Goal: Task Accomplishment & Management: Complete application form

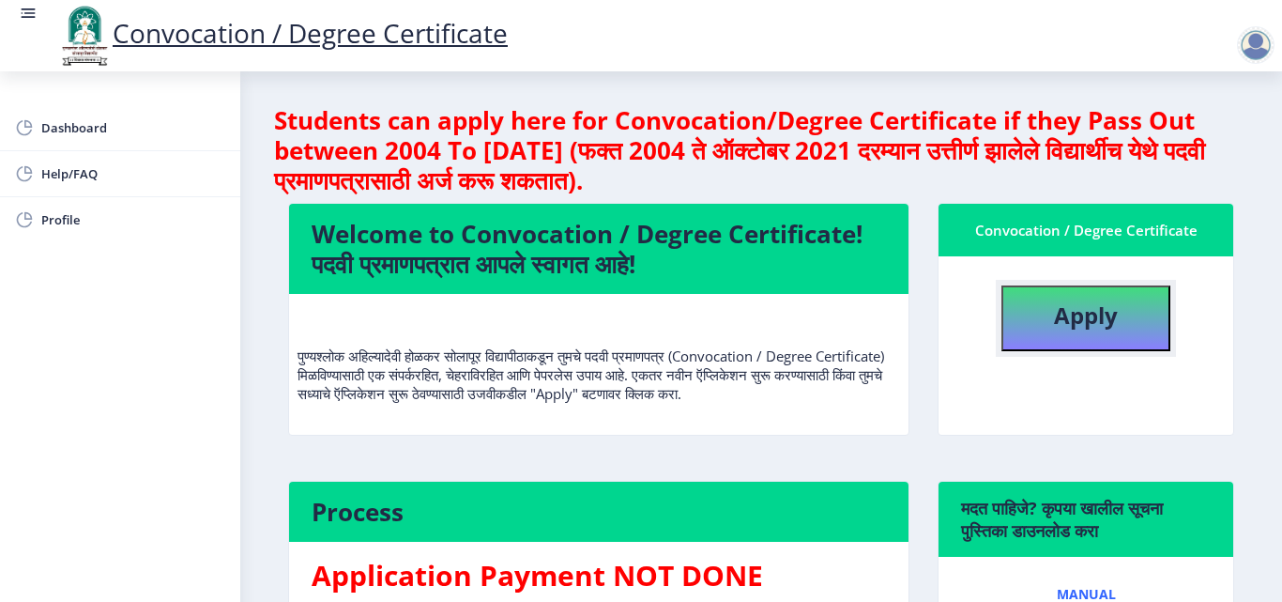
click at [1126, 320] on button "Apply" at bounding box center [1085, 318] width 169 height 66
select select
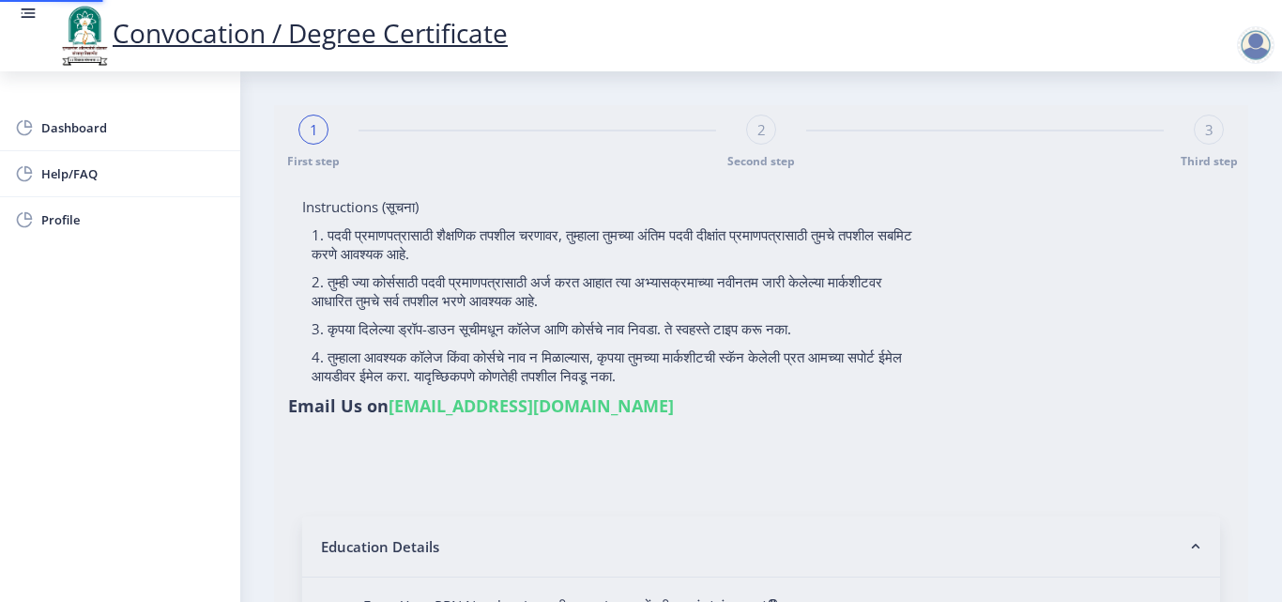
type input "PATIL [PERSON_NAME]"
type input "SUMAN"
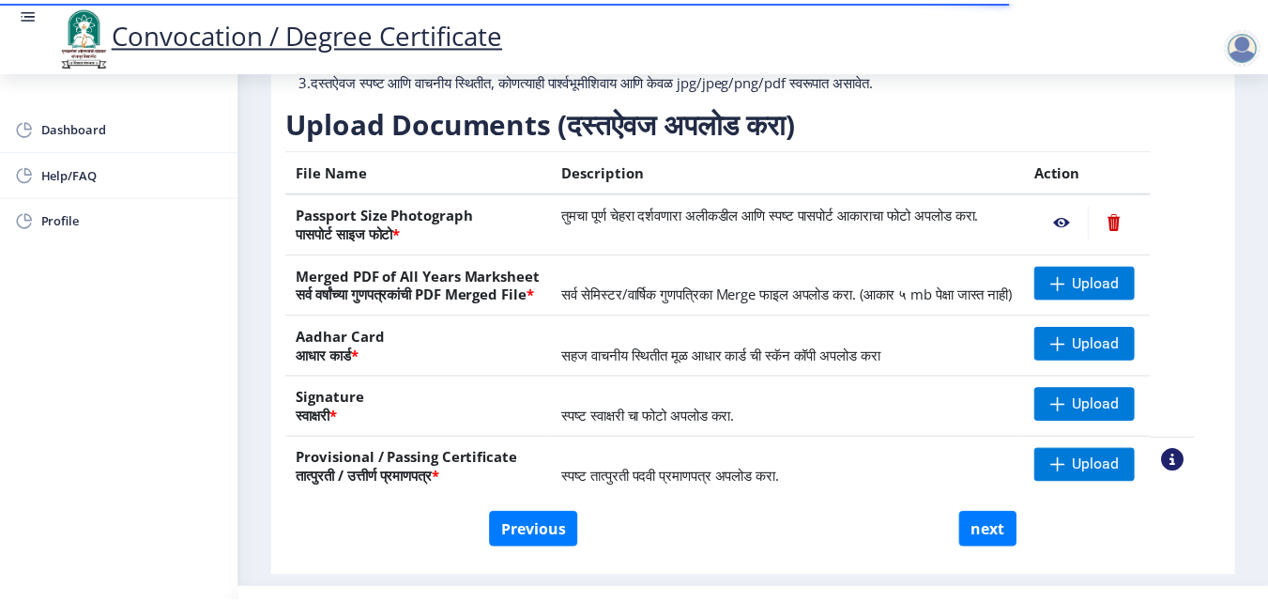
scroll to position [282, 0]
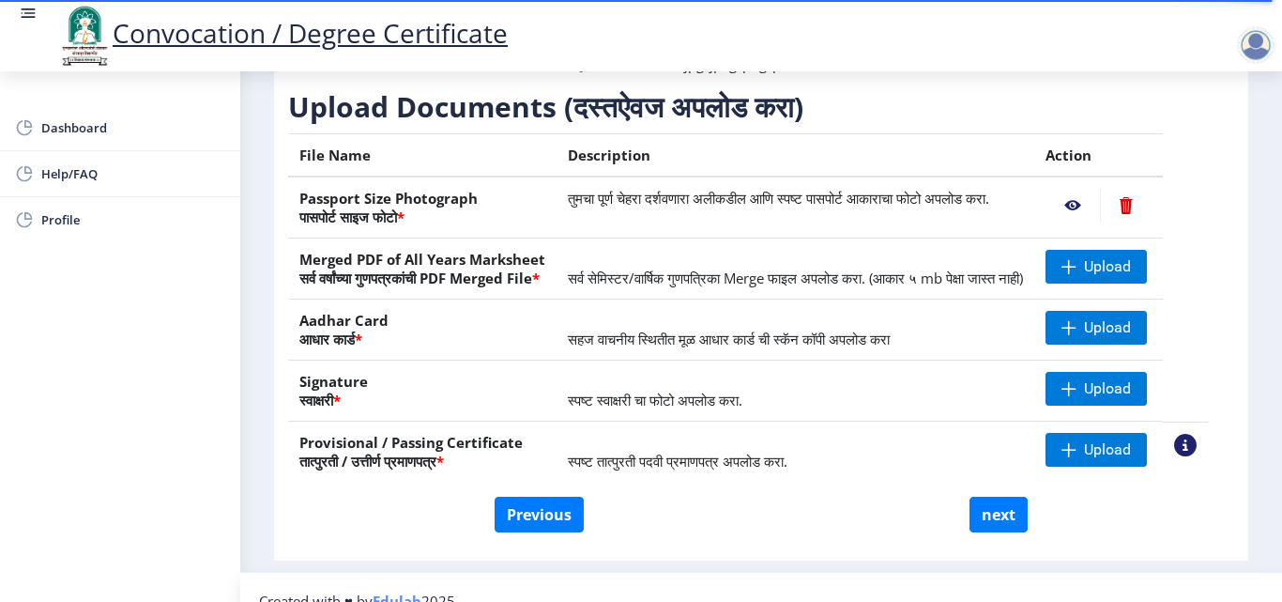
click at [1091, 220] on nb-action at bounding box center [1073, 206] width 54 height 34
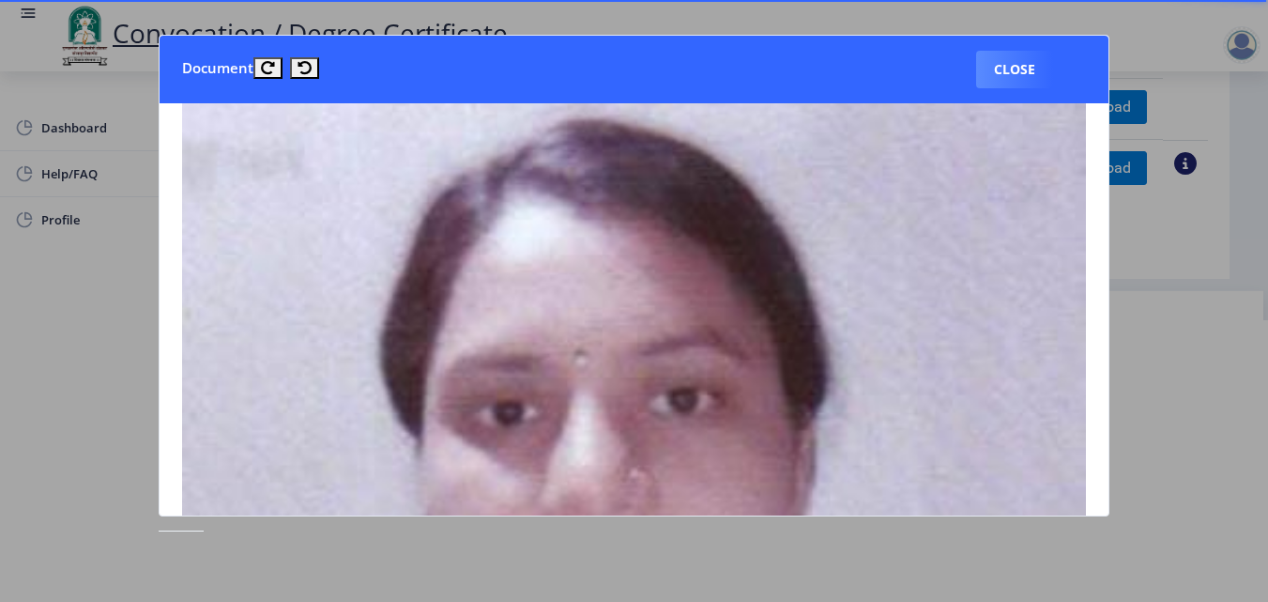
scroll to position [0, 0]
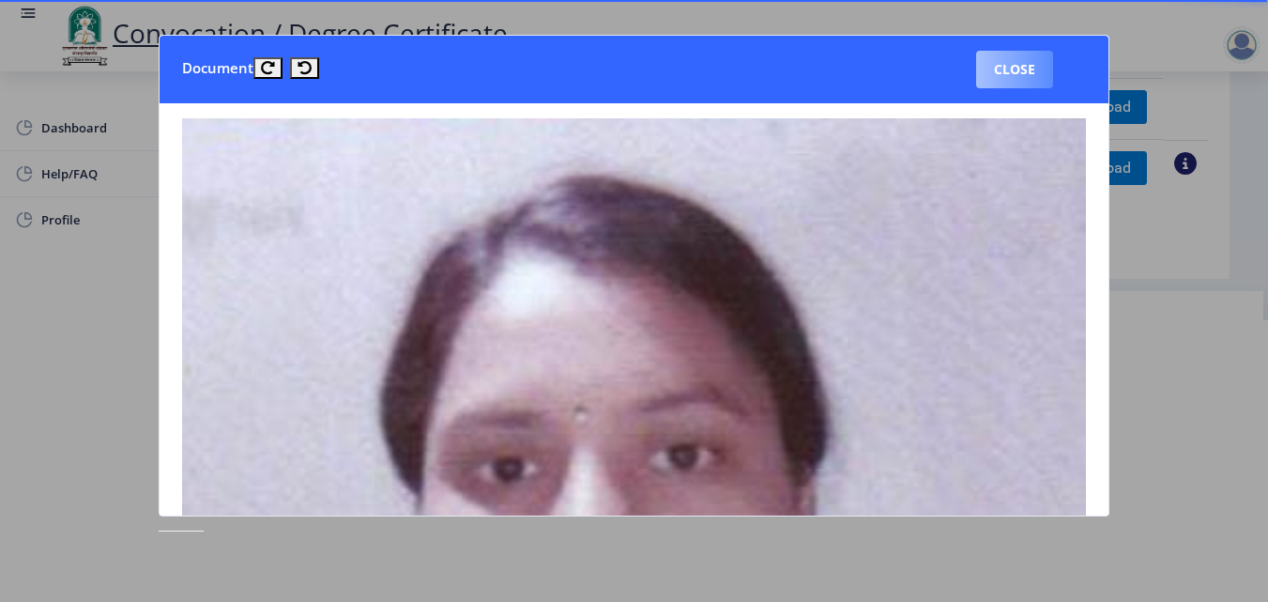
click at [1034, 78] on button "Close" at bounding box center [1014, 70] width 77 height 38
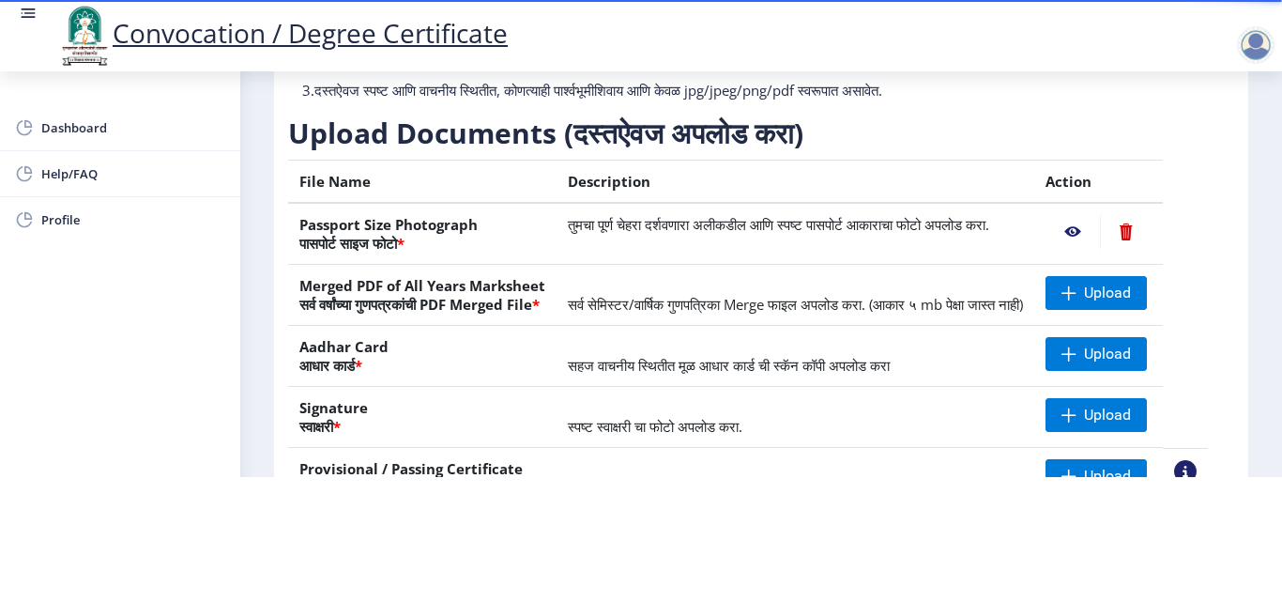
scroll to position [94, 0]
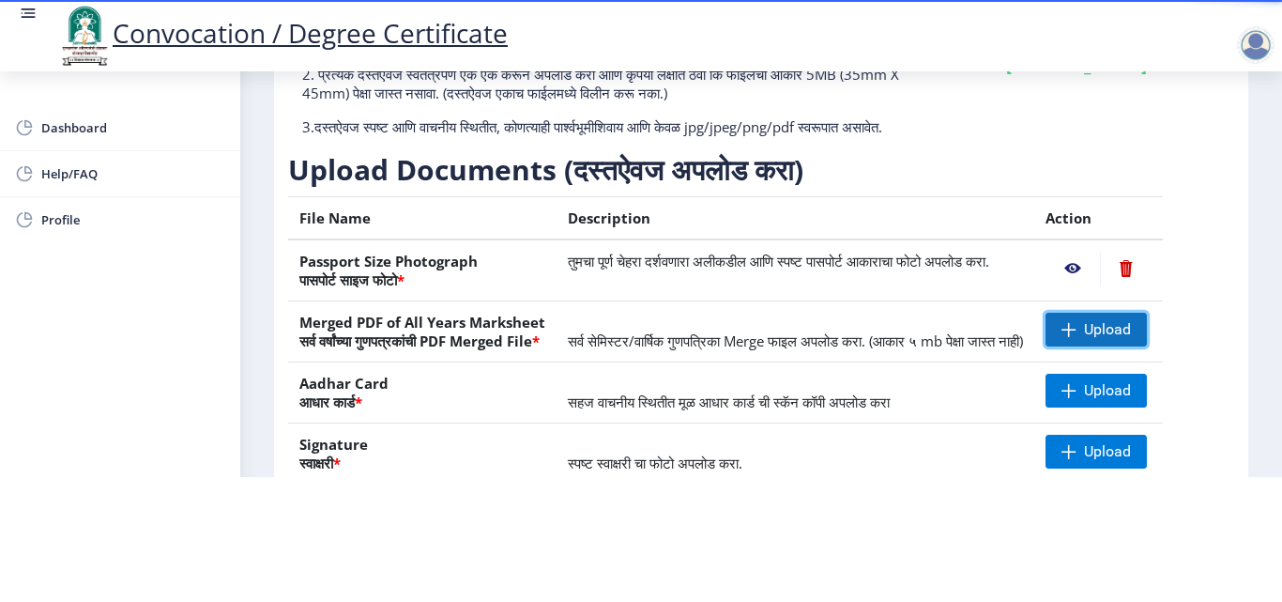
click at [1104, 313] on span "Upload" at bounding box center [1096, 330] width 101 height 34
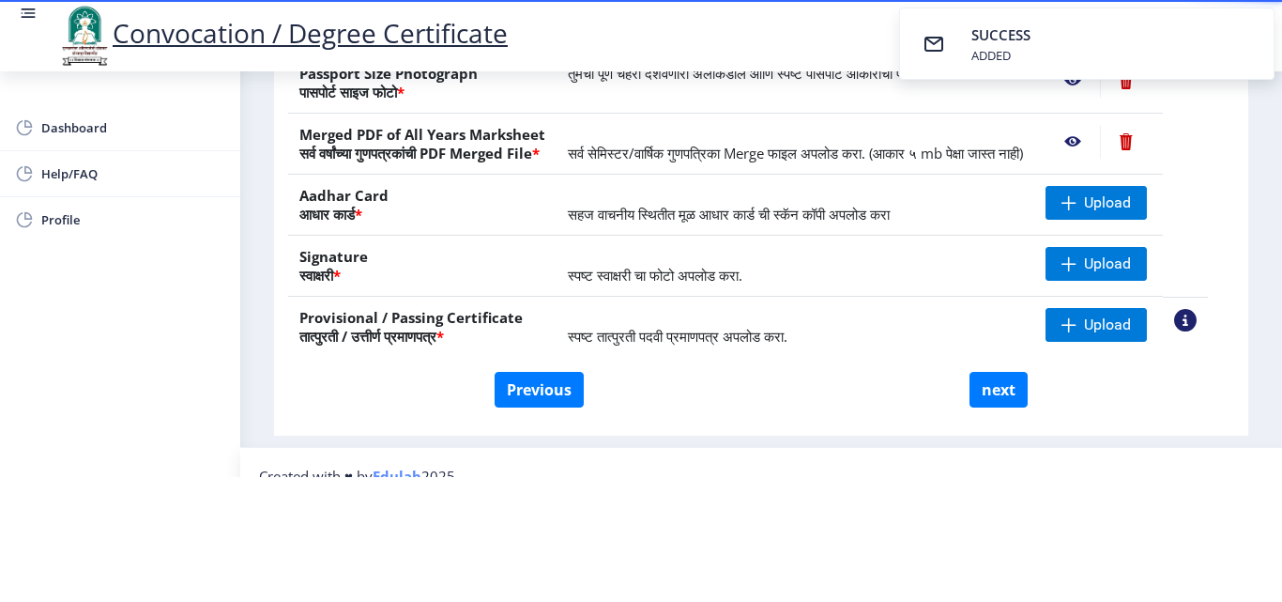
scroll to position [188, 0]
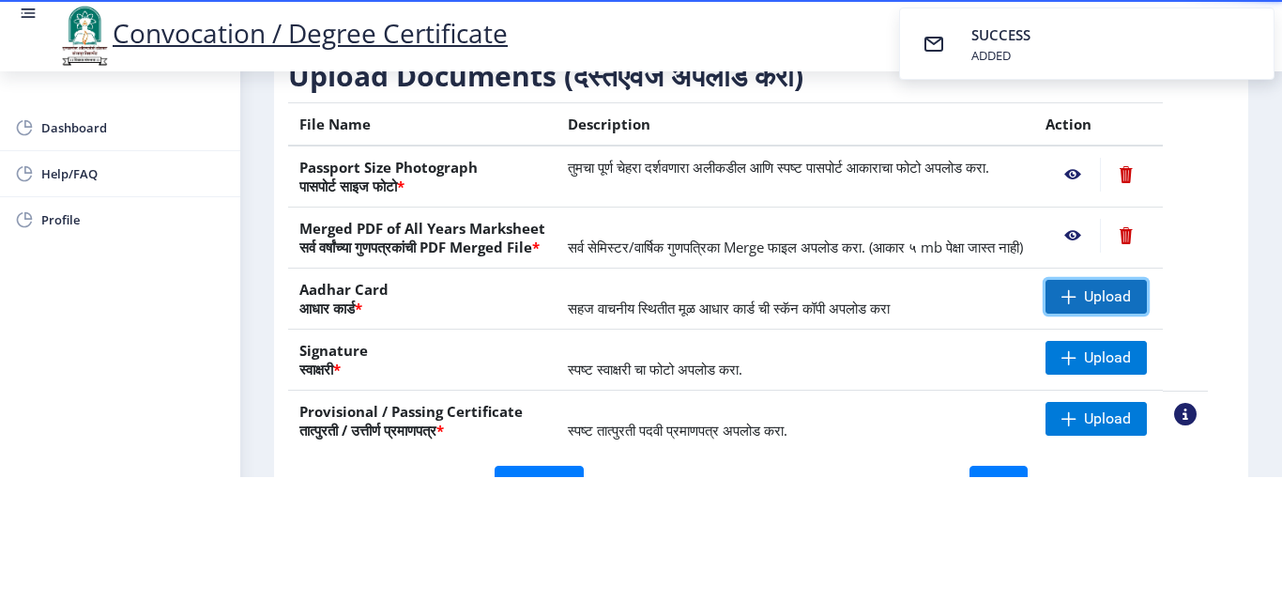
click at [1076, 298] on span at bounding box center [1068, 296] width 15 height 15
click at [1076, 295] on span at bounding box center [1068, 296] width 15 height 15
click at [1131, 295] on span "Upload" at bounding box center [1107, 296] width 47 height 19
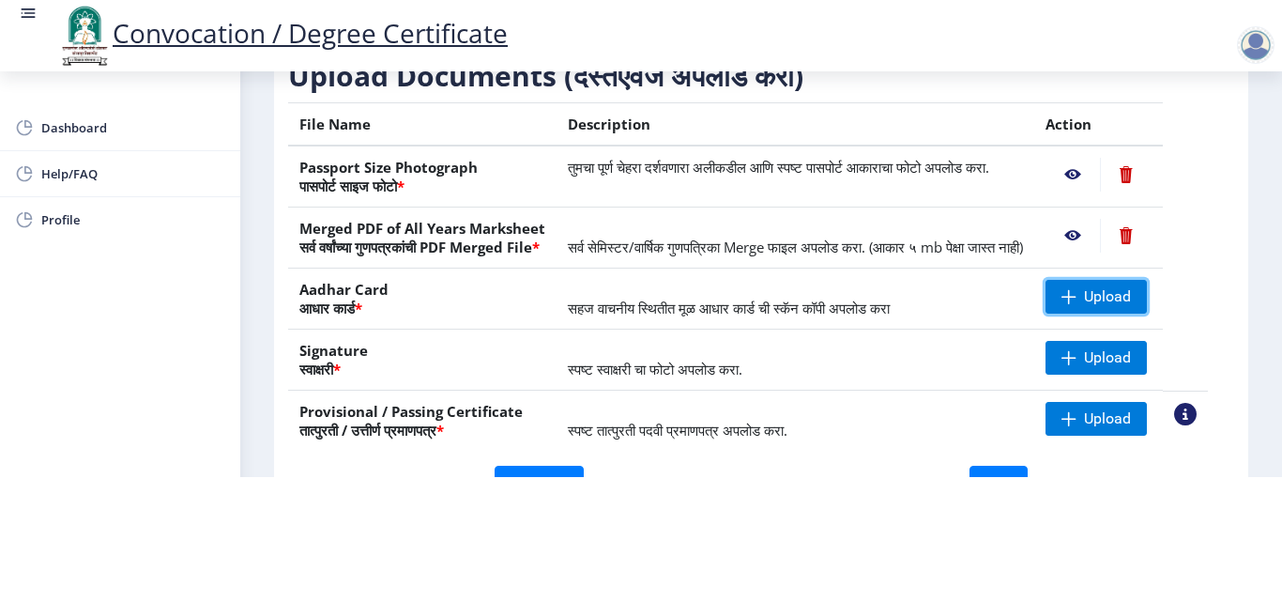
scroll to position [282, 0]
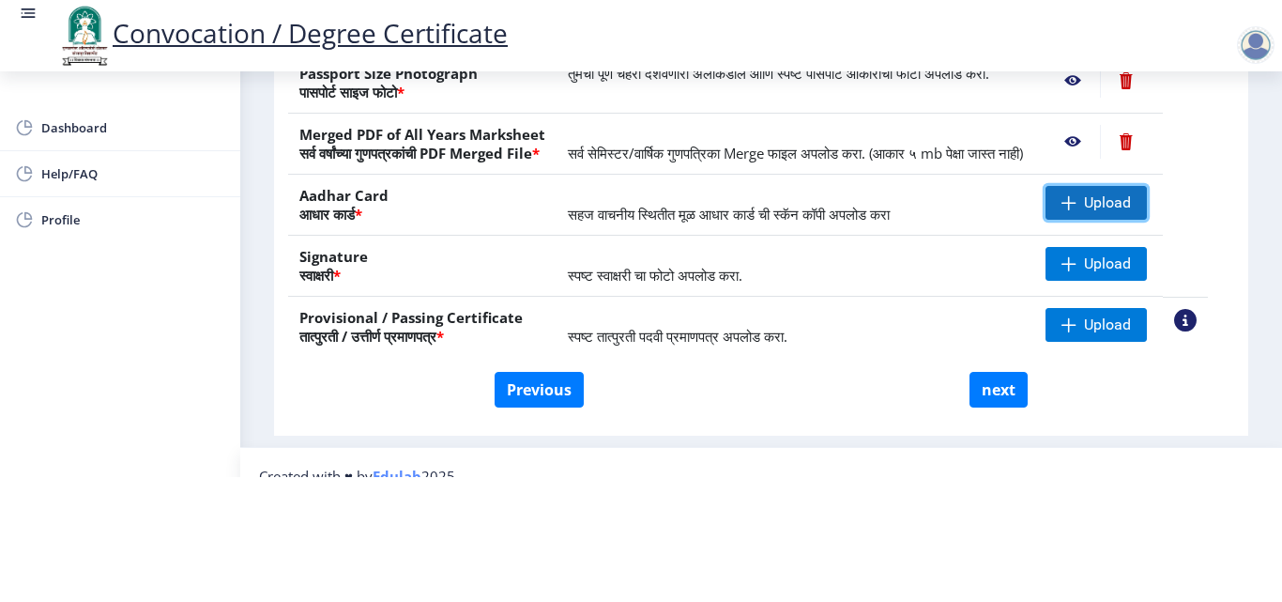
click at [1076, 198] on span at bounding box center [1068, 202] width 15 height 15
click at [1076, 196] on span at bounding box center [1068, 202] width 15 height 15
click at [974, 278] on td "स्पष्ट स्वाक्षरी चा फोटो अपलोड करा." at bounding box center [796, 266] width 478 height 61
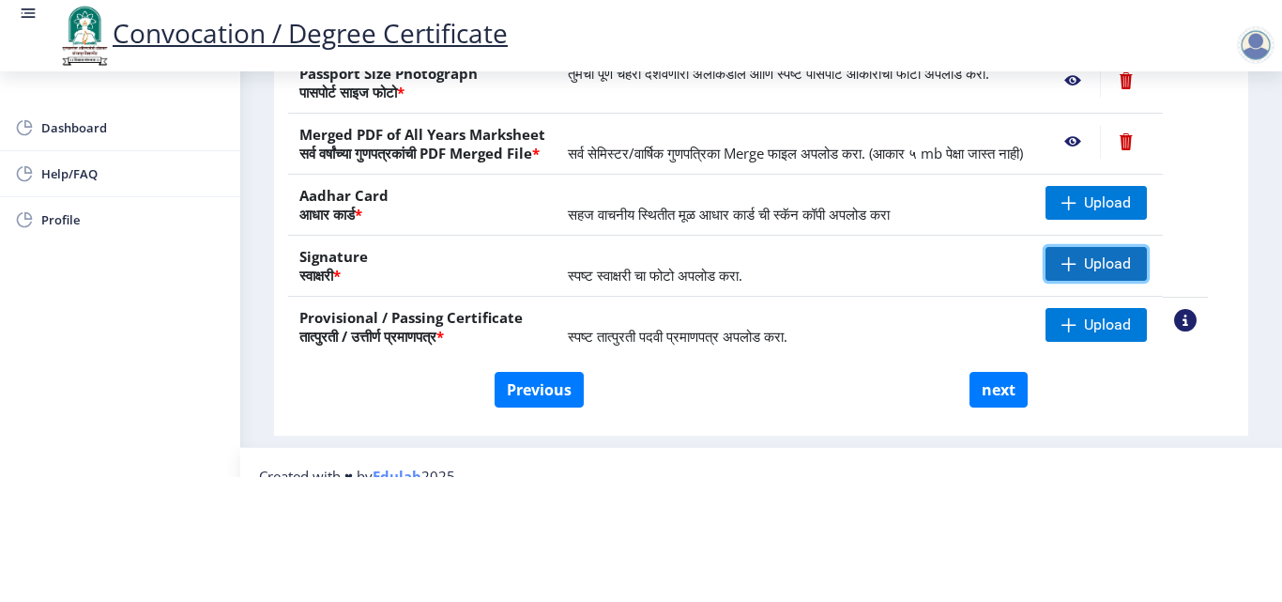
click at [1076, 259] on span at bounding box center [1068, 263] width 15 height 15
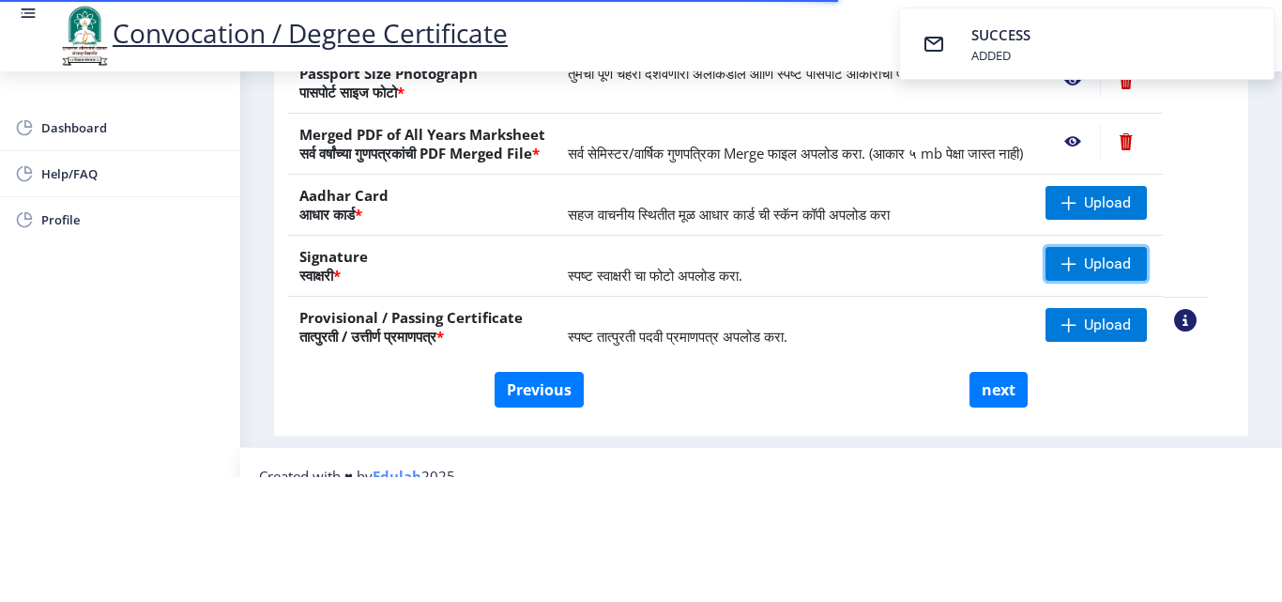
scroll to position [188, 0]
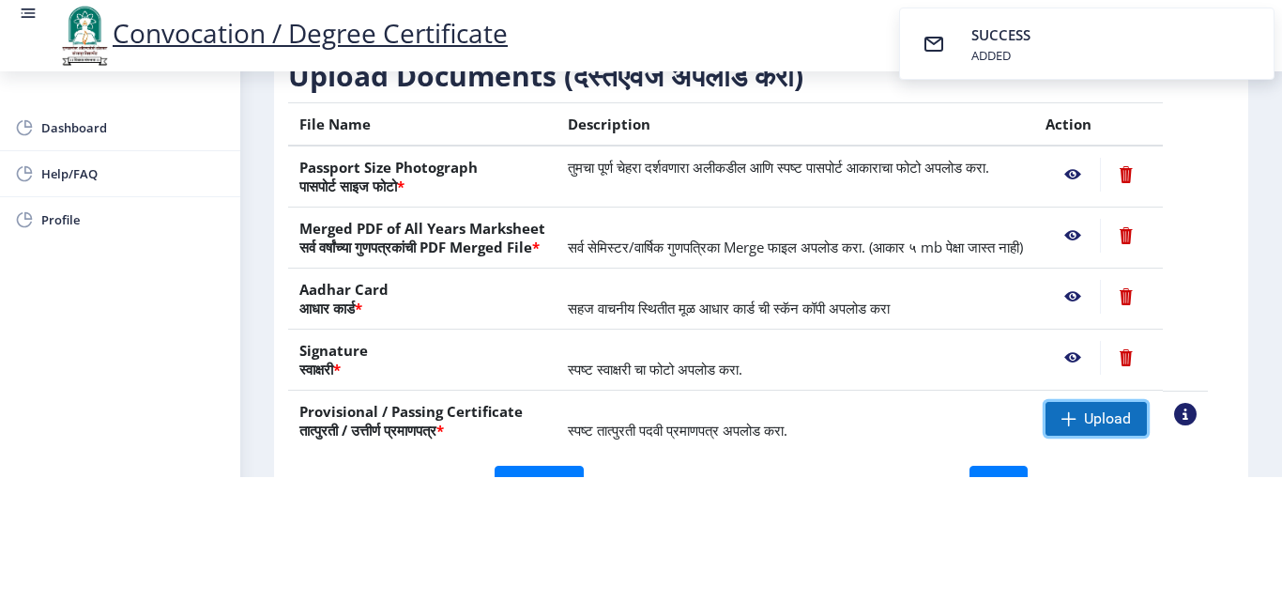
click at [1110, 417] on span "Upload" at bounding box center [1107, 418] width 47 height 19
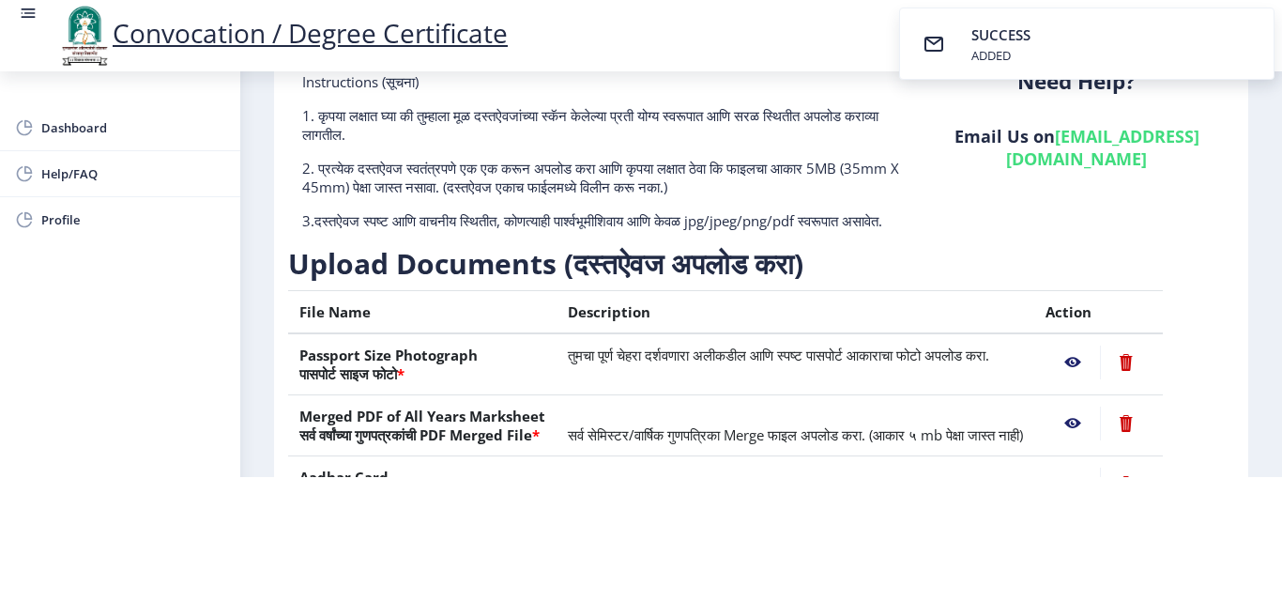
scroll to position [94, 0]
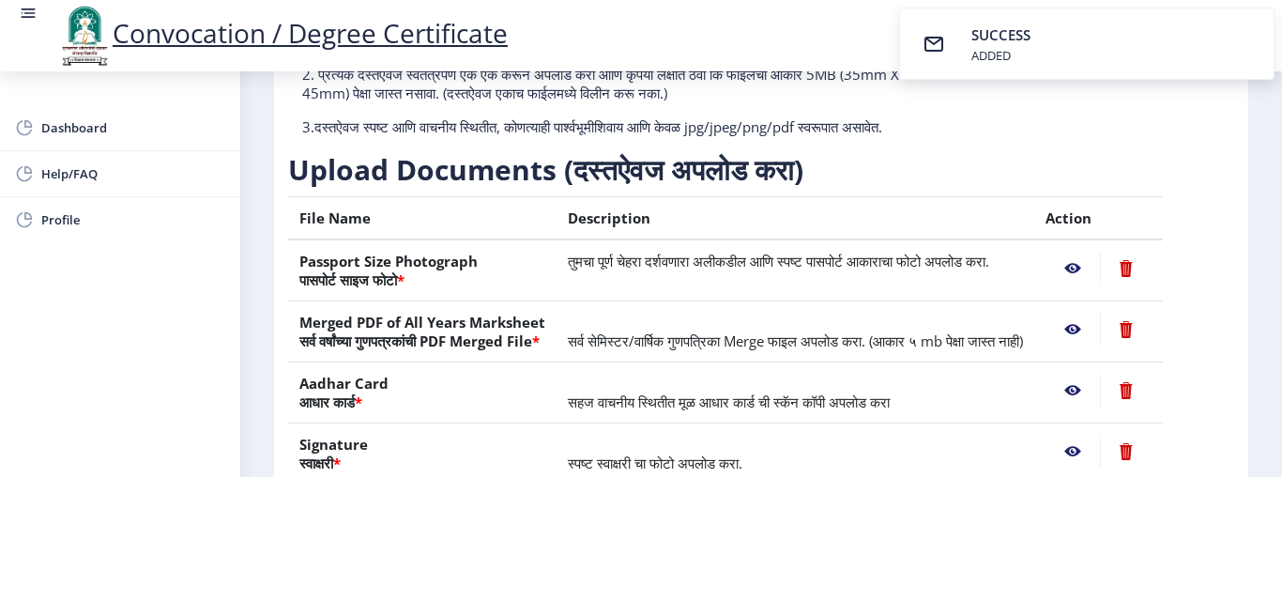
click at [1095, 252] on nb-action at bounding box center [1073, 269] width 54 height 34
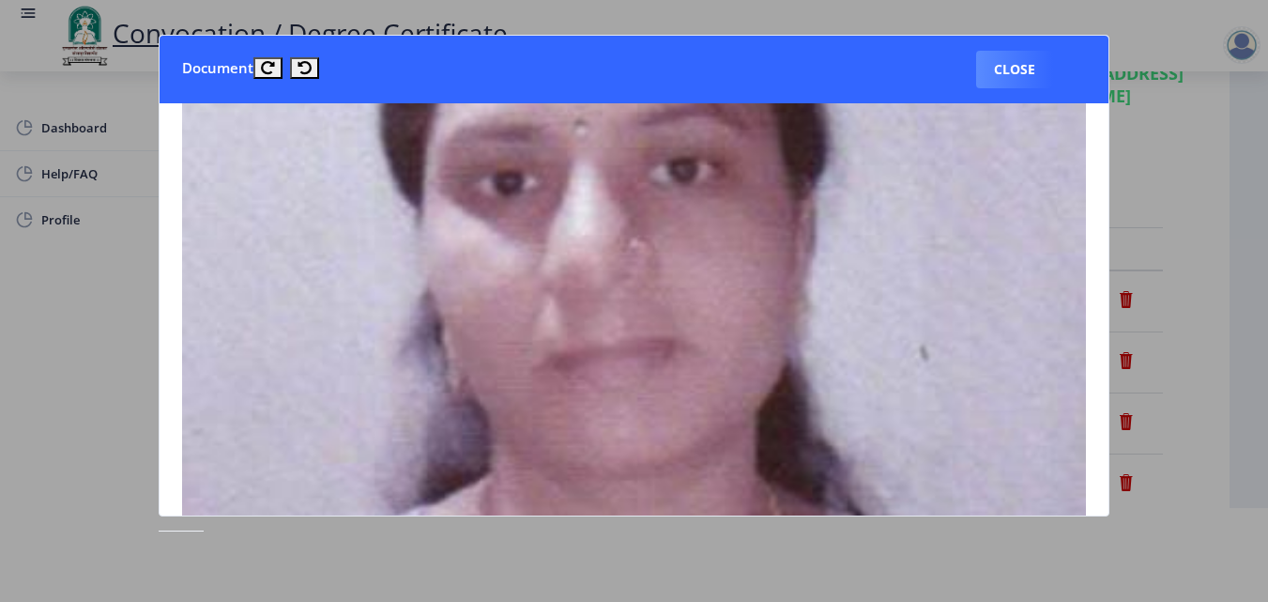
scroll to position [282, 0]
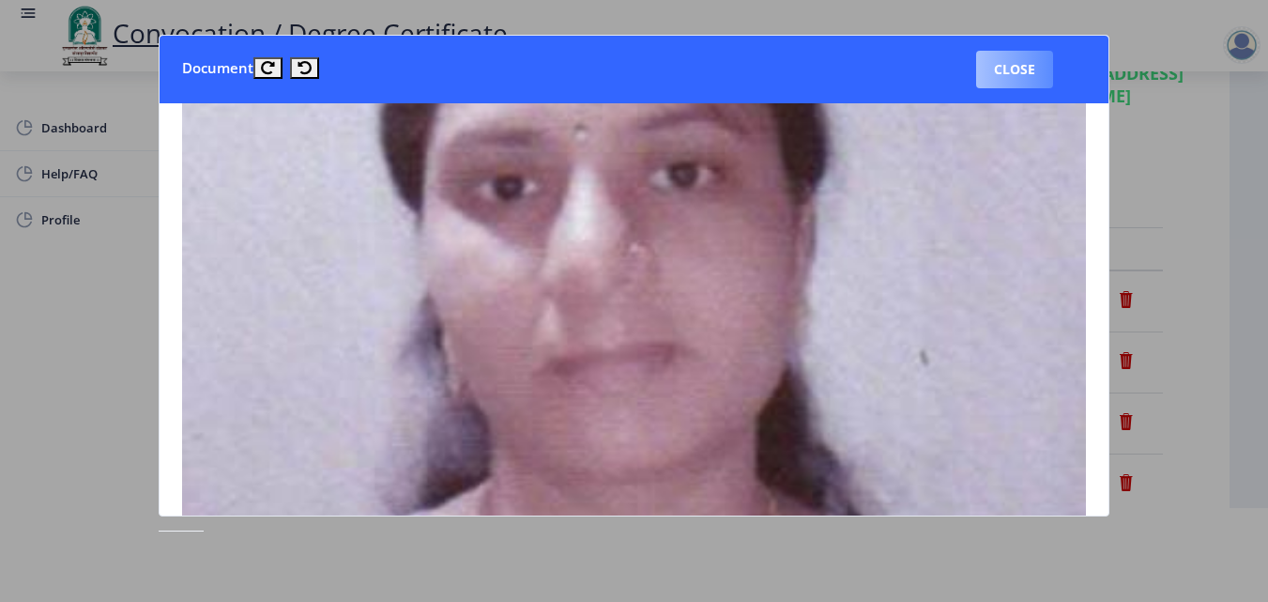
click at [985, 64] on button "Close" at bounding box center [1014, 70] width 77 height 38
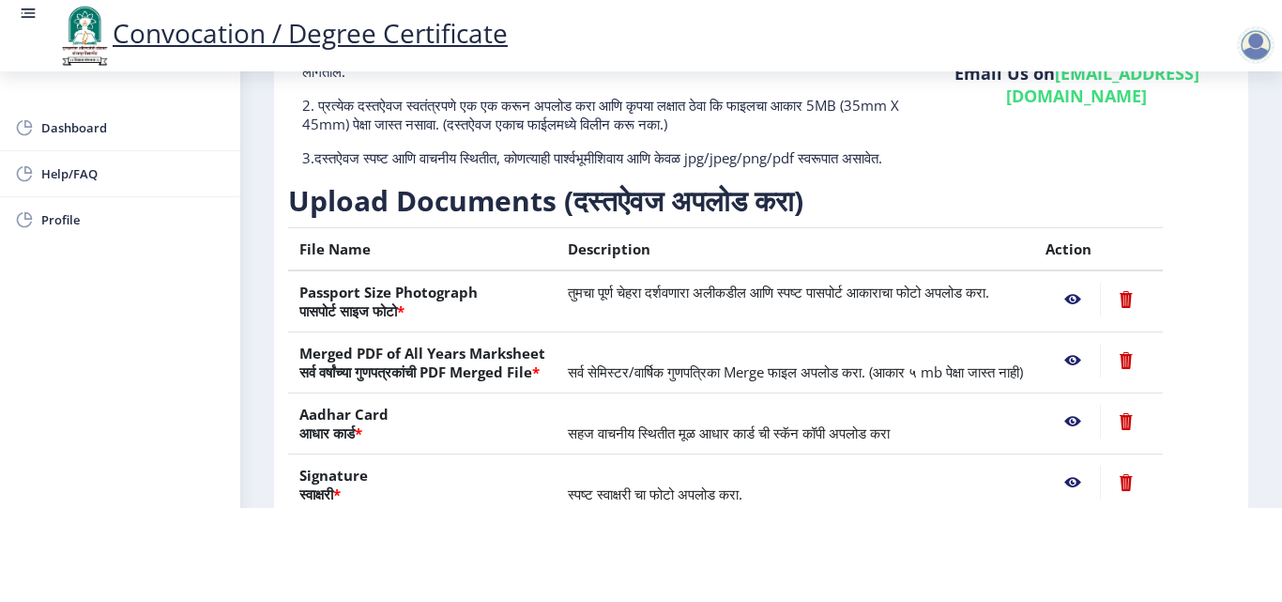
scroll to position [188, 0]
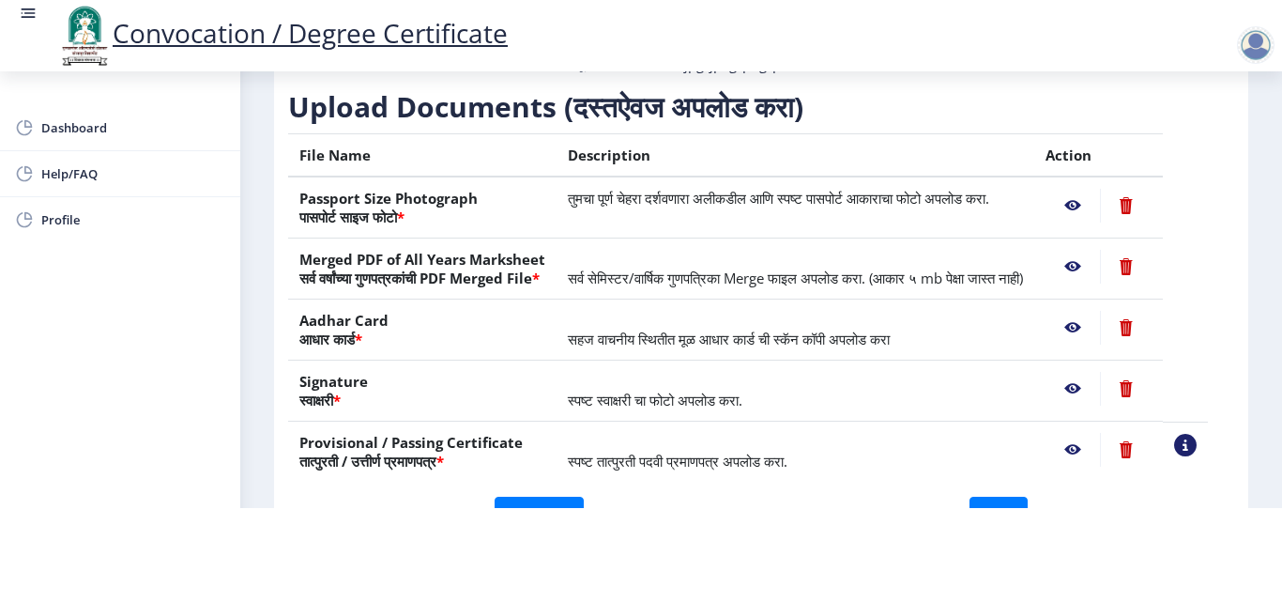
click at [1093, 283] on nb-action at bounding box center [1073, 267] width 54 height 34
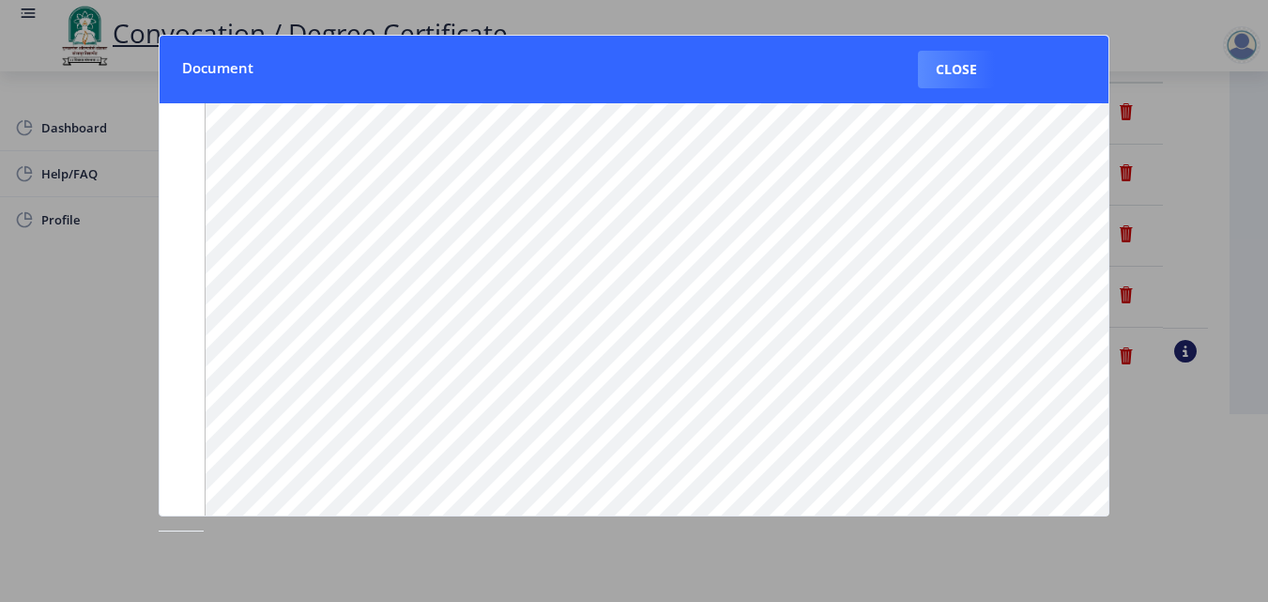
scroll to position [282, 0]
click at [950, 59] on button "Close" at bounding box center [956, 70] width 77 height 38
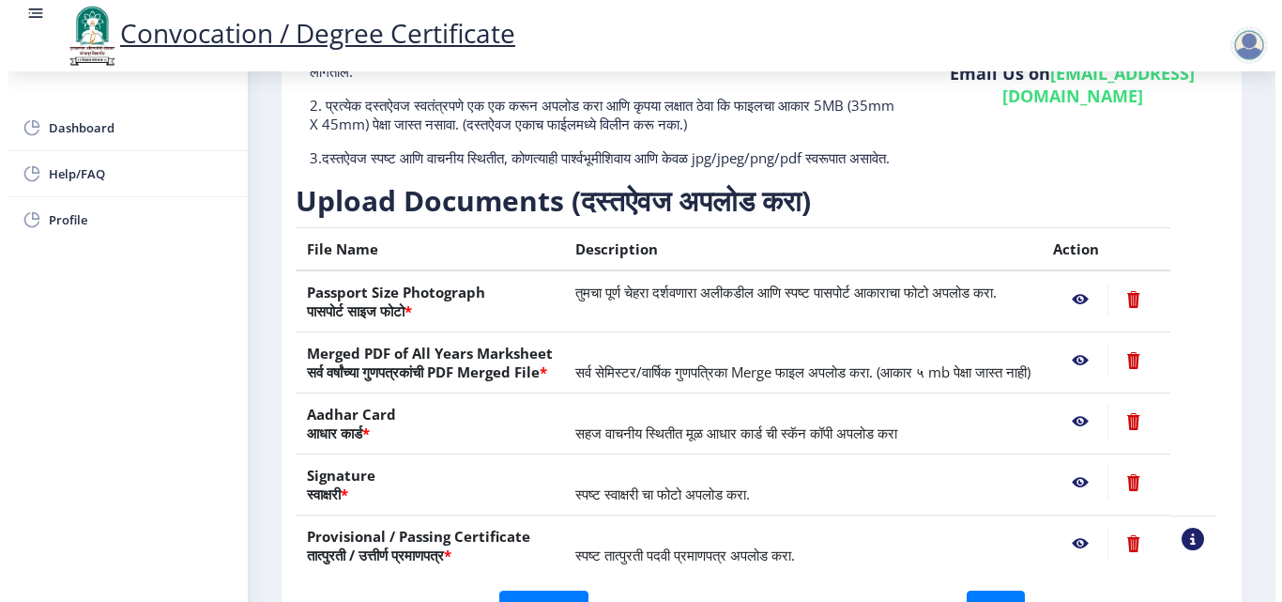
scroll to position [162, 0]
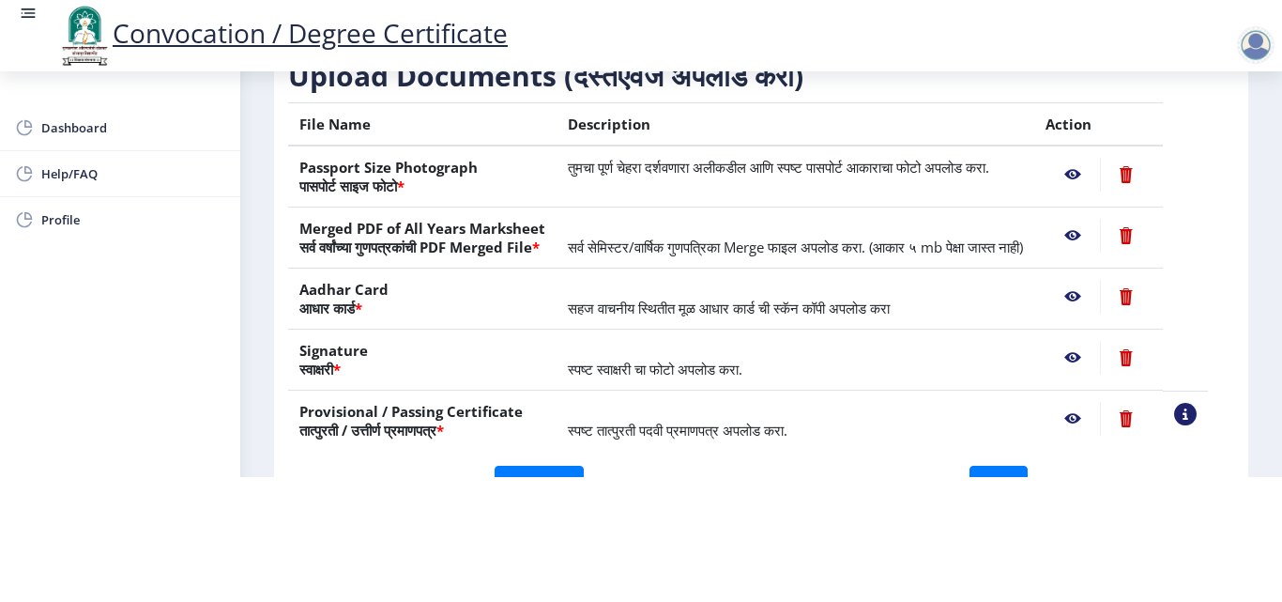
click at [1093, 299] on nb-action at bounding box center [1073, 297] width 54 height 34
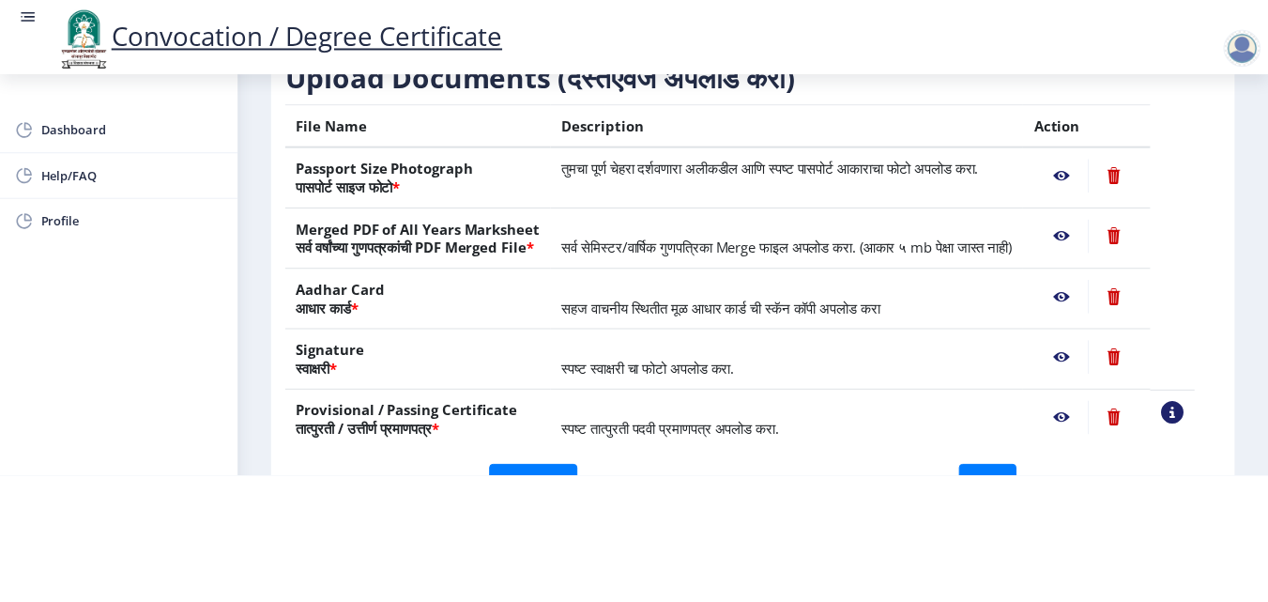
scroll to position [0, 0]
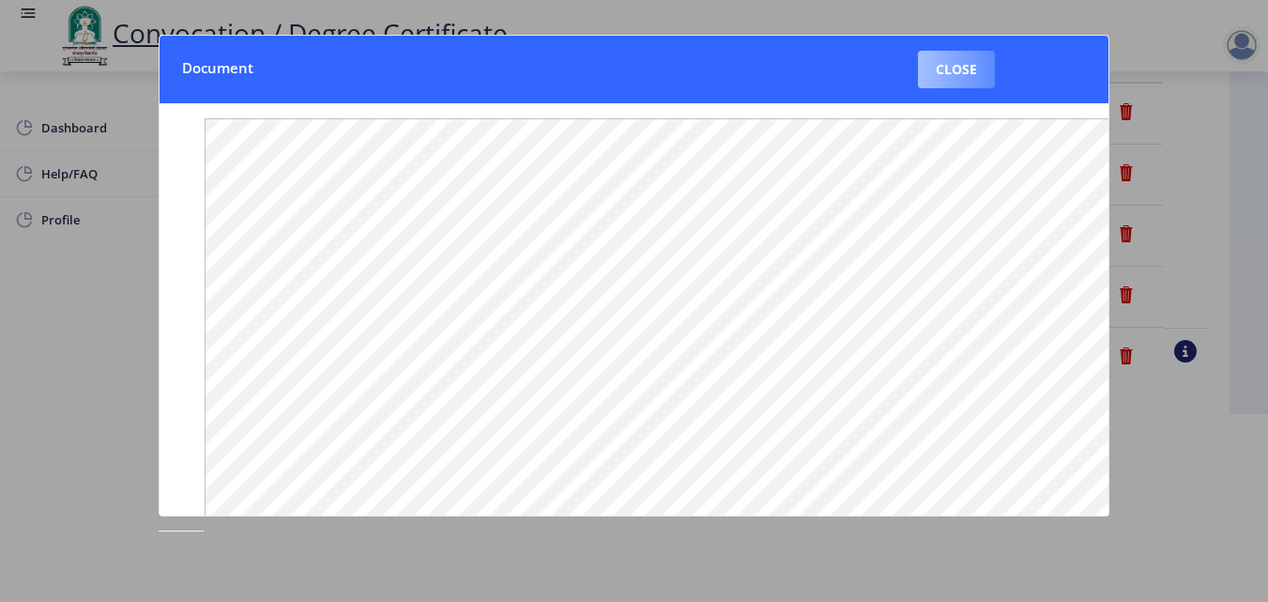
click at [992, 68] on button "Close" at bounding box center [956, 70] width 77 height 38
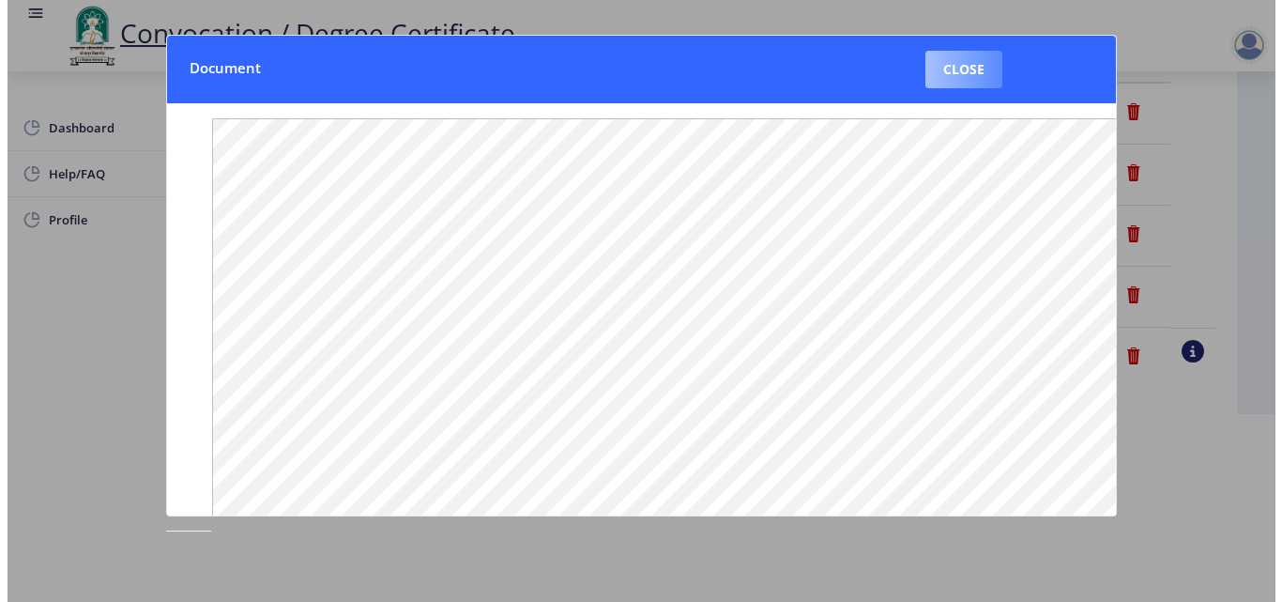
scroll to position [162, 0]
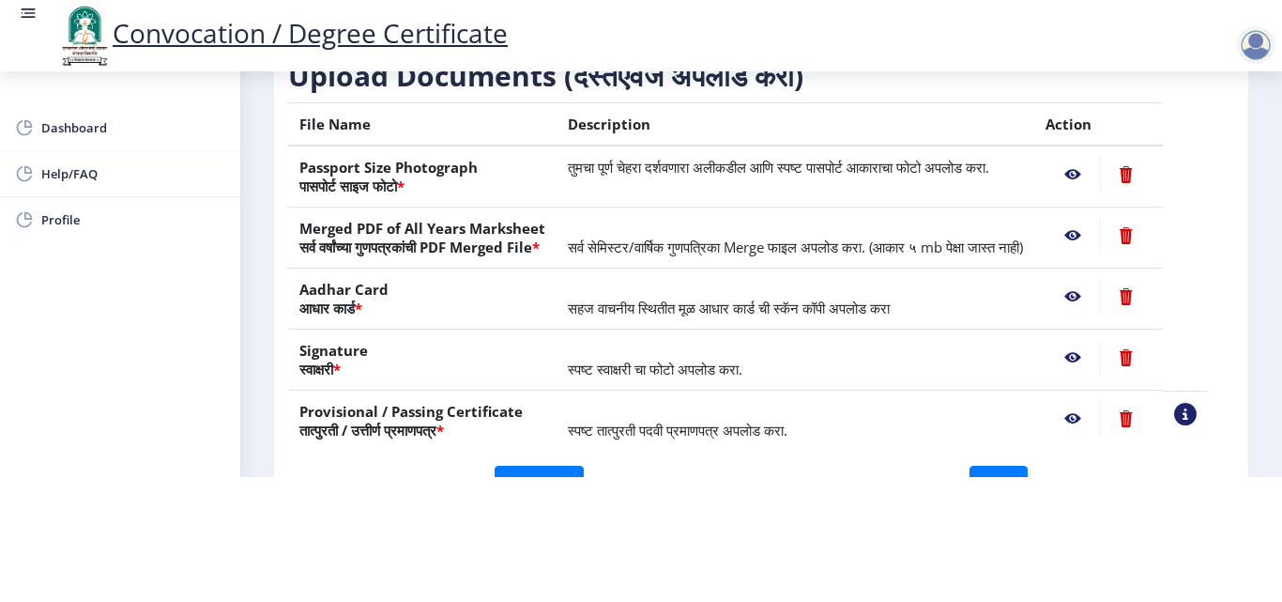
click at [1094, 354] on nb-action at bounding box center [1073, 358] width 54 height 34
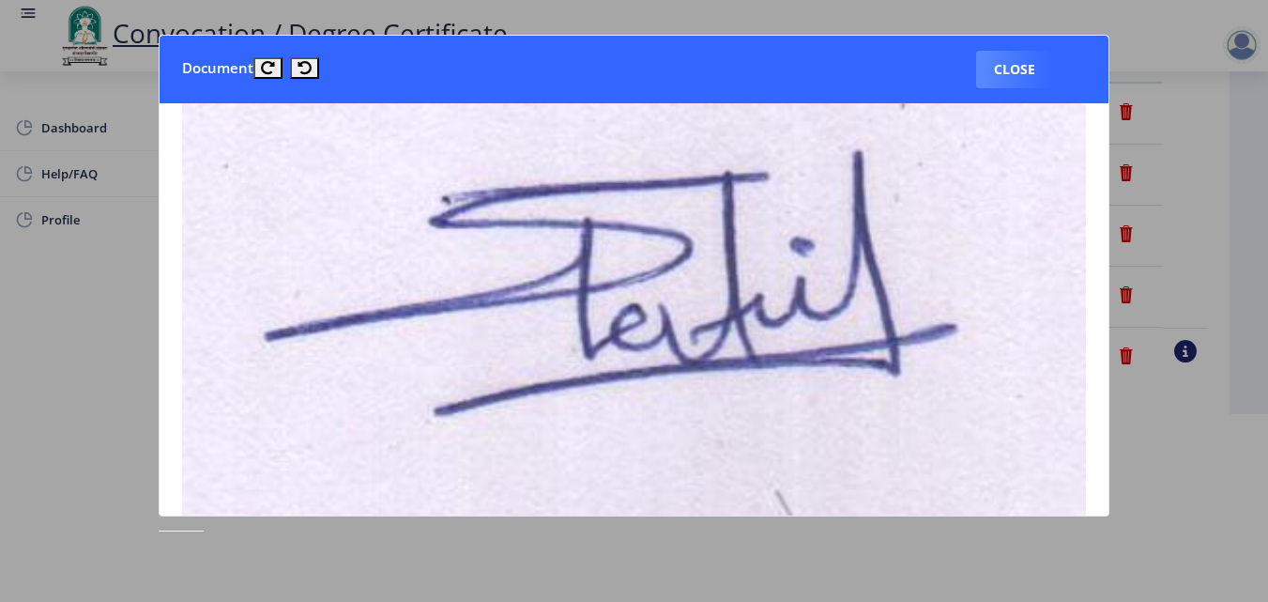
scroll to position [0, 0]
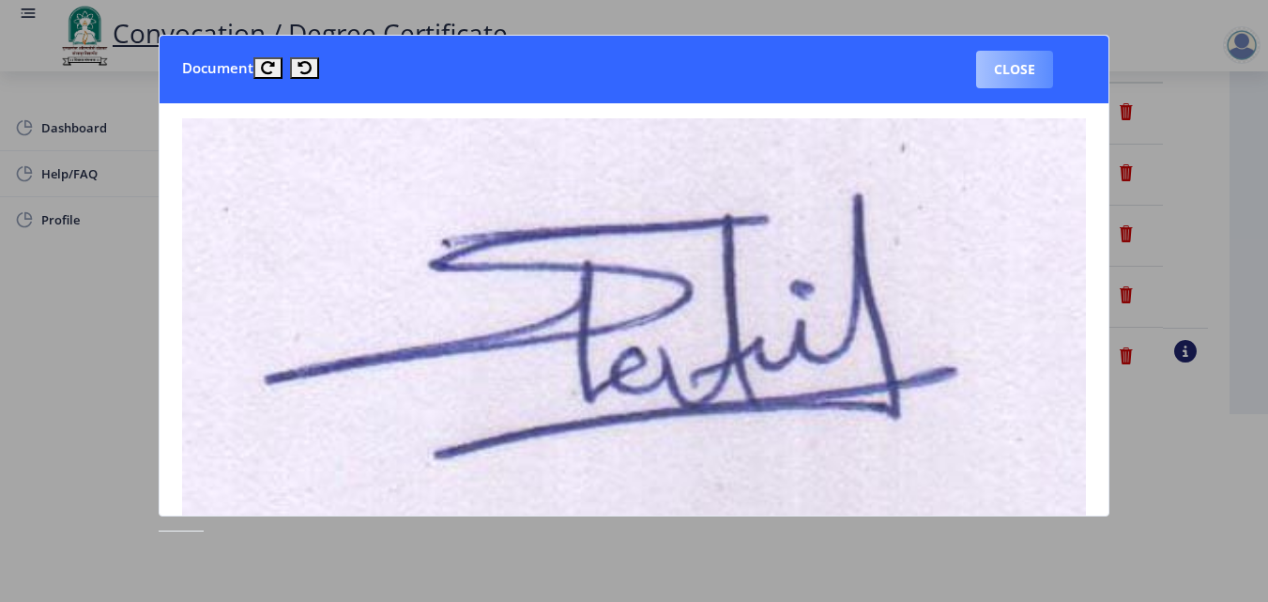
click at [1003, 69] on button "Close" at bounding box center [1014, 70] width 77 height 38
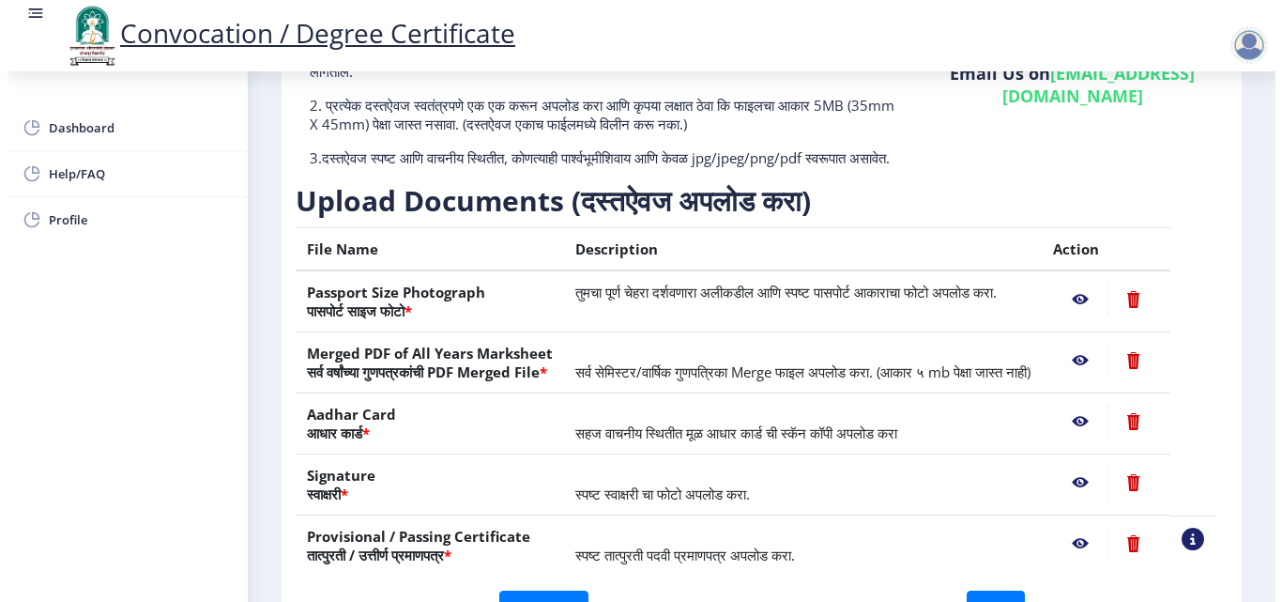
scroll to position [162, 0]
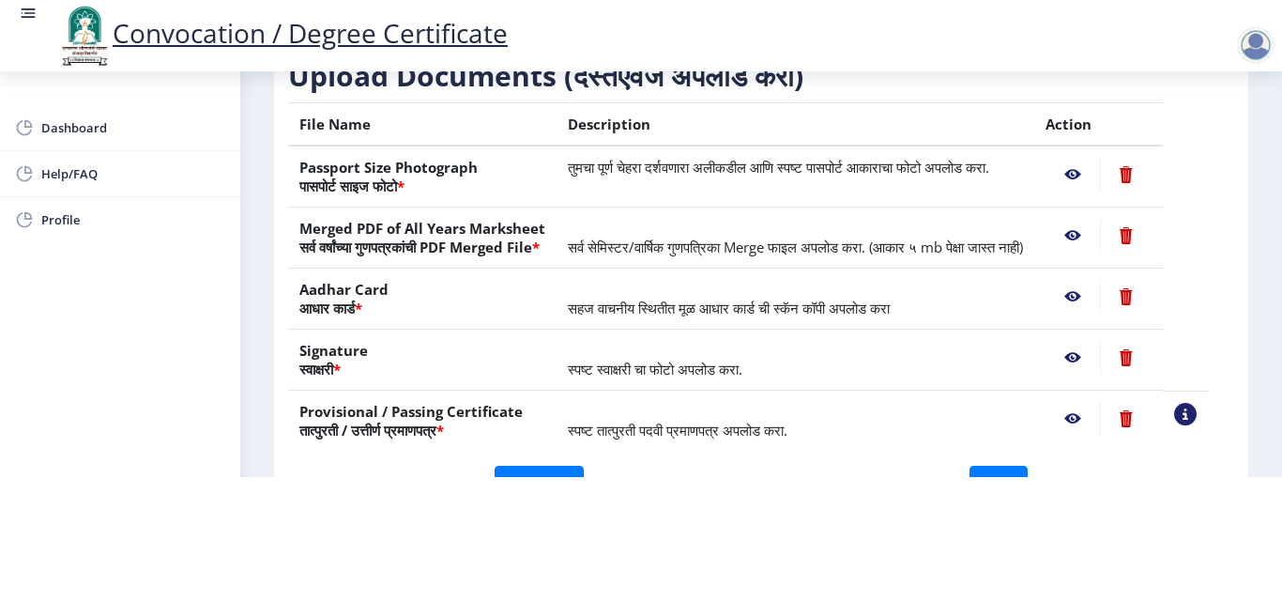
click at [1100, 421] on nb-action at bounding box center [1073, 419] width 54 height 34
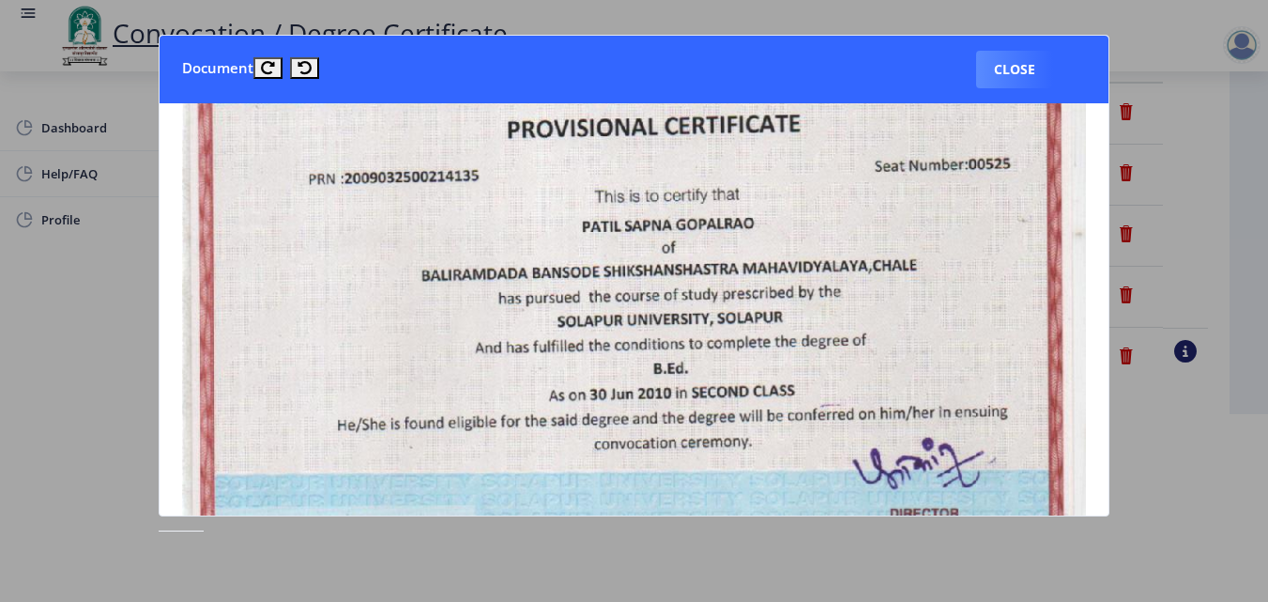
scroll to position [375, 0]
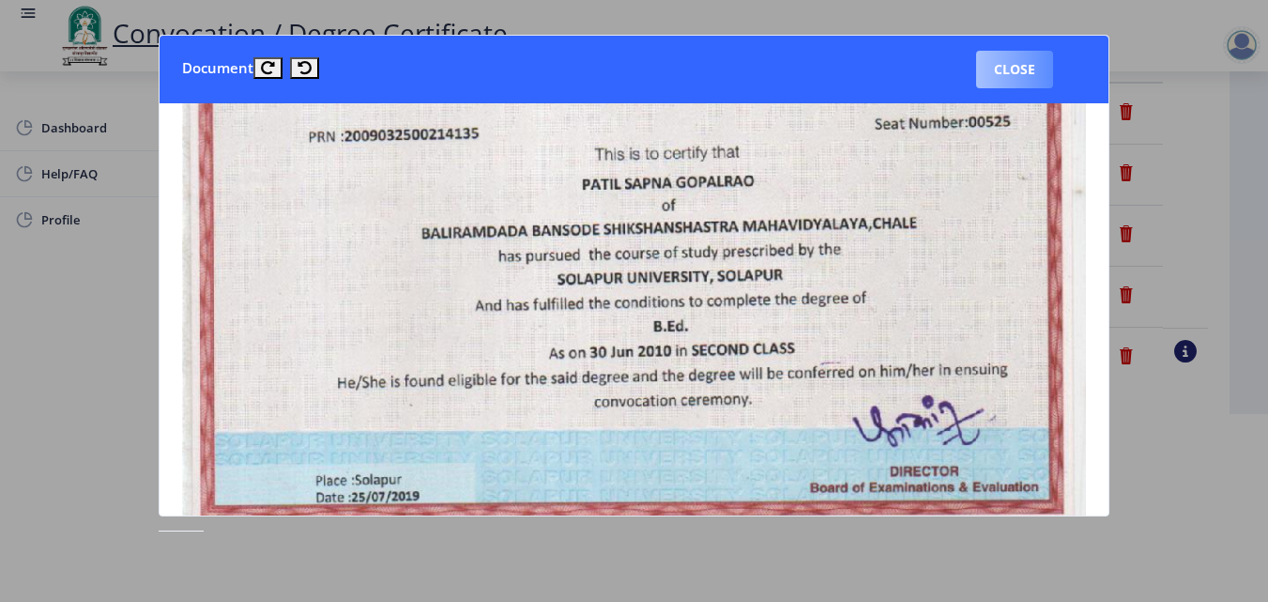
click at [1004, 78] on button "Close" at bounding box center [1014, 70] width 77 height 38
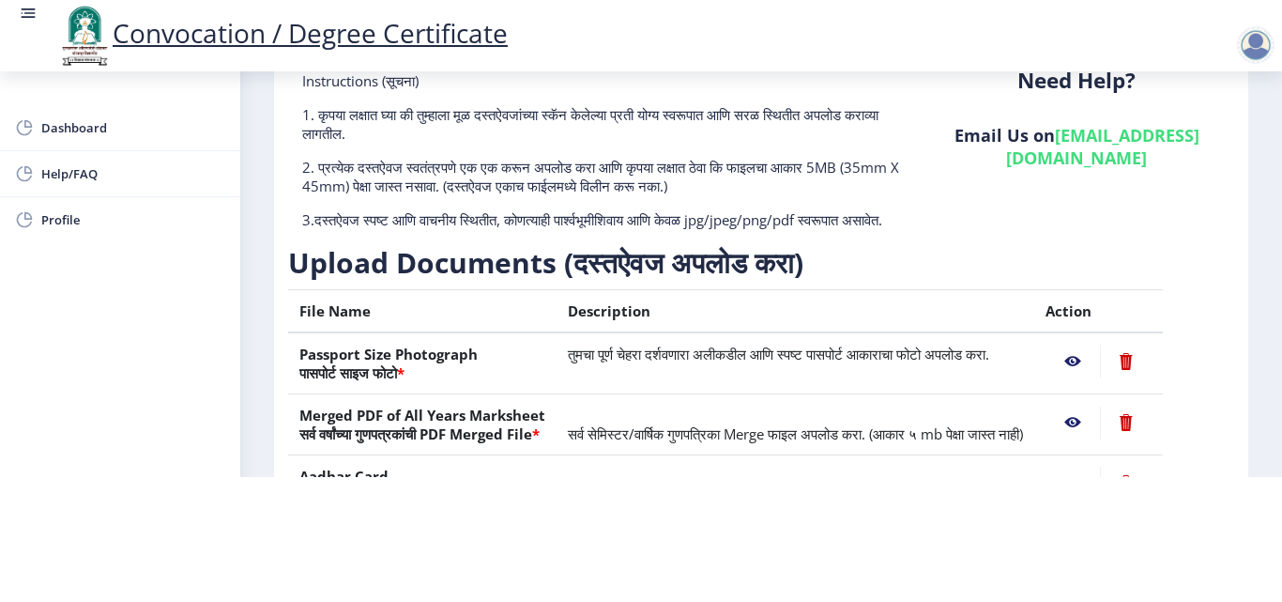
scroll to position [0, 0]
click at [124, 130] on span "Dashboard" at bounding box center [133, 127] width 184 height 23
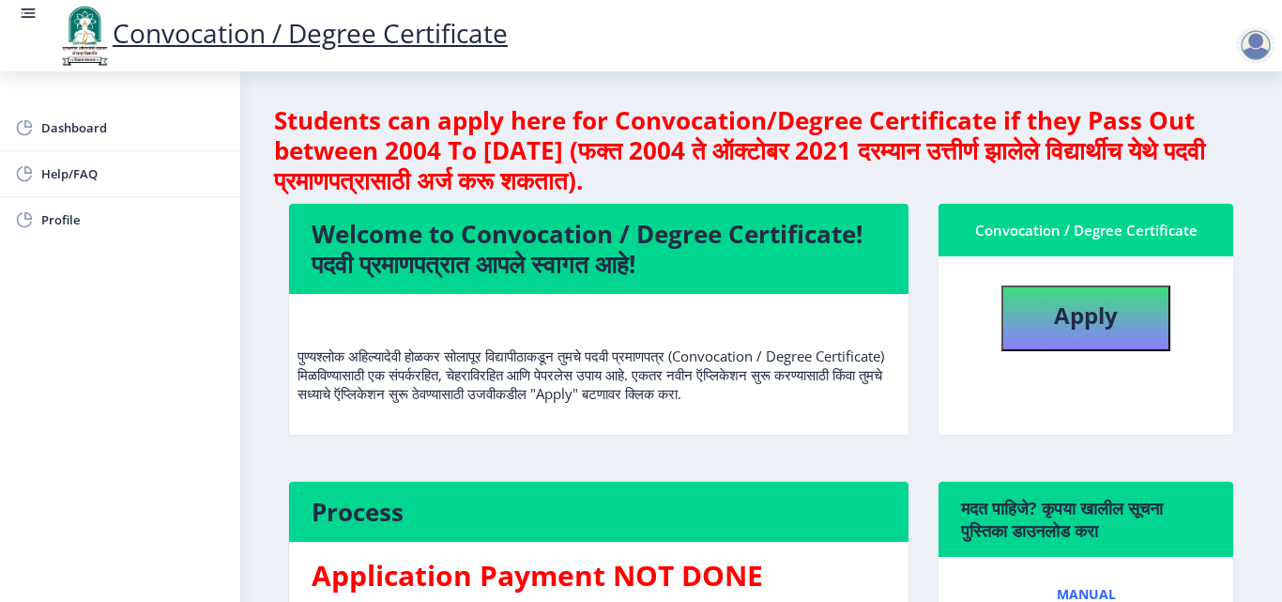
click at [20, 18] on rect at bounding box center [28, 13] width 19 height 19
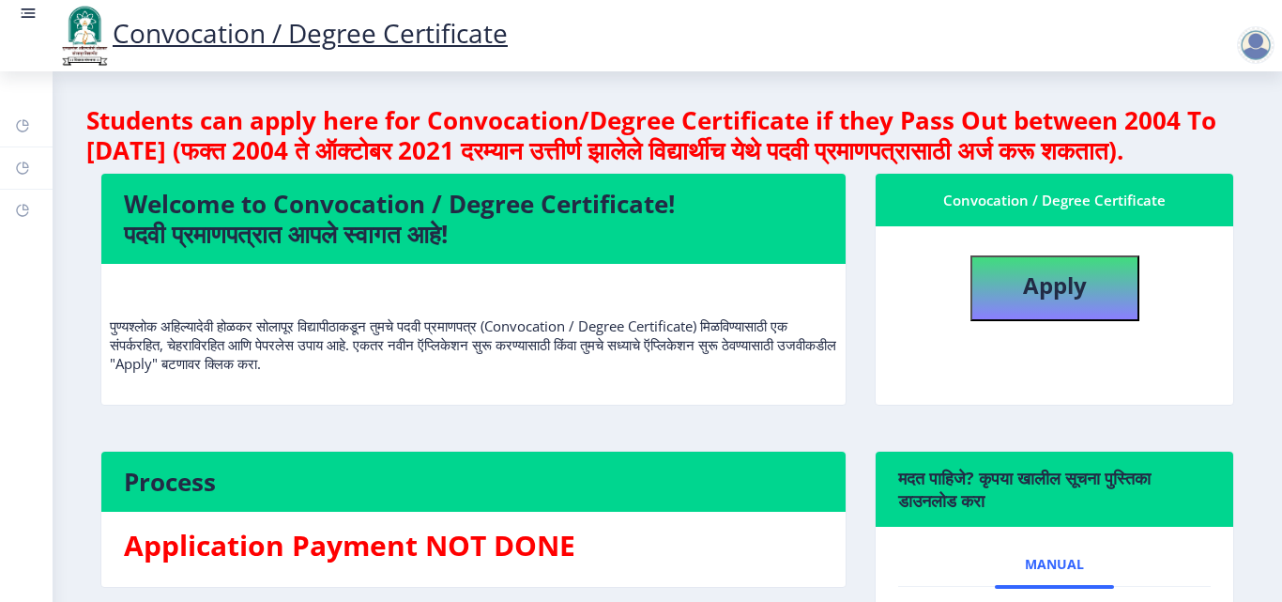
click at [20, 18] on rect at bounding box center [28, 13] width 19 height 19
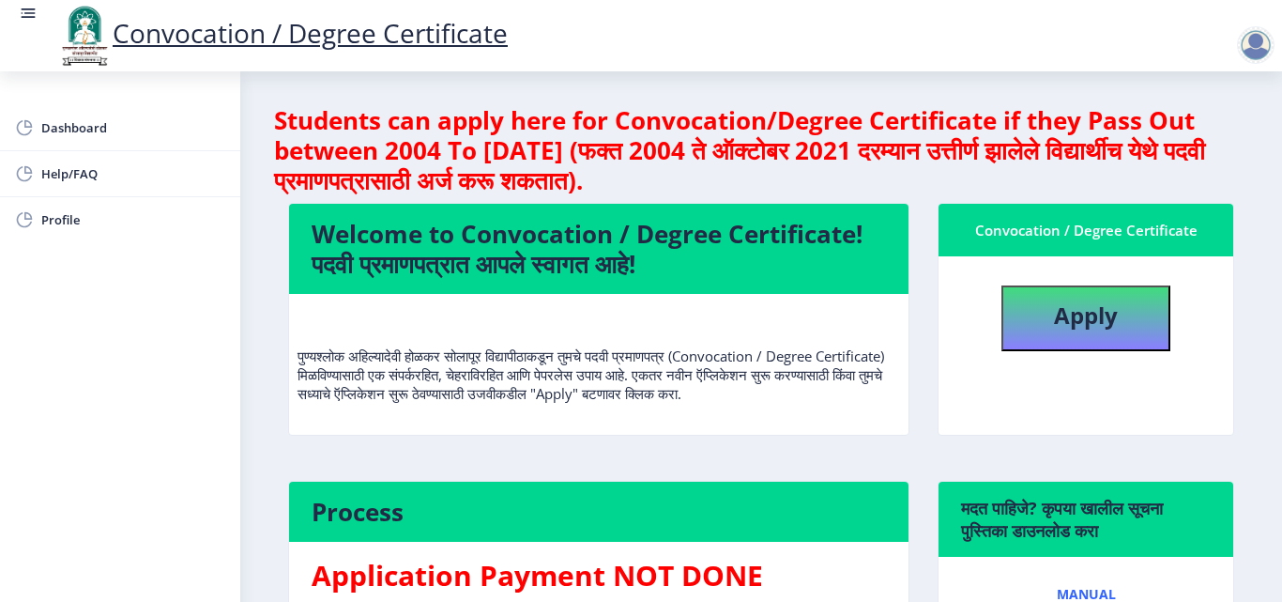
click at [20, 18] on rect at bounding box center [28, 13] width 19 height 19
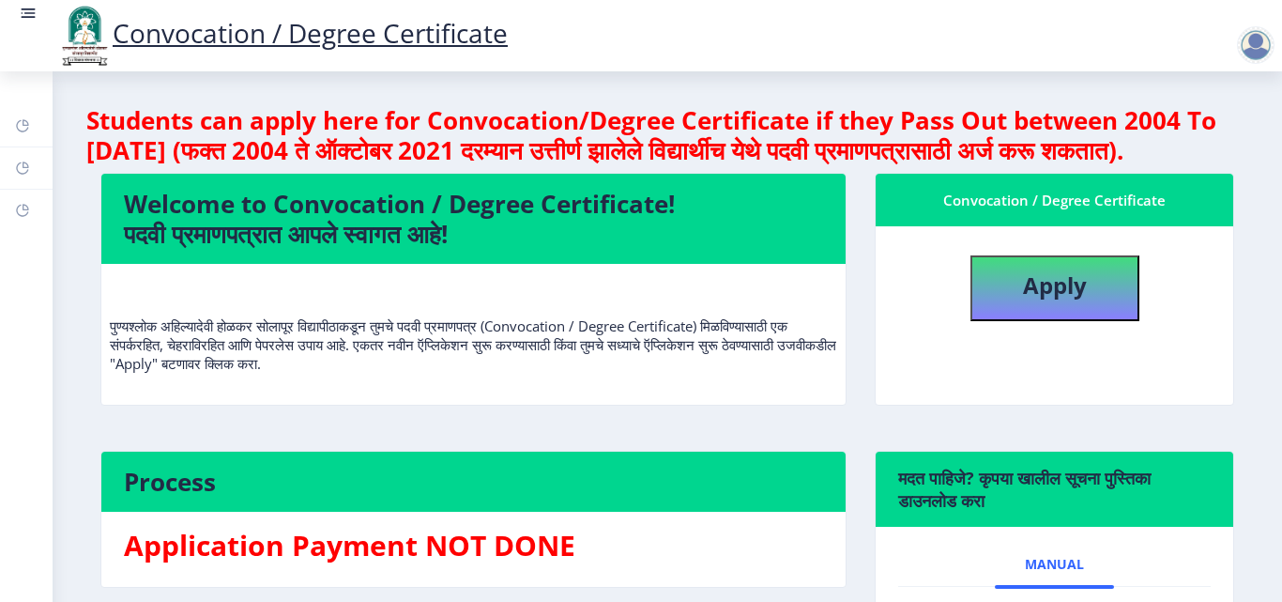
click at [20, 18] on rect at bounding box center [28, 13] width 19 height 19
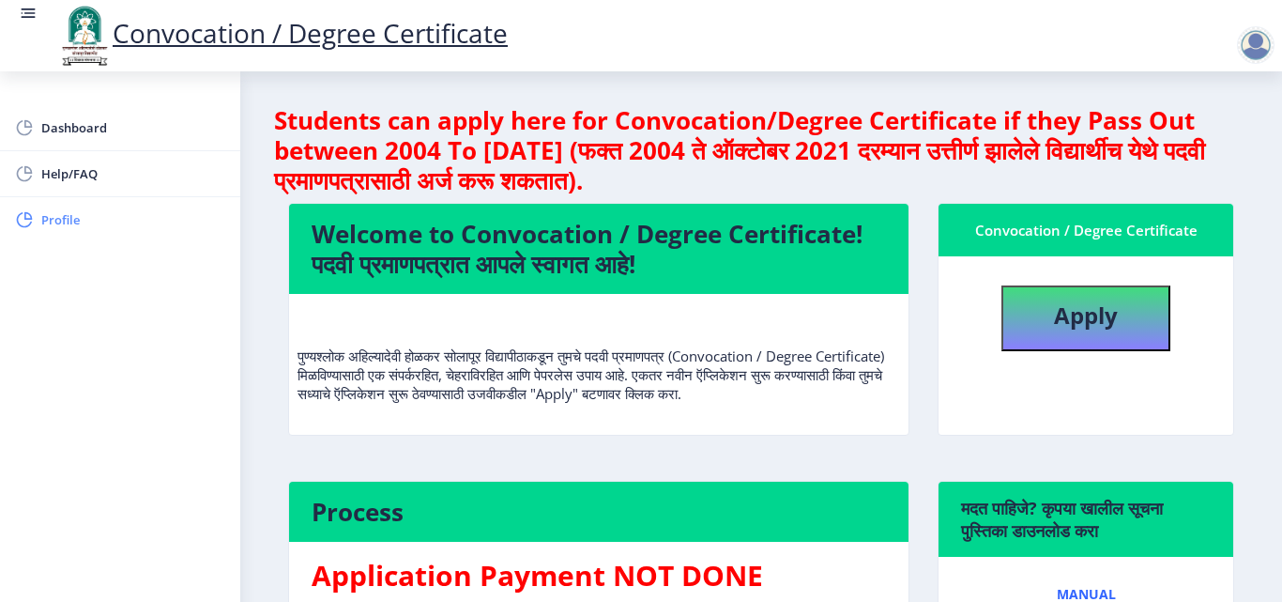
click at [108, 211] on span "Profile" at bounding box center [133, 219] width 184 height 23
select select
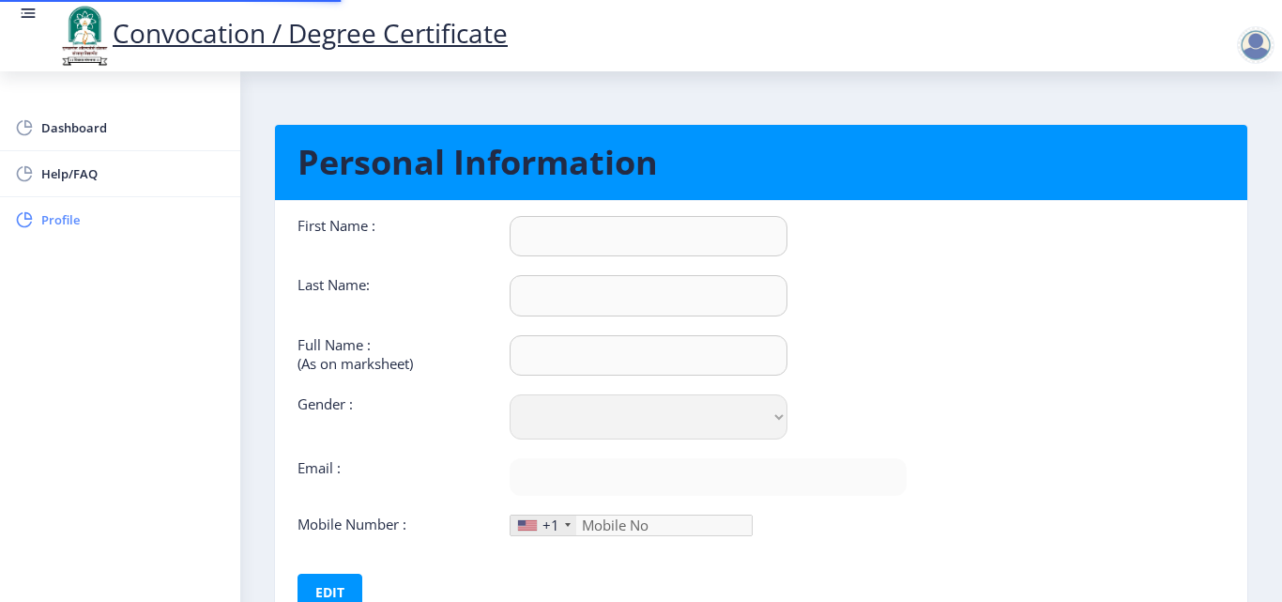
type input "SAPNA"
type input "PATIL"
type input "PATIL SAPNA GOPALRAO"
select select "Female"
type input "[EMAIL_ADDRESS][DOMAIN_NAME]"
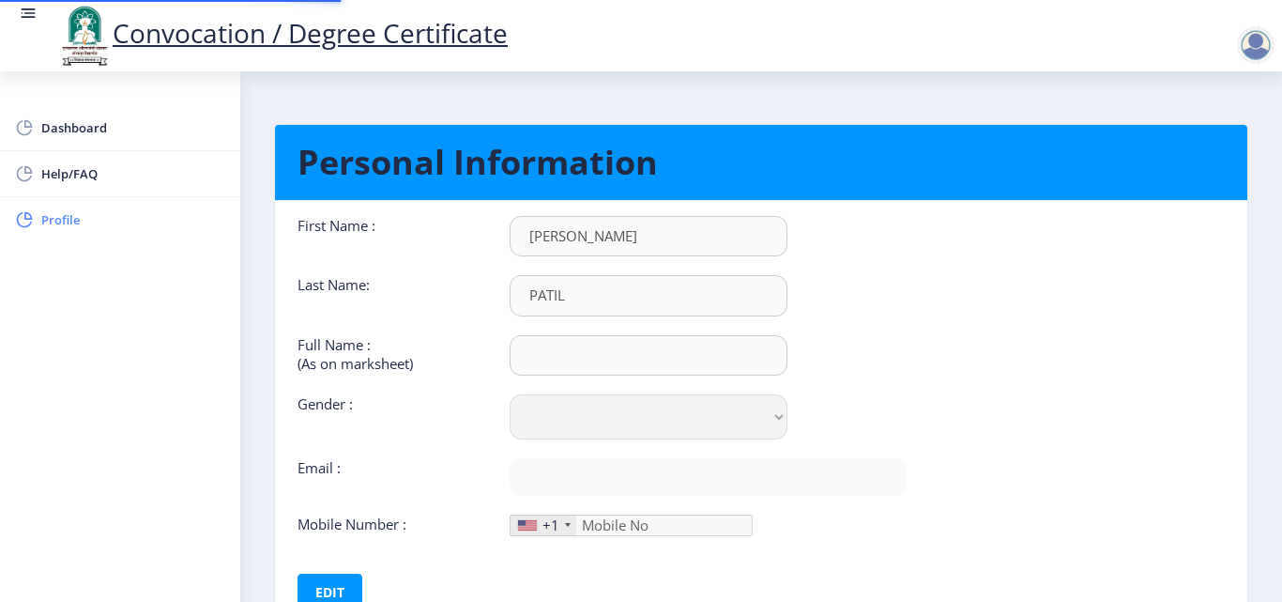
type input "9146099464"
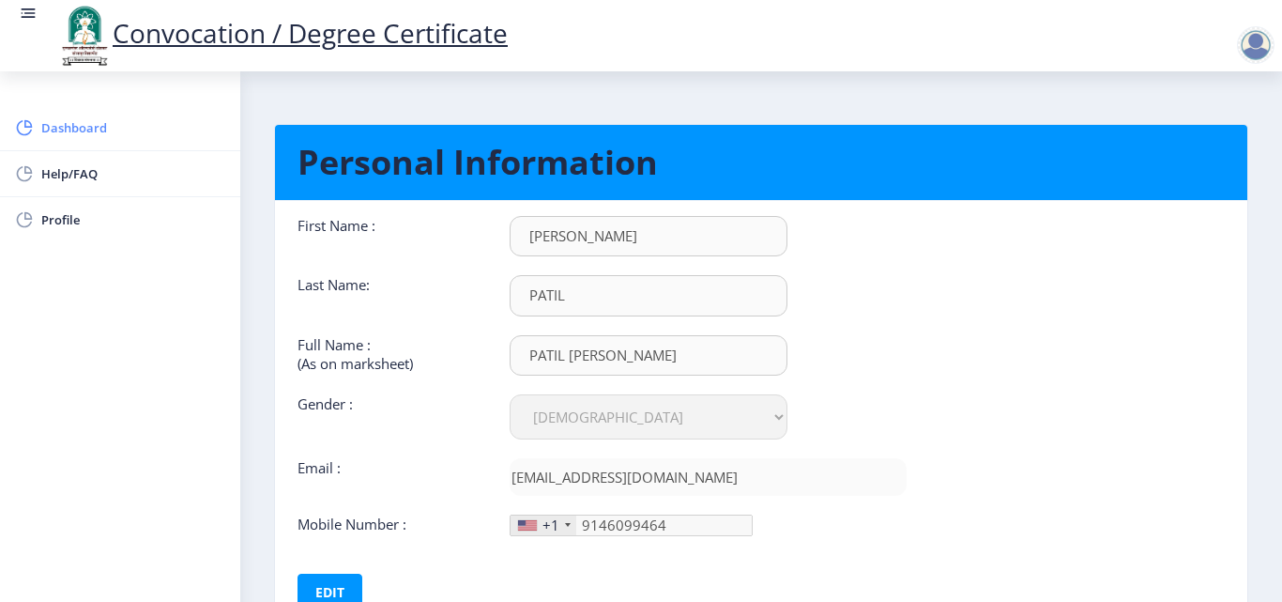
click at [69, 114] on link "Dashboard" at bounding box center [120, 127] width 240 height 45
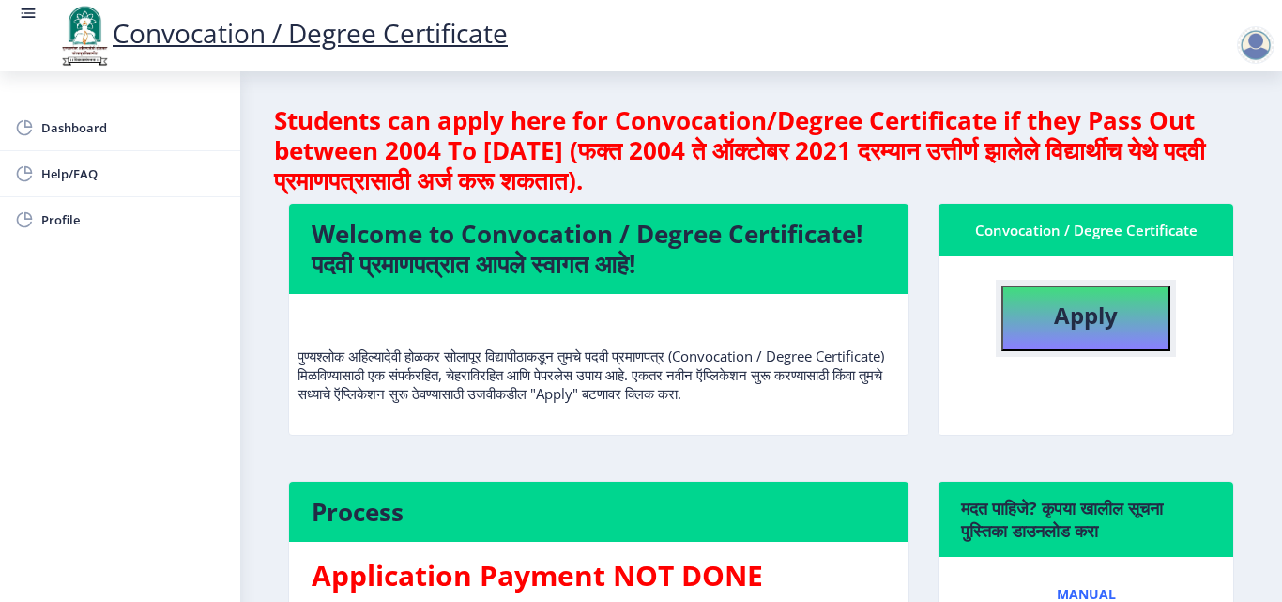
click at [1112, 318] on b "Apply" at bounding box center [1086, 314] width 64 height 31
select select
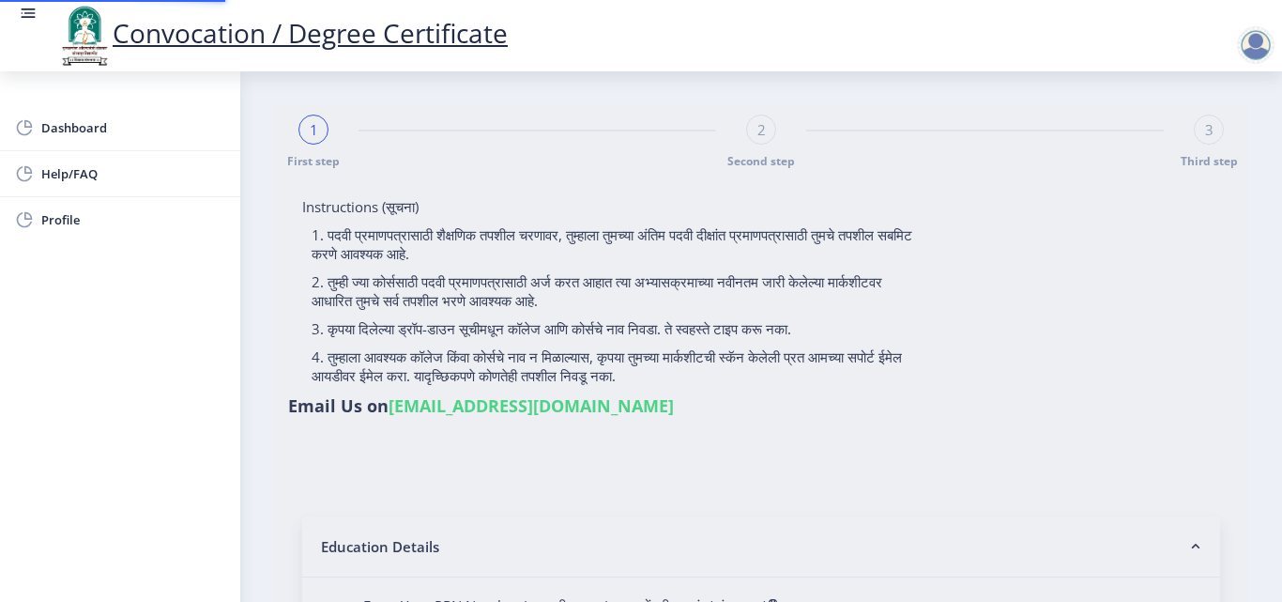
select select
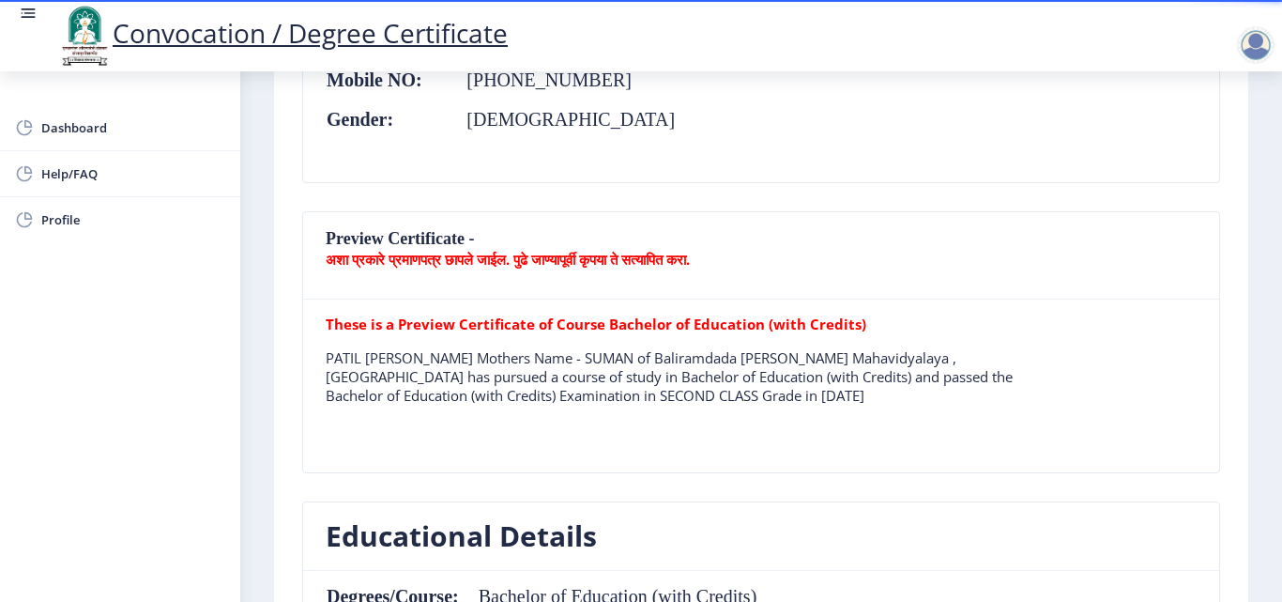
scroll to position [469, 0]
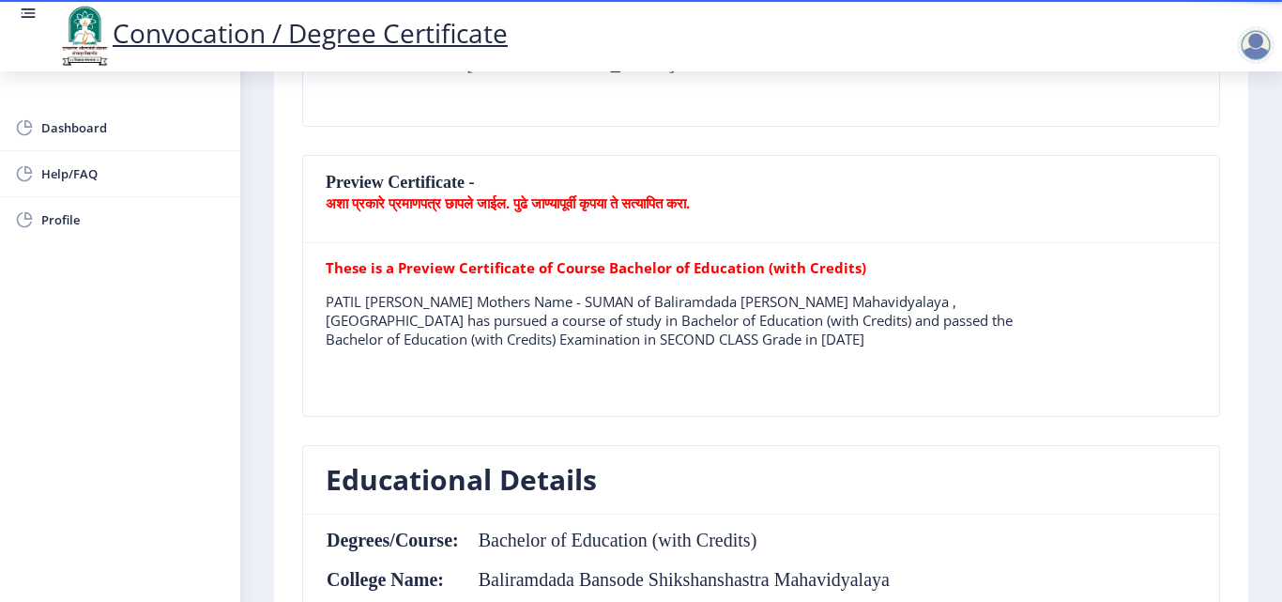
click at [381, 198] on b "अशा प्रकारे प्रमाणपत्र छापले जाईल. पुढे जाण्यापूर्वी कृपया ते सत्यापित करा." at bounding box center [508, 202] width 364 height 19
click at [381, 183] on nb-card-header "Preview Certificate - अशा प्रकारे प्रमाणपत्र छापले जाईल. पुढे जाण्यापूर्वी कृपय…" at bounding box center [761, 199] width 916 height 87
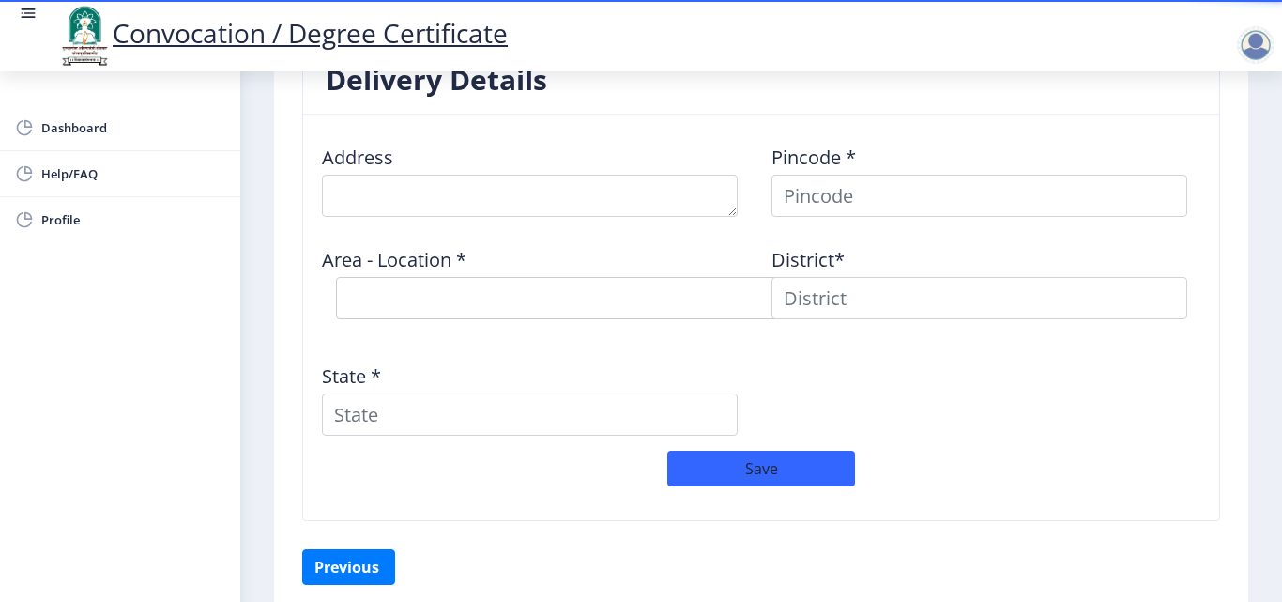
scroll to position [1499, 0]
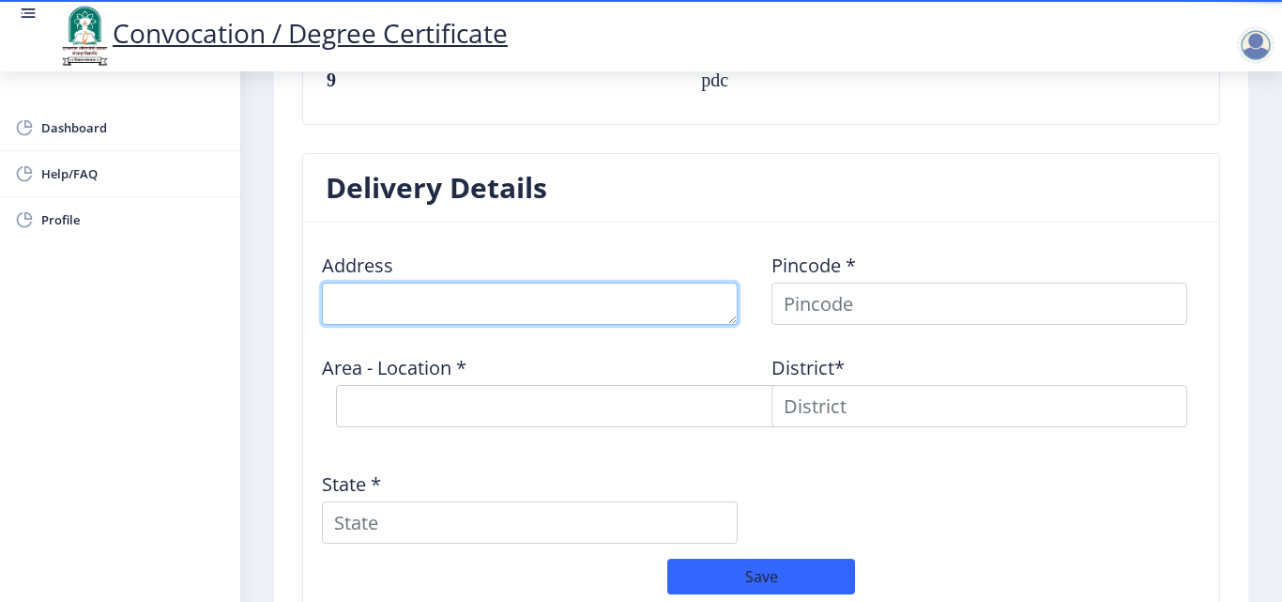
click at [391, 307] on textarea at bounding box center [530, 303] width 416 height 42
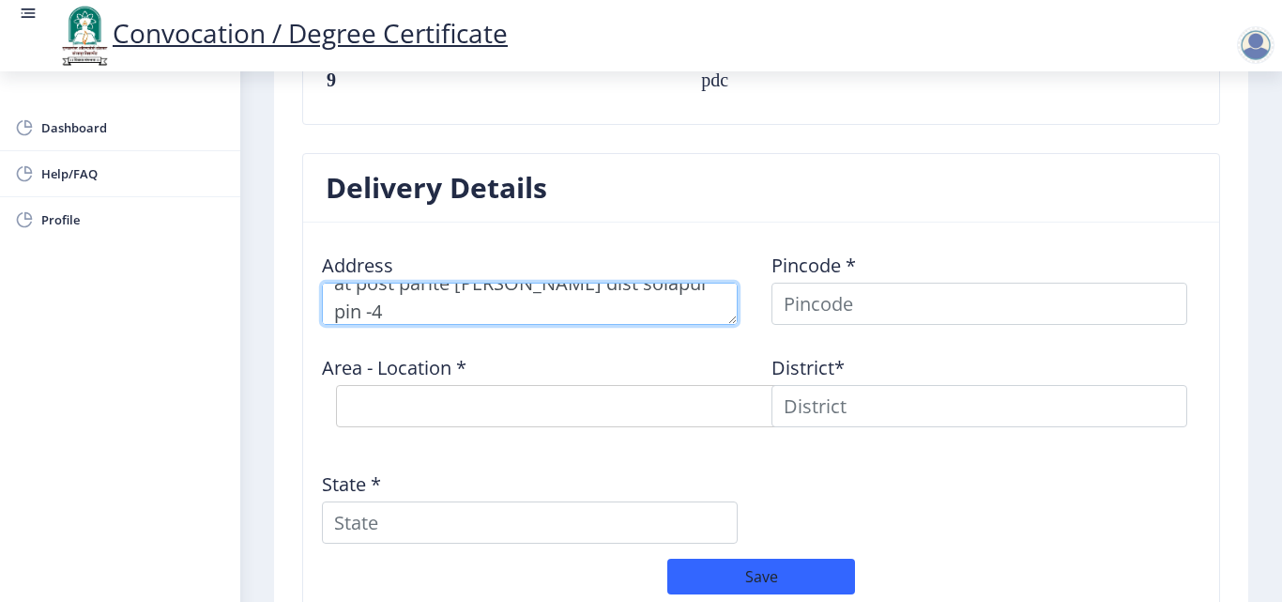
scroll to position [0, 0]
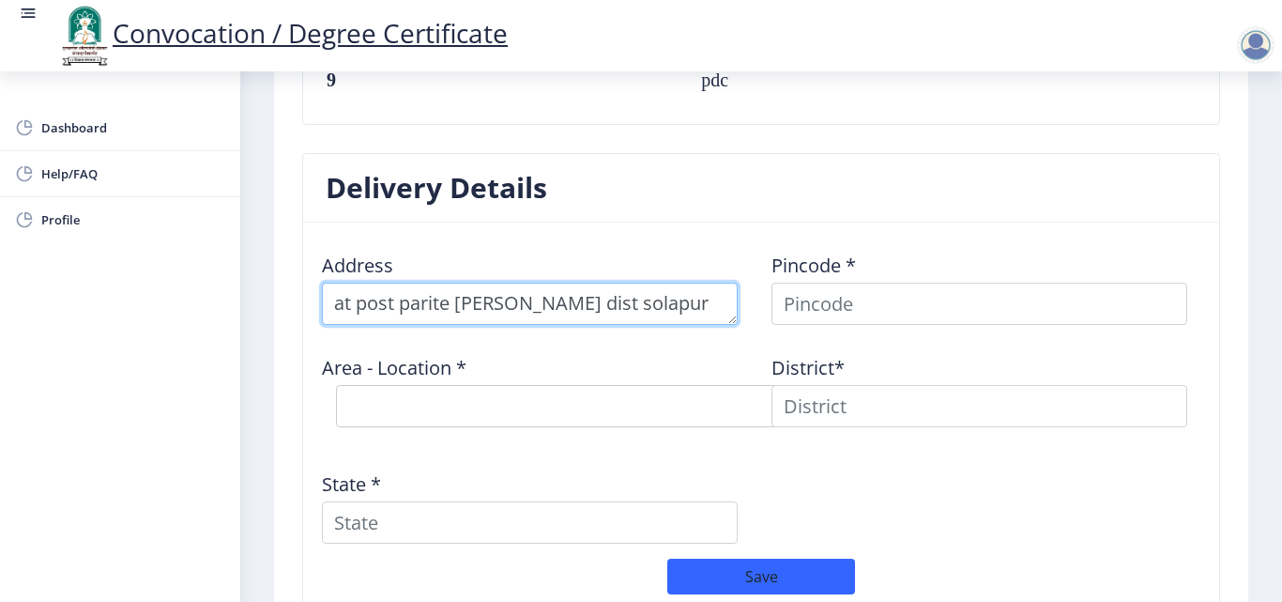
type textarea "at post parite ta madha dist solapur"
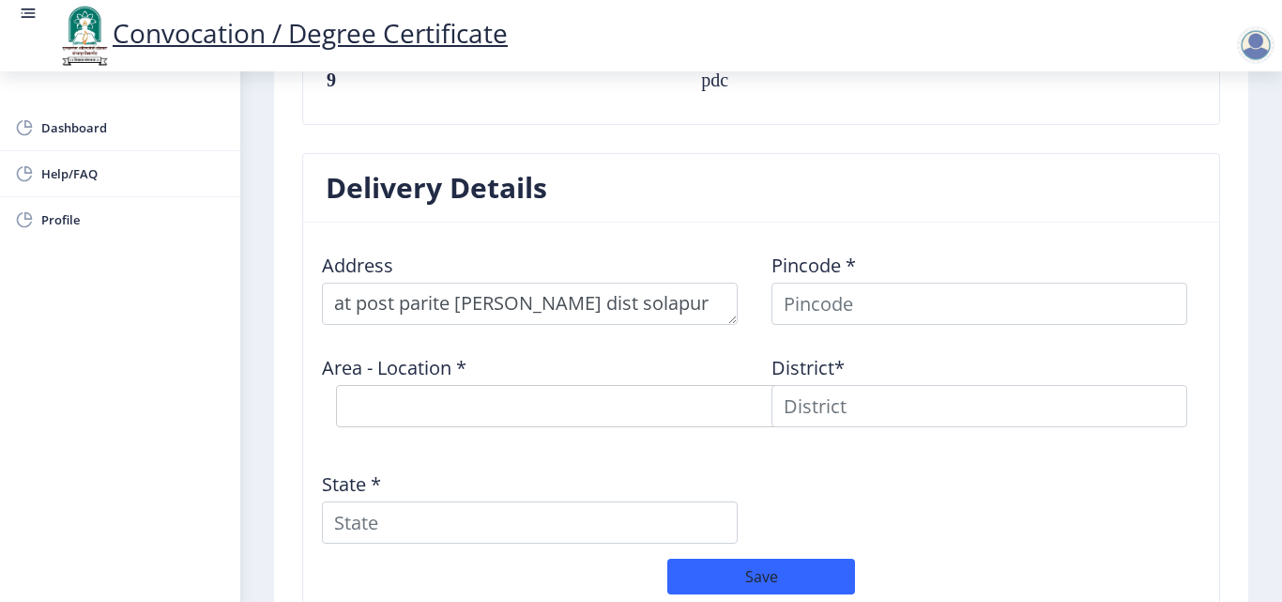
click at [917, 273] on div "Pincode *" at bounding box center [986, 280] width 450 height 87
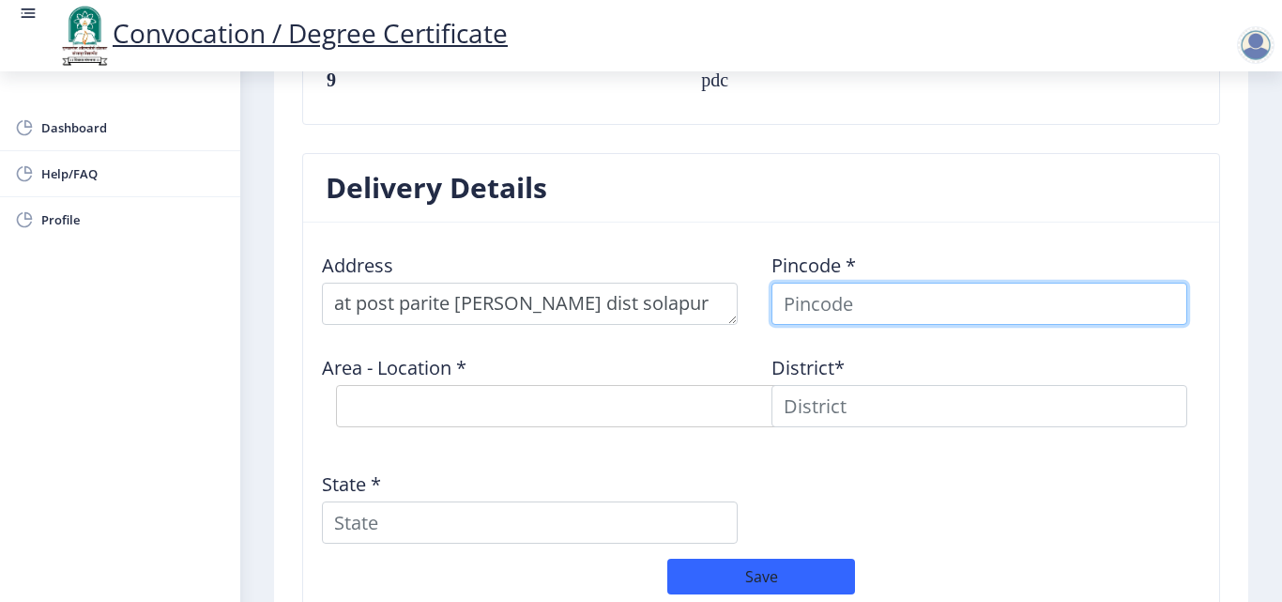
click at [879, 321] on input at bounding box center [979, 303] width 416 height 42
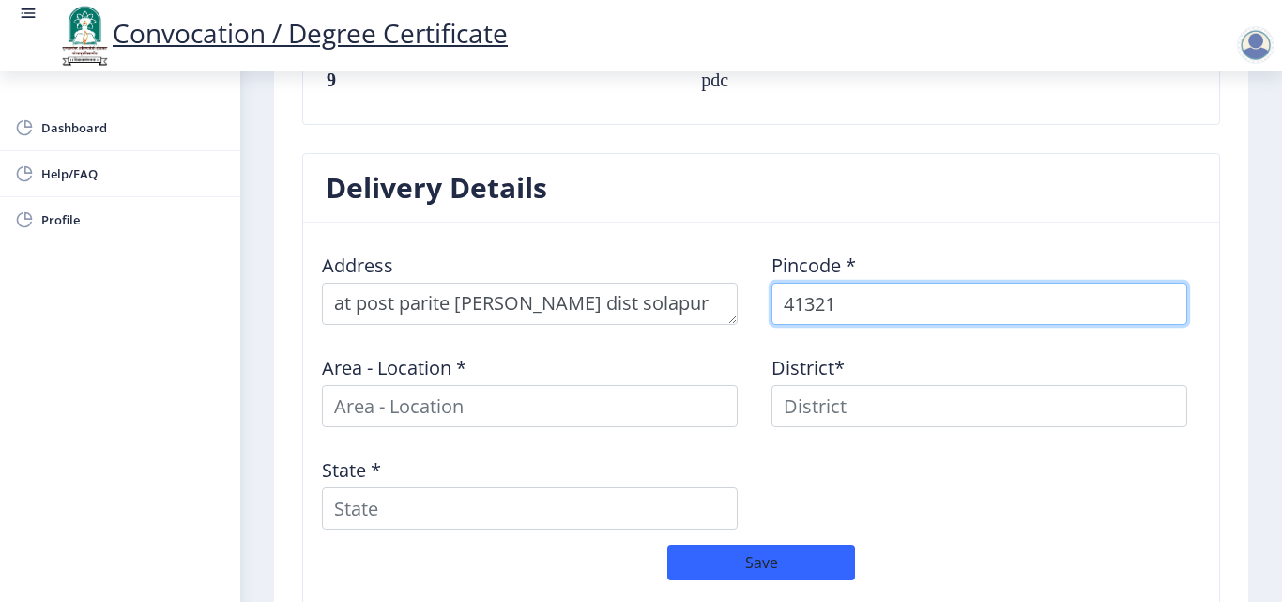
type input "413211"
select select
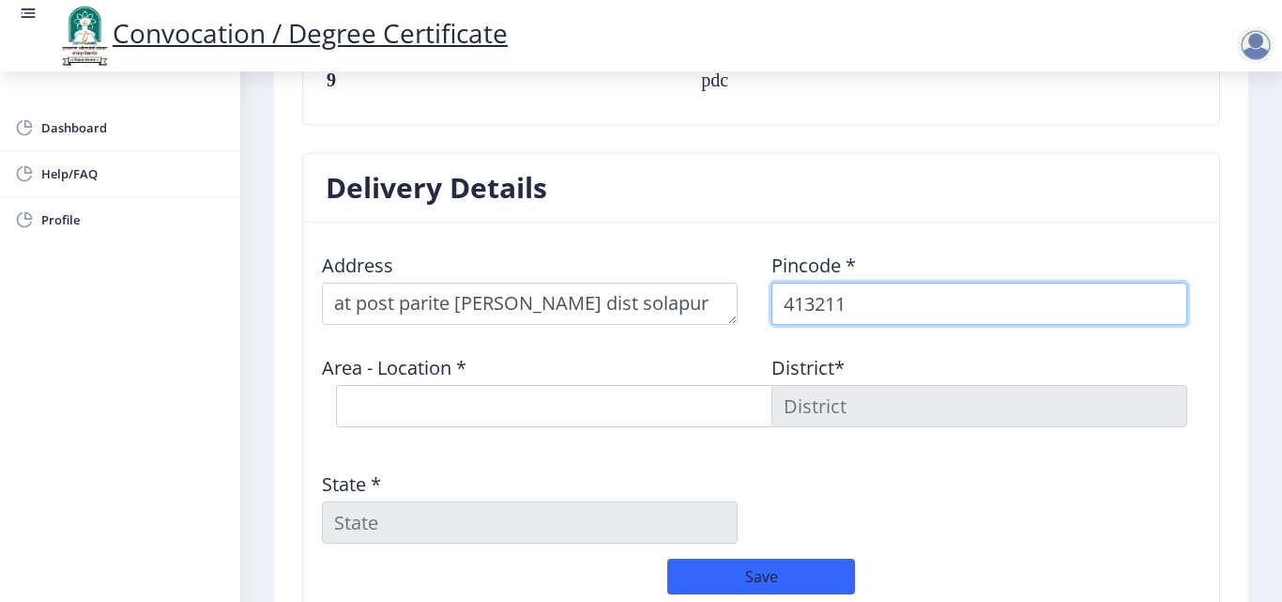
type input "413211"
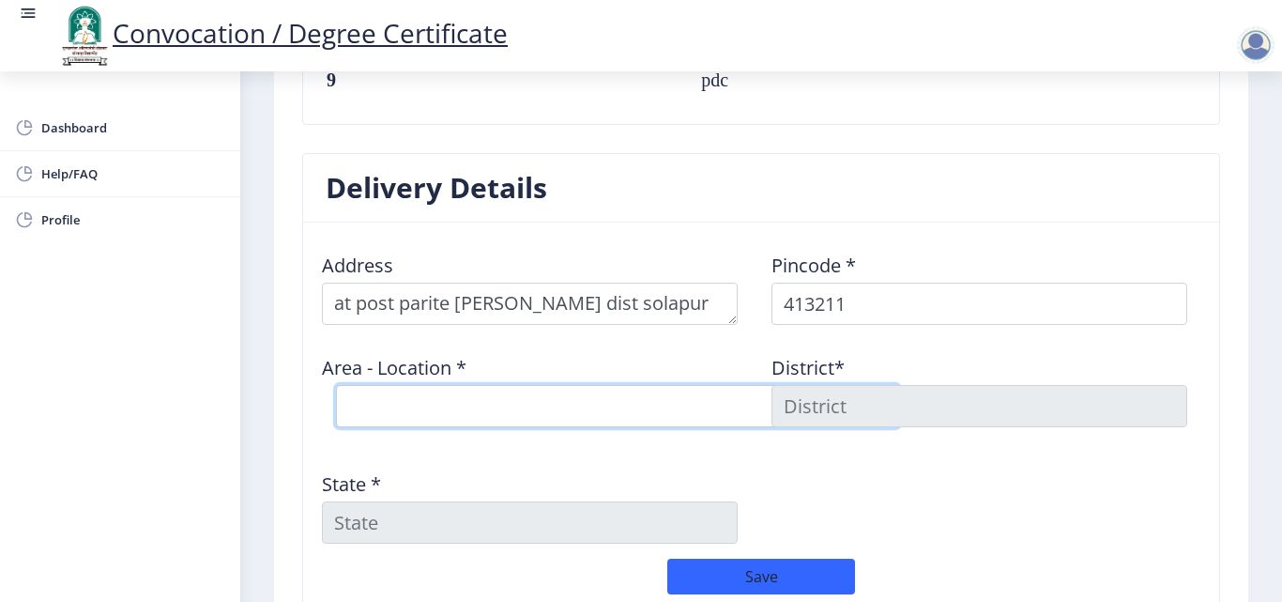
click at [472, 401] on select "Select Area Location Akole(KH) B.O Akumbhe B.O Bembale B.O Ghoti B.O Kanhapuri …" at bounding box center [617, 406] width 563 height 42
select select "7: Object"
click at [336, 385] on select "Select Area Location Akole(KH) B.O Akumbhe B.O Bembale B.O Ghoti B.O Kanhapuri …" at bounding box center [617, 406] width 563 height 42
type input "SOLAPUR"
type input "Maharashtra"
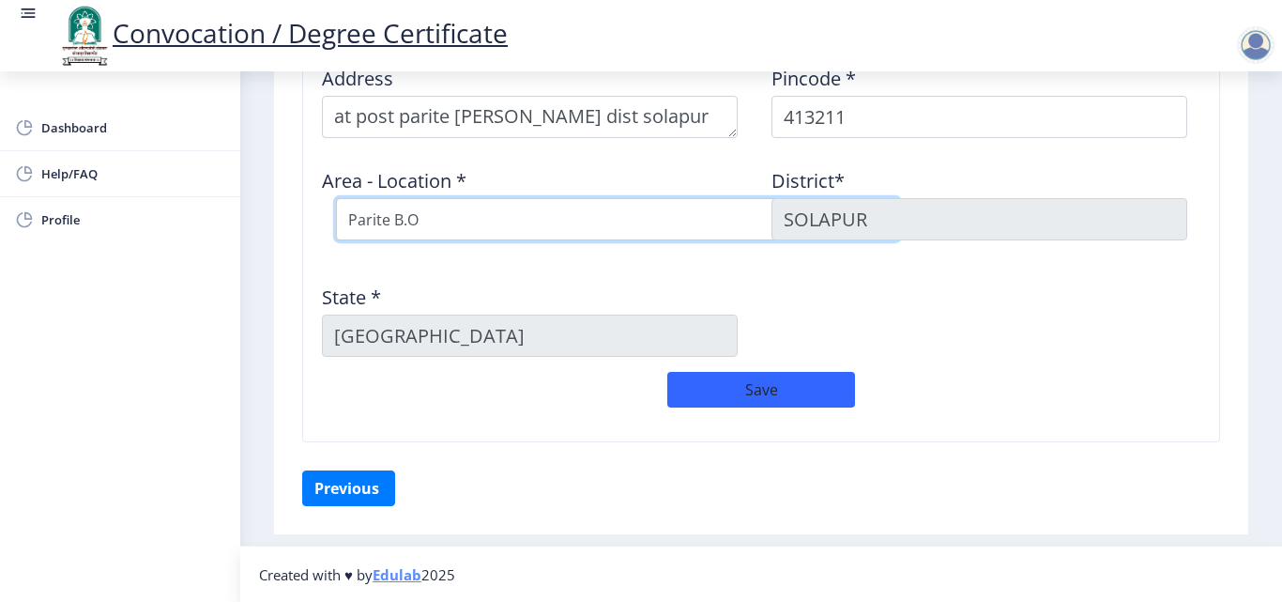
scroll to position [1687, 0]
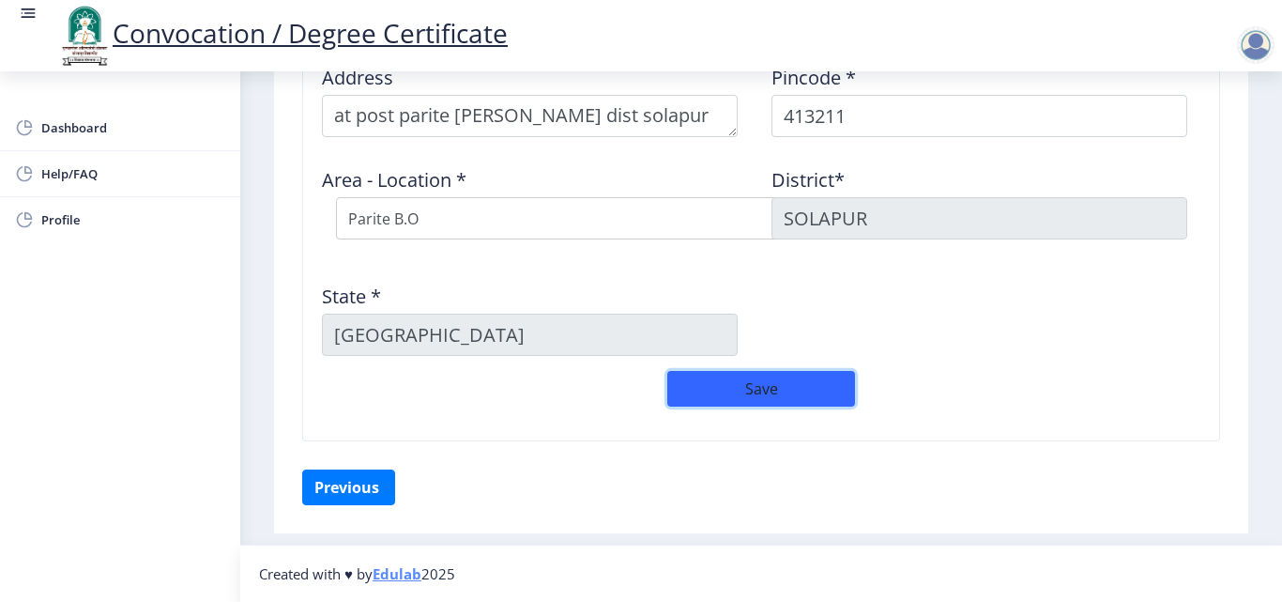
click at [681, 391] on button "Save" at bounding box center [761, 389] width 188 height 36
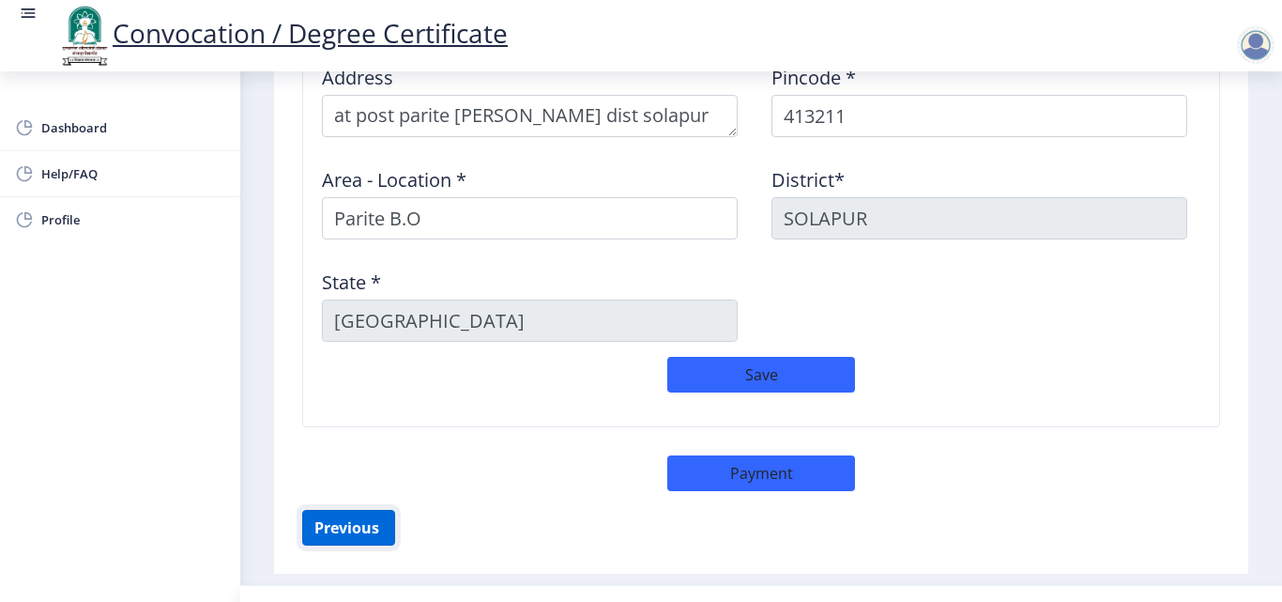
click at [360, 519] on button "Previous ‍" at bounding box center [348, 528] width 93 height 36
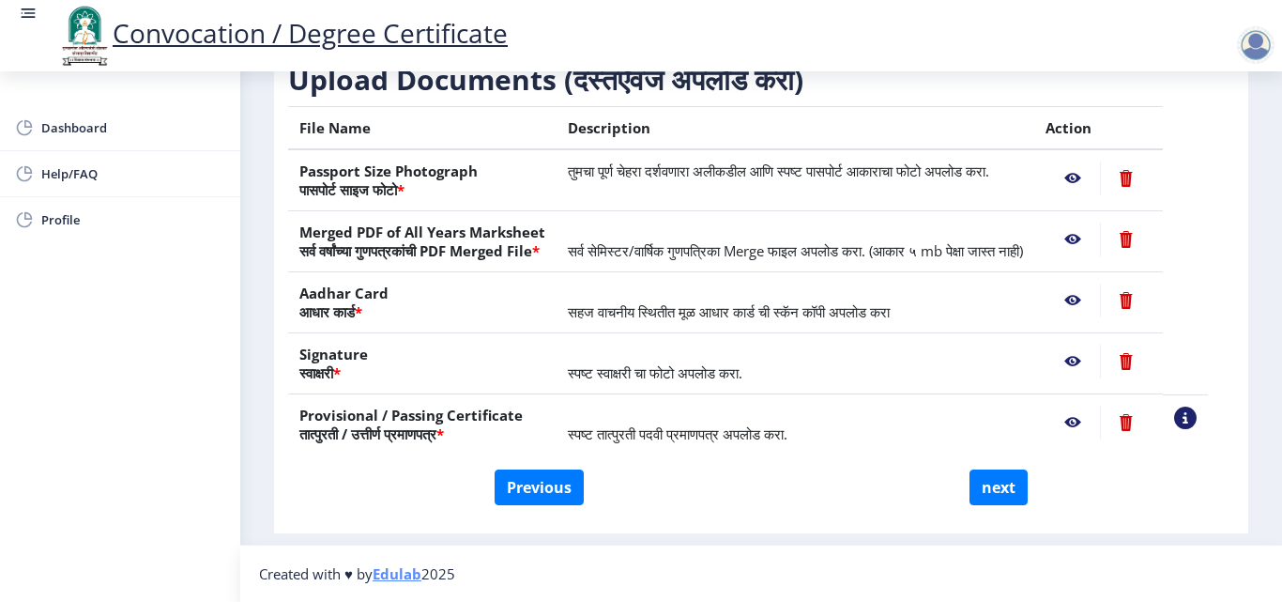
scroll to position [346, 0]
click at [583, 496] on button "Previous" at bounding box center [539, 487] width 89 height 36
select select "Regular"
select select "2010"
select select "March"
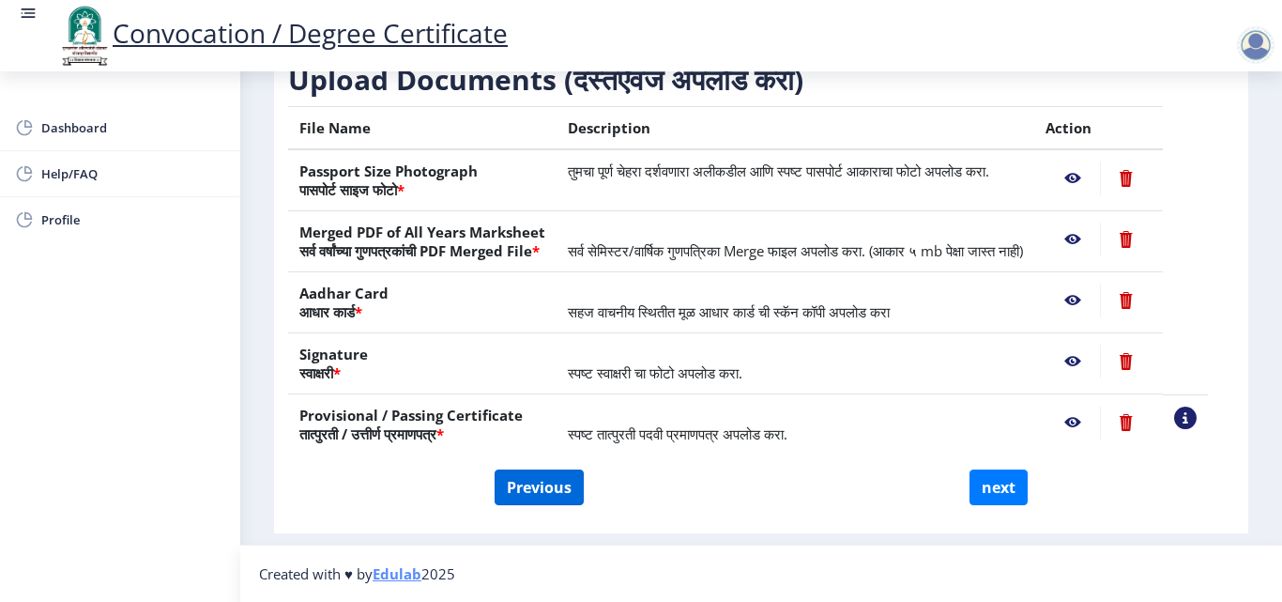
select select "SECOND CLASS"
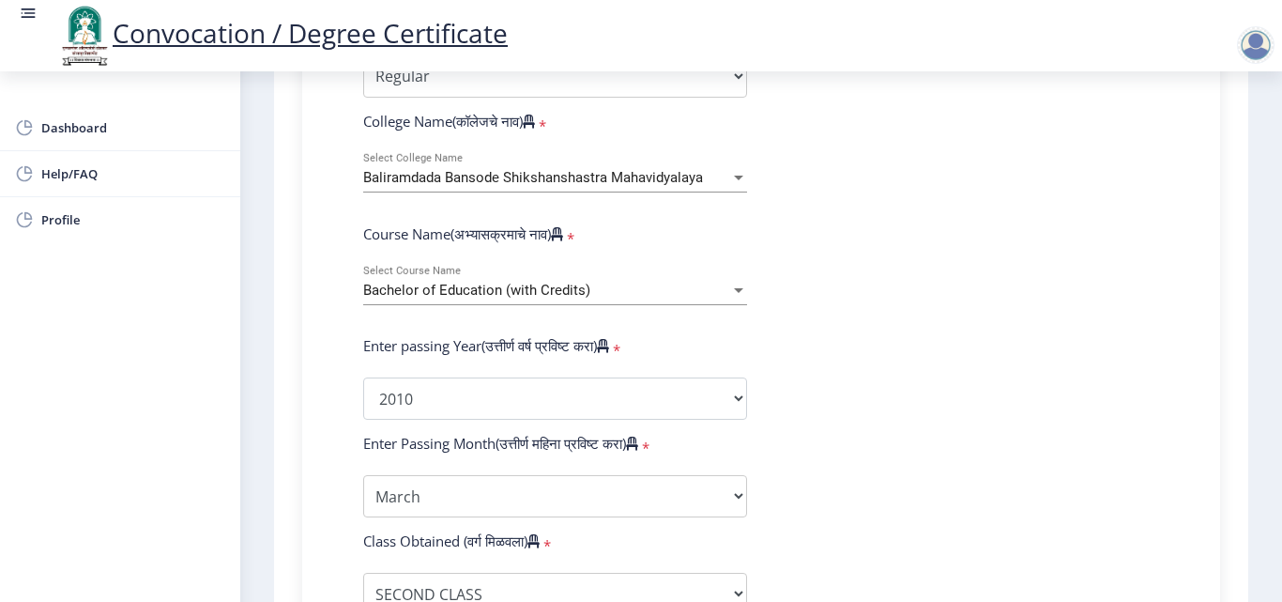
scroll to position [722, 0]
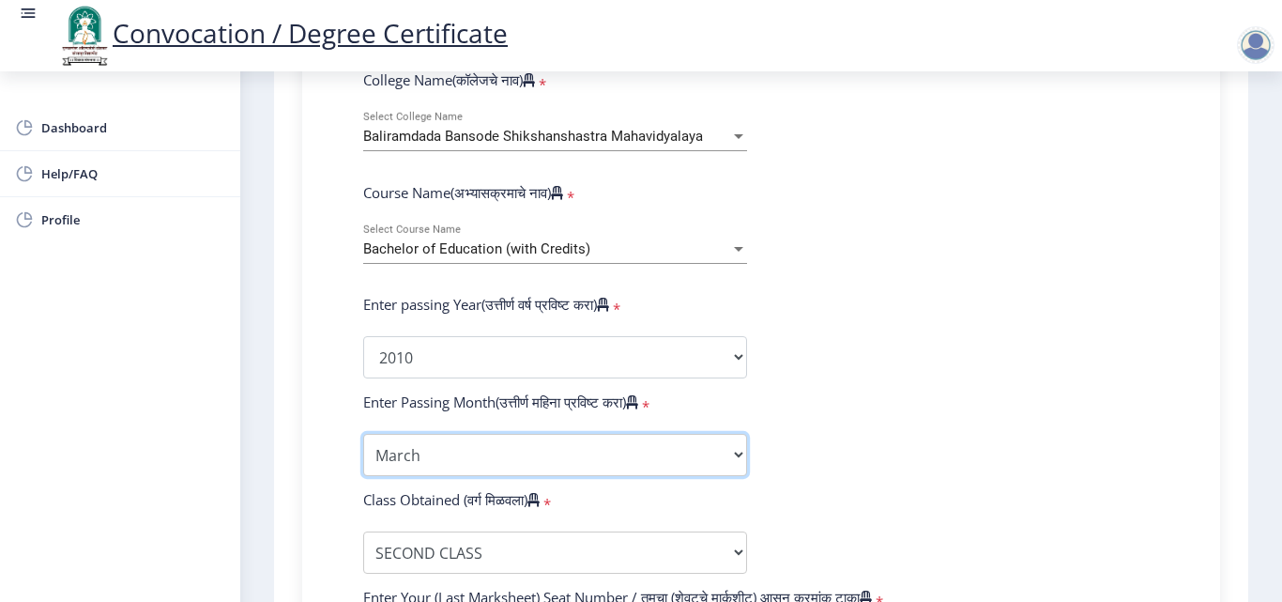
click at [430, 453] on select "Enter Passing Month March April May October November December" at bounding box center [555, 455] width 384 height 42
click at [363, 434] on select "Enter Passing Month March April May October November December" at bounding box center [555, 455] width 384 height 42
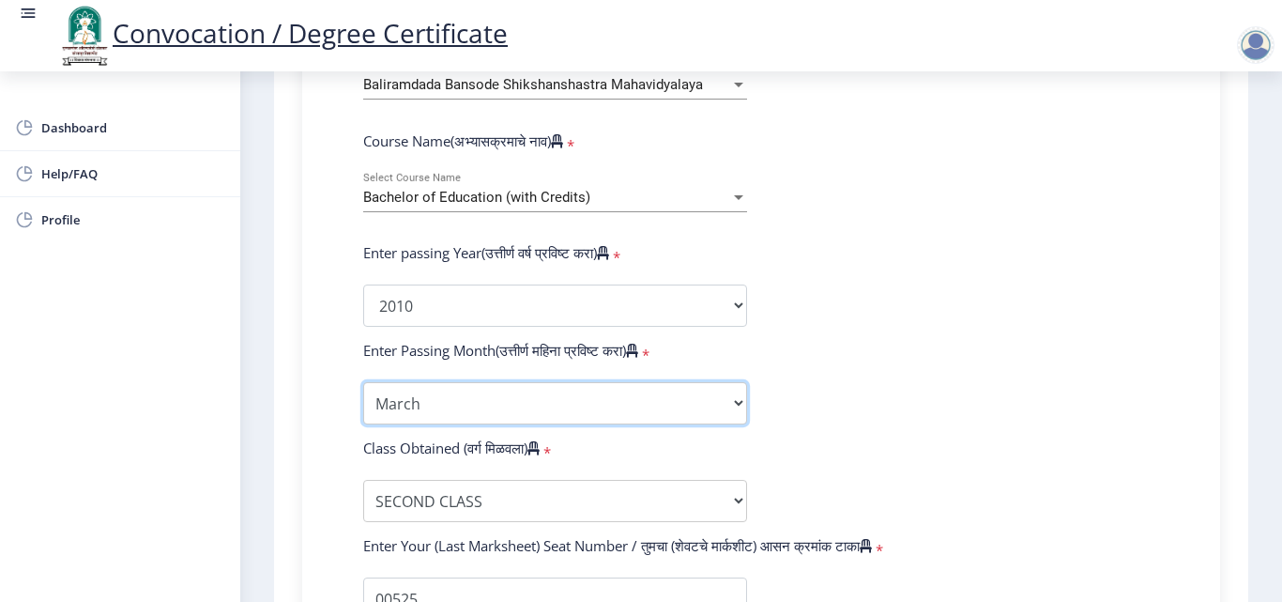
scroll to position [816, 0]
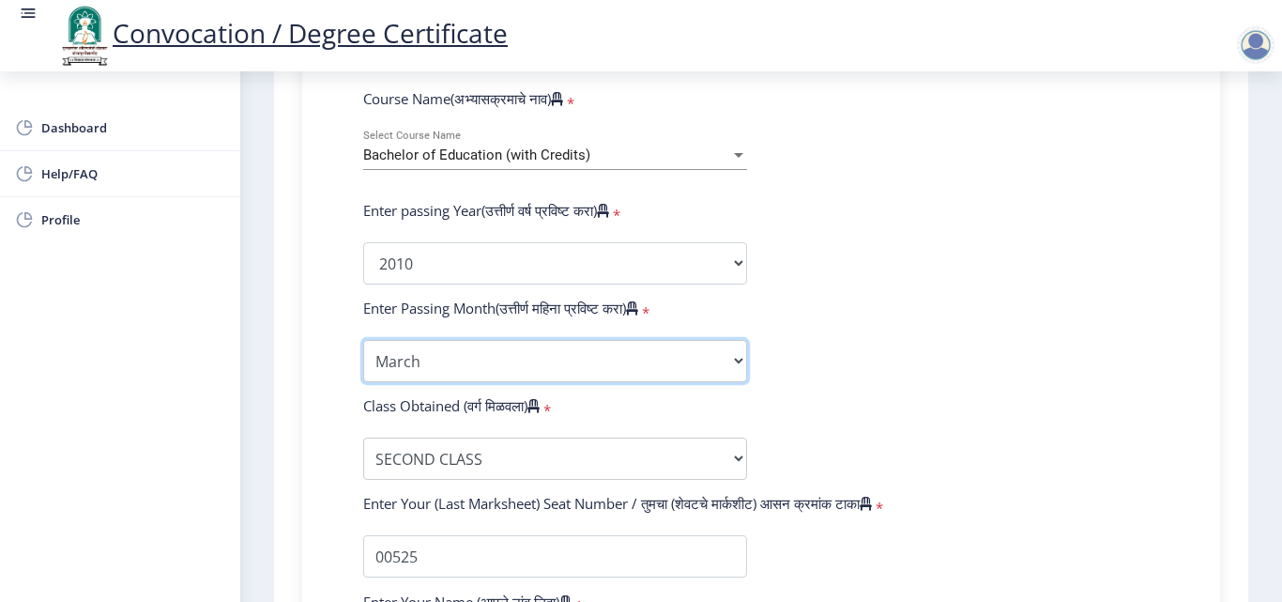
click at [411, 353] on select "Enter Passing Month March April May October November December" at bounding box center [555, 361] width 384 height 42
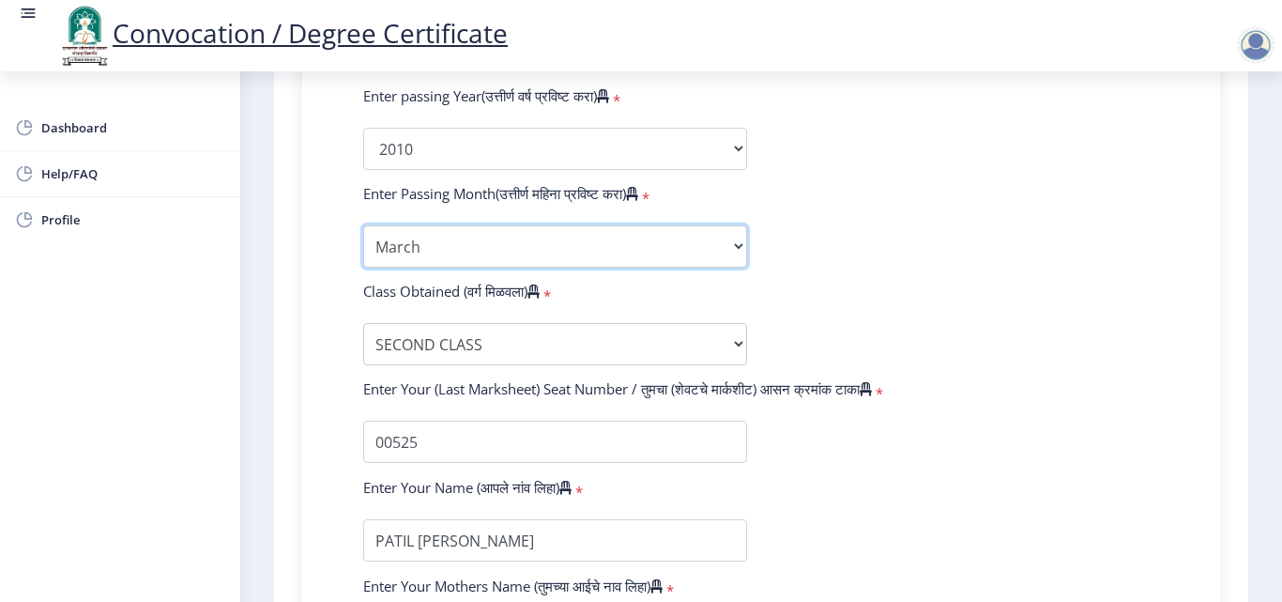
scroll to position [909, 0]
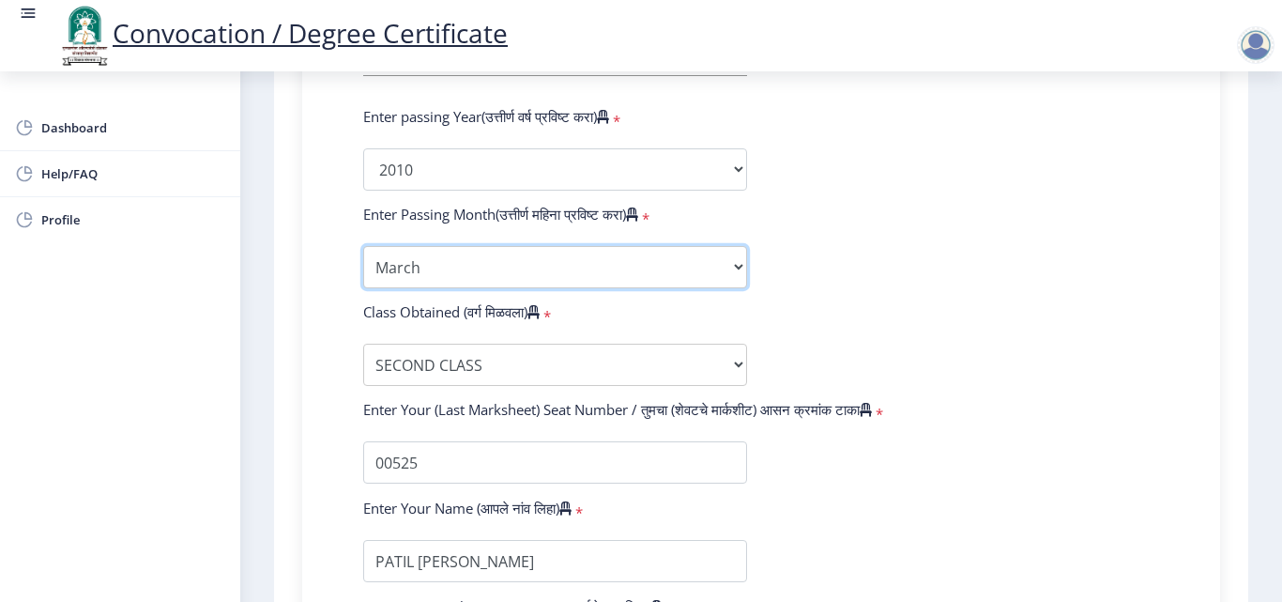
click at [437, 246] on select "Enter Passing Month March April May October November December" at bounding box center [555, 267] width 384 height 42
click at [440, 271] on select "Enter Passing Month March April May October November December" at bounding box center [555, 267] width 384 height 42
click at [440, 267] on select "Enter Passing Month March April May October November December" at bounding box center [555, 267] width 384 height 42
click at [363, 246] on select "Enter Passing Month March April May October November December" at bounding box center [555, 267] width 384 height 42
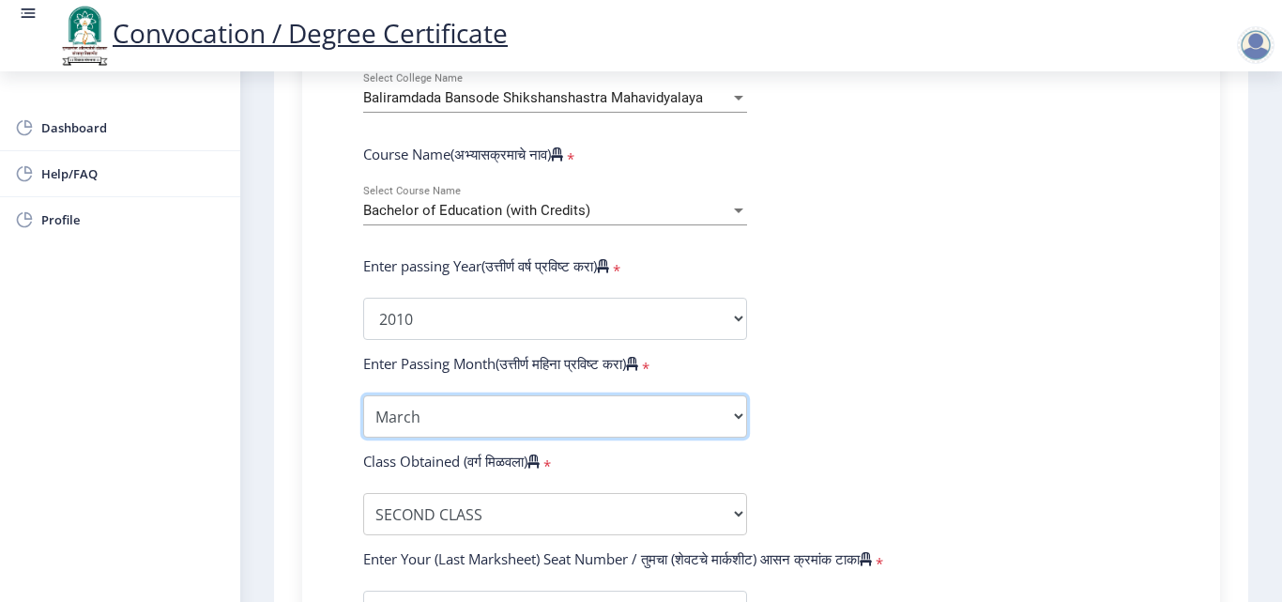
scroll to position [854, 0]
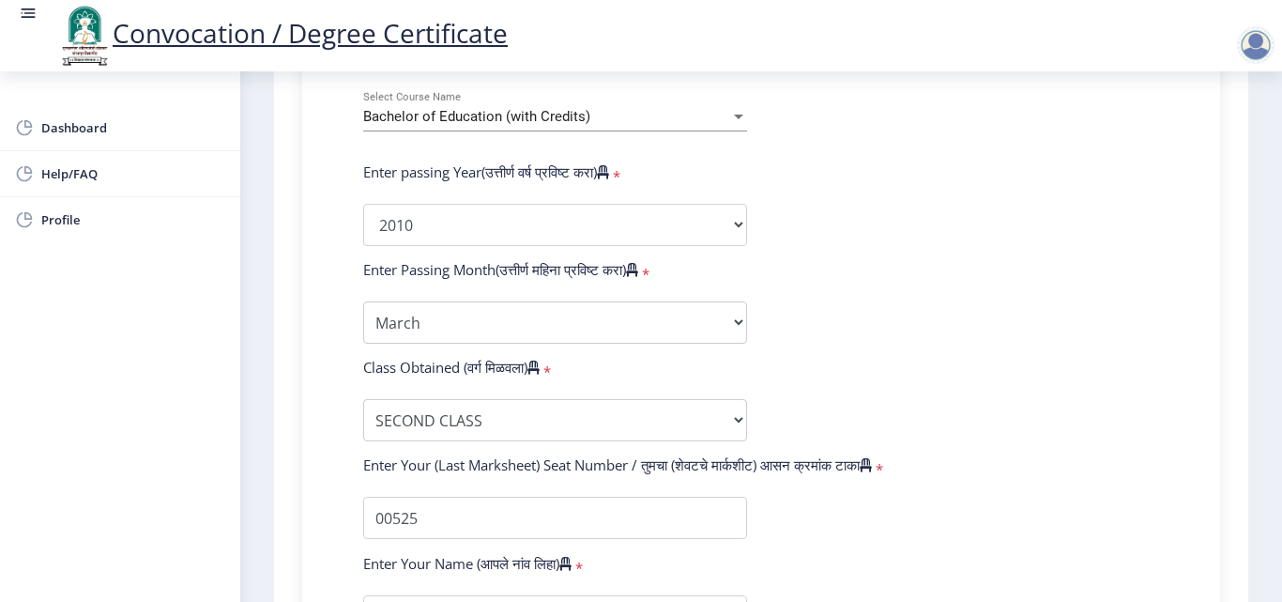
click at [460, 300] on form "Enter Your PRN Number (तुमचा पीआरएन (कायम नोंदणी क्रमांक) एंटर करा) * Student T…" at bounding box center [761, 239] width 824 height 995
click at [460, 308] on select "Enter Passing Month March April May October November December" at bounding box center [555, 322] width 384 height 42
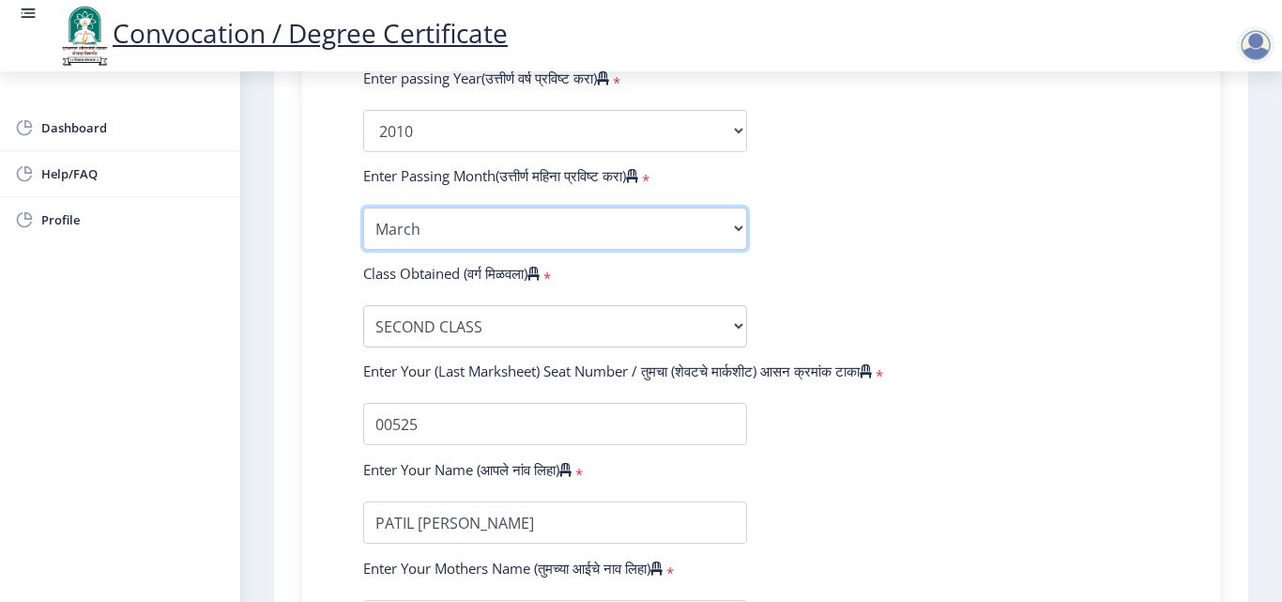
click at [402, 229] on select "Enter Passing Month March April May October November December" at bounding box center [555, 228] width 384 height 42
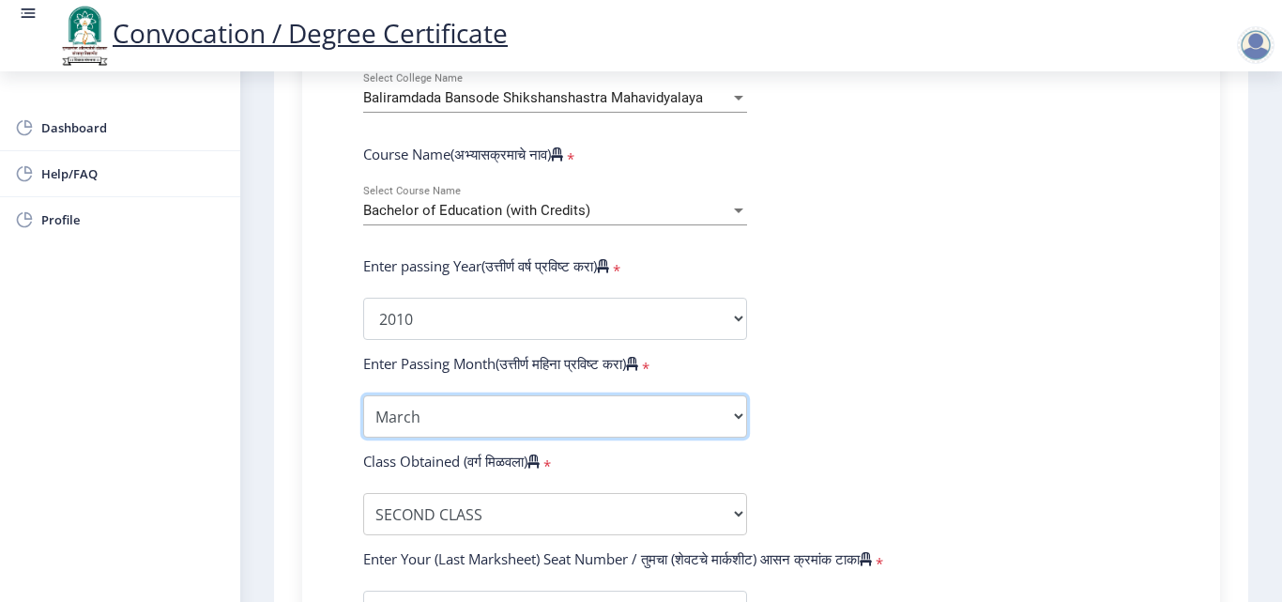
scroll to position [854, 0]
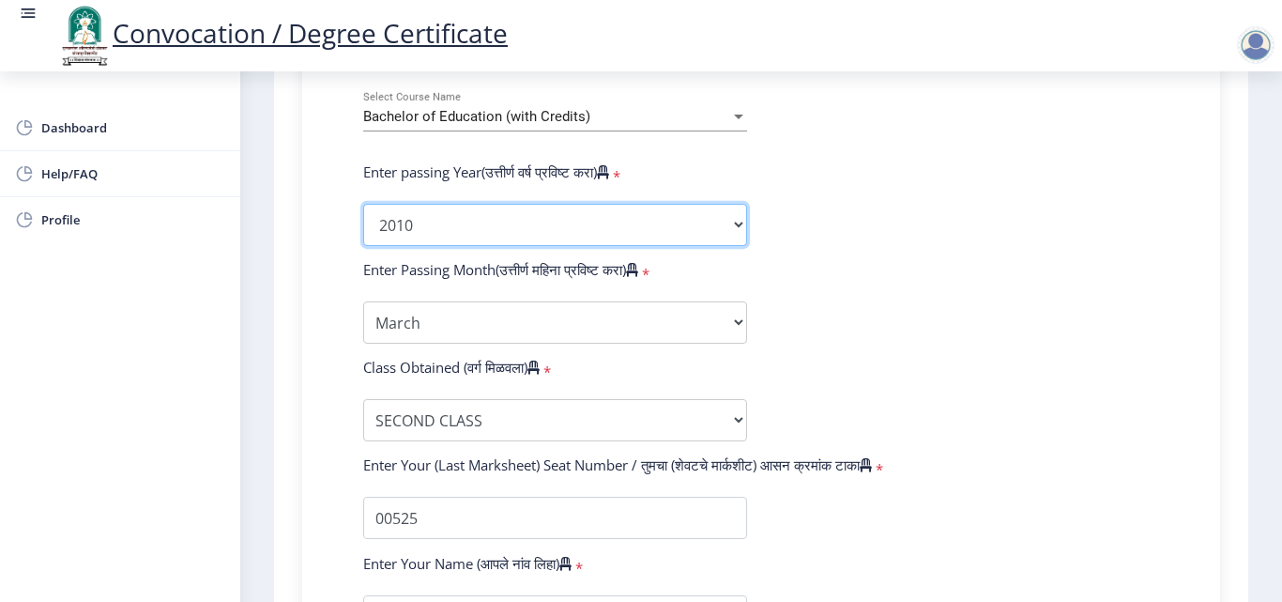
click at [421, 233] on select "2025 2024 2023 2022 2021 2020 2019 2018 2017 2016 2015 2014 2013 2012 2011 2010…" at bounding box center [555, 225] width 384 height 42
click at [363, 204] on select "2025 2024 2023 2022 2021 2020 2019 2018 2017 2016 2015 2014 2013 2012 2011 2010…" at bounding box center [555, 225] width 384 height 42
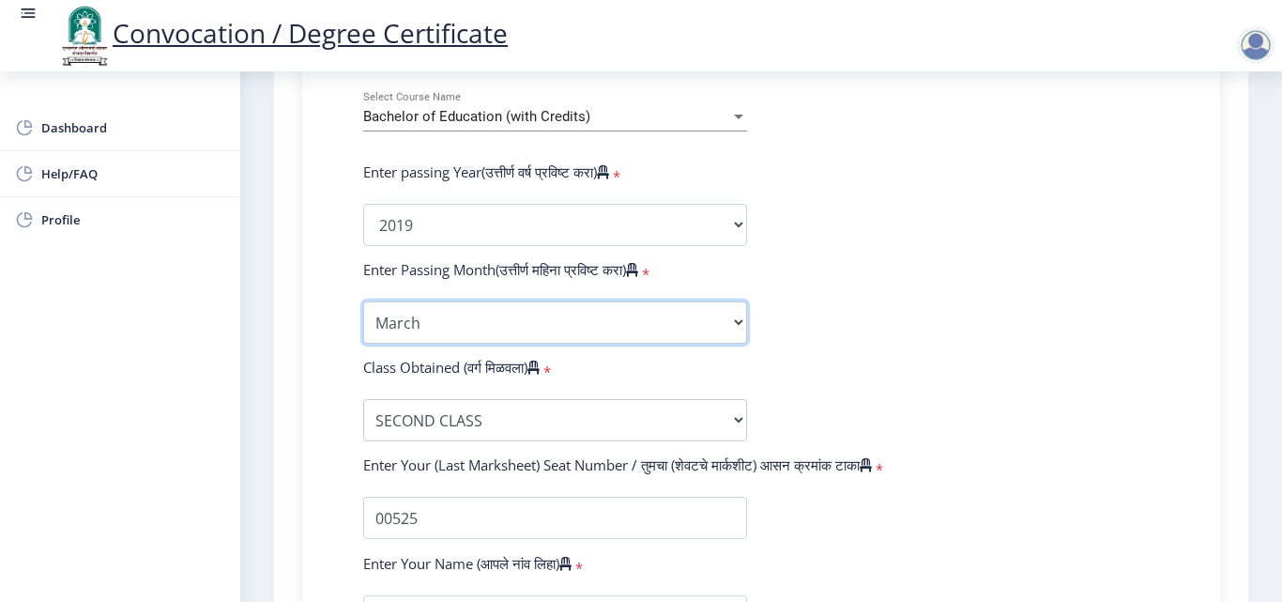
click at [415, 323] on select "Enter Passing Month March April May October November December" at bounding box center [555, 322] width 384 height 42
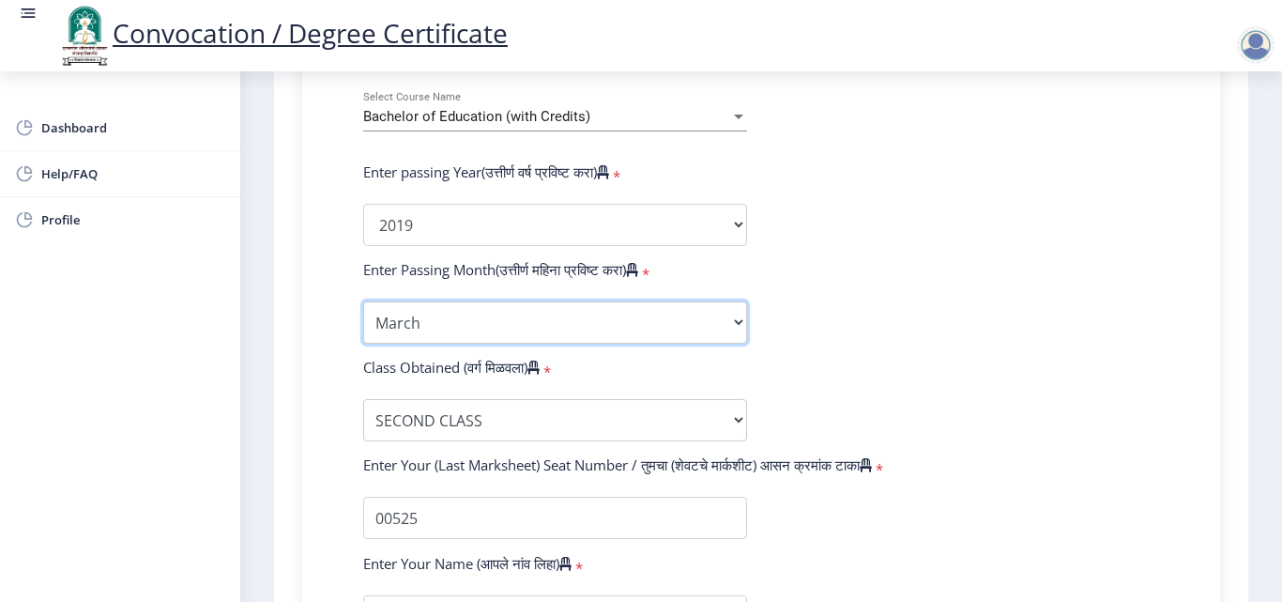
click at [415, 323] on select "Enter Passing Month March April May October November December" at bounding box center [555, 322] width 384 height 42
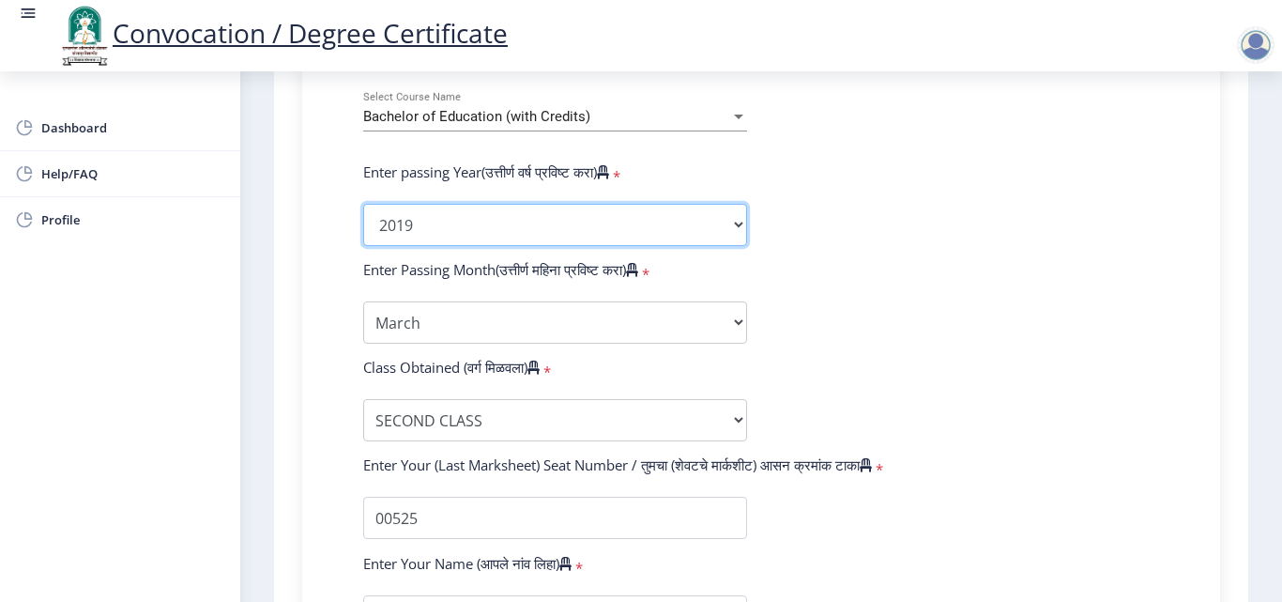
click at [402, 215] on select "2025 2024 2023 2022 2021 2020 2019 2018 2017 2016 2015 2014 2013 2012 2011 2010…" at bounding box center [555, 225] width 384 height 42
click at [363, 204] on select "2025 2024 2023 2022 2021 2020 2019 2018 2017 2016 2015 2014 2013 2012 2011 2010…" at bounding box center [555, 225] width 384 height 42
click at [421, 295] on form "Enter Your PRN Number (तुमचा पीआरएन (कायम नोंदणी क्रमांक) एंटर करा) * Student T…" at bounding box center [761, 239] width 824 height 995
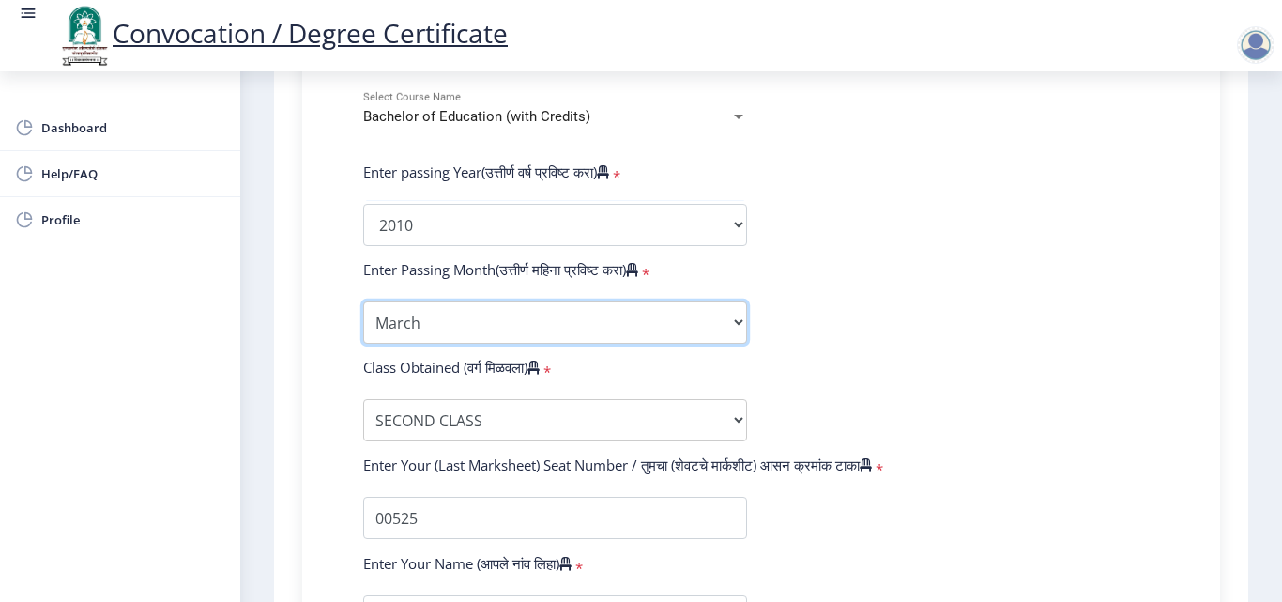
click at [417, 321] on select "Enter Passing Month March April May October November December" at bounding box center [555, 322] width 384 height 42
click at [363, 301] on select "Enter Passing Month March April May October November December" at bounding box center [555, 322] width 384 height 42
click at [393, 331] on select "Enter Passing Month March April May October November December" at bounding box center [555, 322] width 384 height 42
click at [363, 301] on select "Enter Passing Month March April May October November December" at bounding box center [555, 322] width 384 height 42
click at [352, 371] on div "Class Obtained (वर्ग मिळवला) *" at bounding box center [555, 371] width 412 height 26
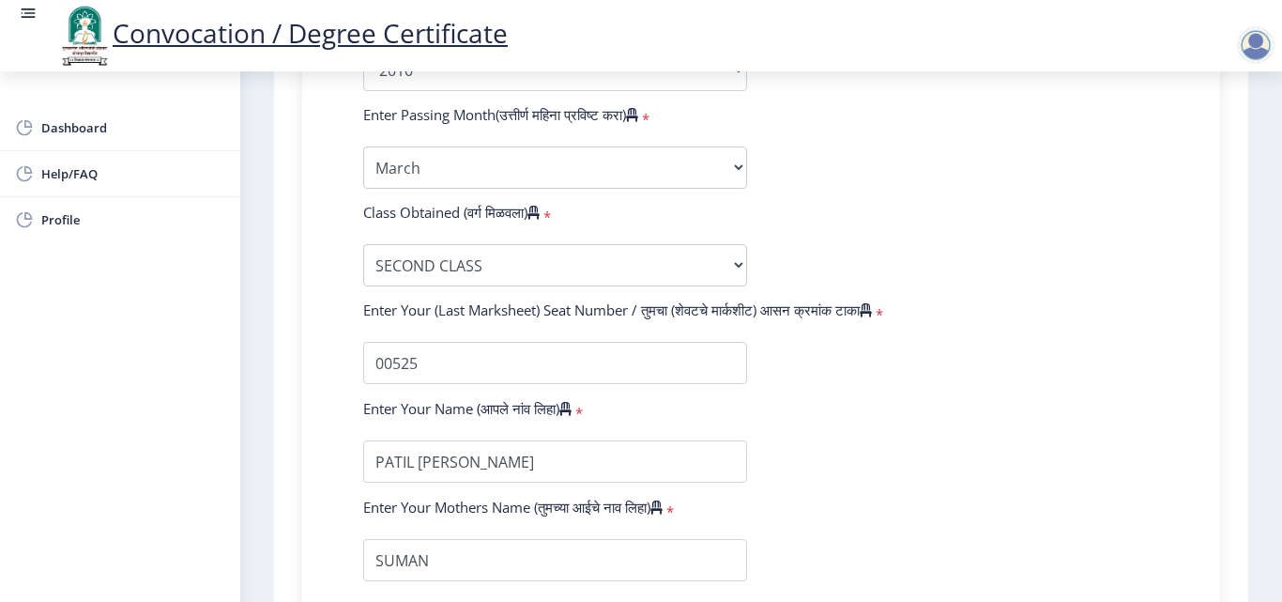
scroll to position [1042, 0]
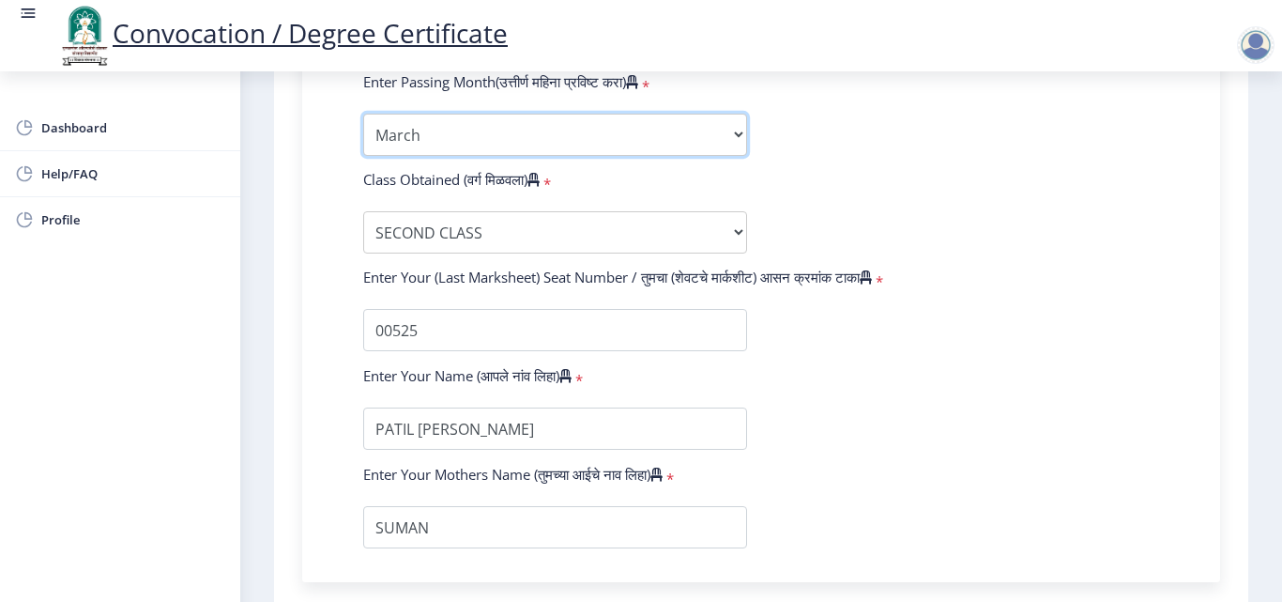
click at [416, 129] on select "Enter Passing Month March April May October November December" at bounding box center [555, 135] width 384 height 42
click at [416, 136] on select "Enter Passing Month March April May October November December" at bounding box center [555, 135] width 384 height 42
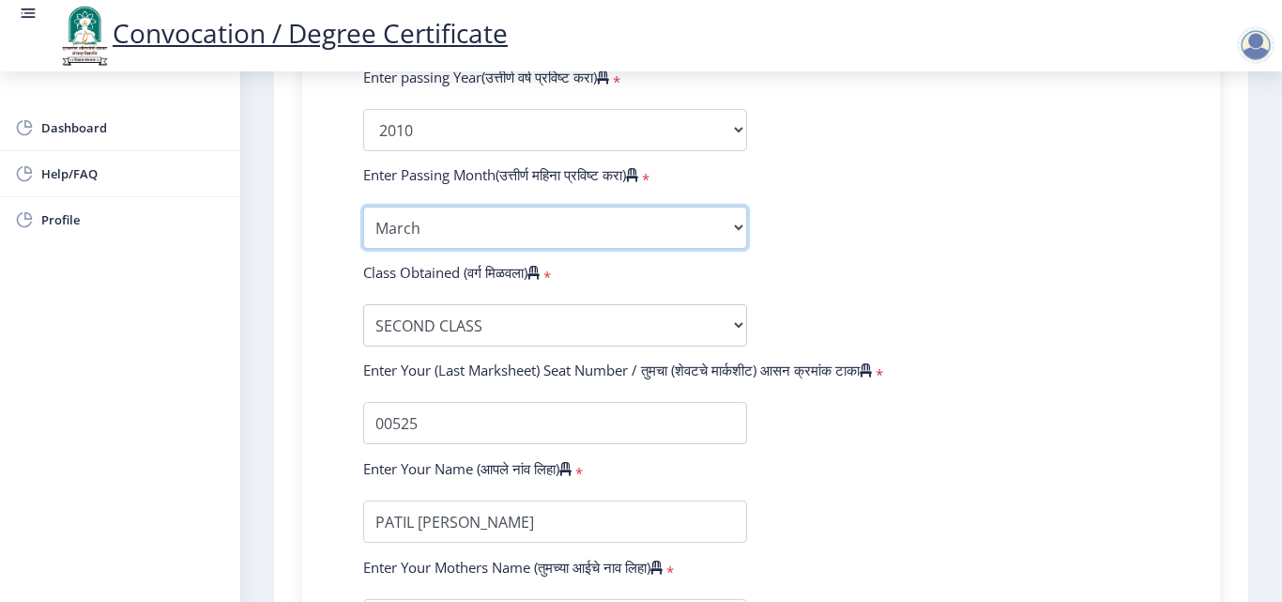
scroll to position [948, 0]
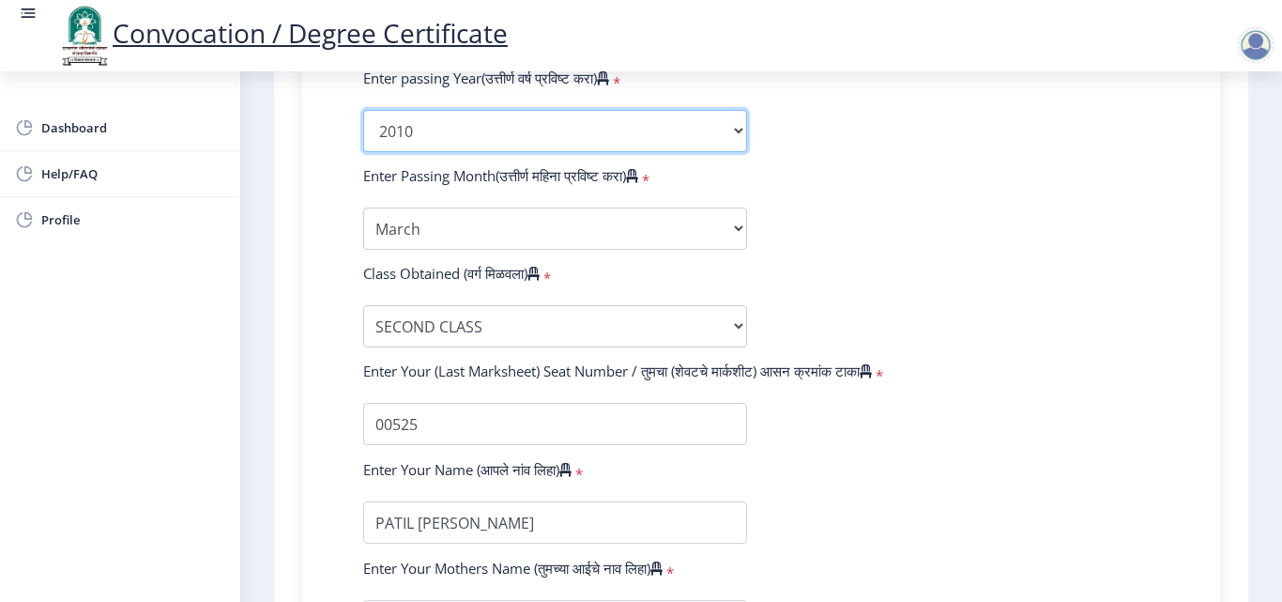
click at [402, 118] on select "2025 2024 2023 2022 2021 2020 2019 2018 2017 2016 2015 2014 2013 2012 2011 2010…" at bounding box center [555, 131] width 384 height 42
click at [363, 110] on select "2025 2024 2023 2022 2021 2020 2019 2018 2017 2016 2015 2014 2013 2012 2011 2010…" at bounding box center [555, 131] width 384 height 42
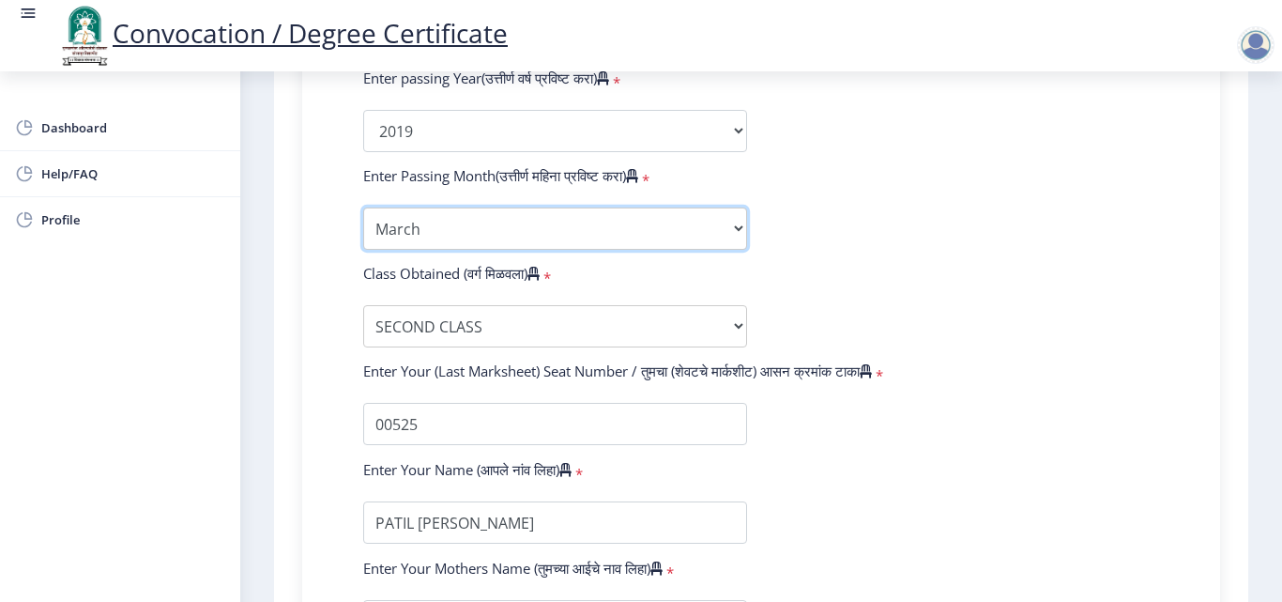
click at [403, 232] on select "Enter Passing Month March April May October November December" at bounding box center [555, 228] width 384 height 42
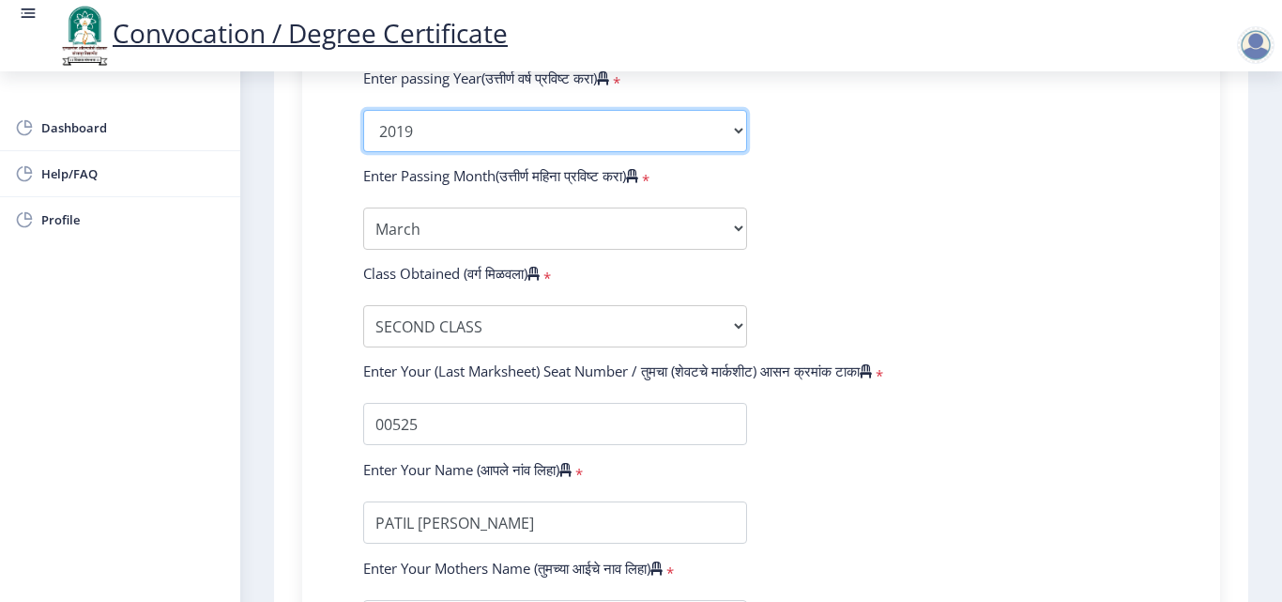
click at [380, 125] on select "2025 2024 2023 2022 2021 2020 2019 2018 2017 2016 2015 2014 2013 2012 2011 2010…" at bounding box center [555, 131] width 384 height 42
select select "2010"
click at [363, 110] on select "2025 2024 2023 2022 2021 2020 2019 2018 2017 2016 2015 2014 2013 2012 2011 2010…" at bounding box center [555, 131] width 384 height 42
click at [352, 234] on div "Enter Passing Month March April May October November December" at bounding box center [555, 228] width 412 height 42
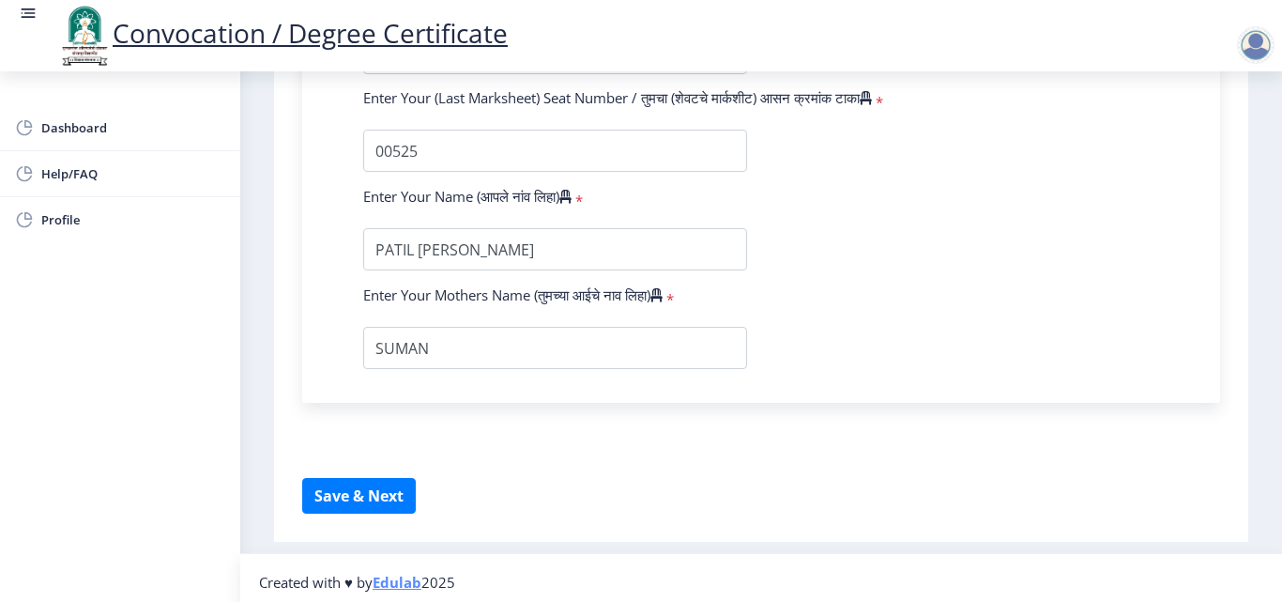
scroll to position [1229, 0]
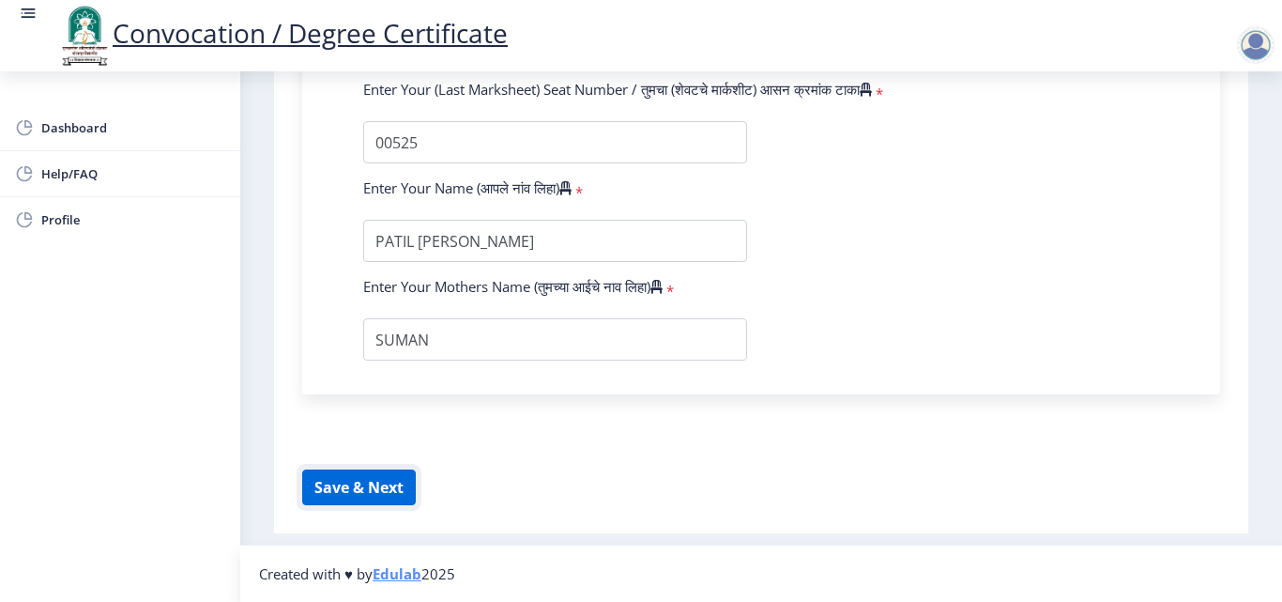
click at [381, 481] on button "Save & Next" at bounding box center [359, 487] width 114 height 36
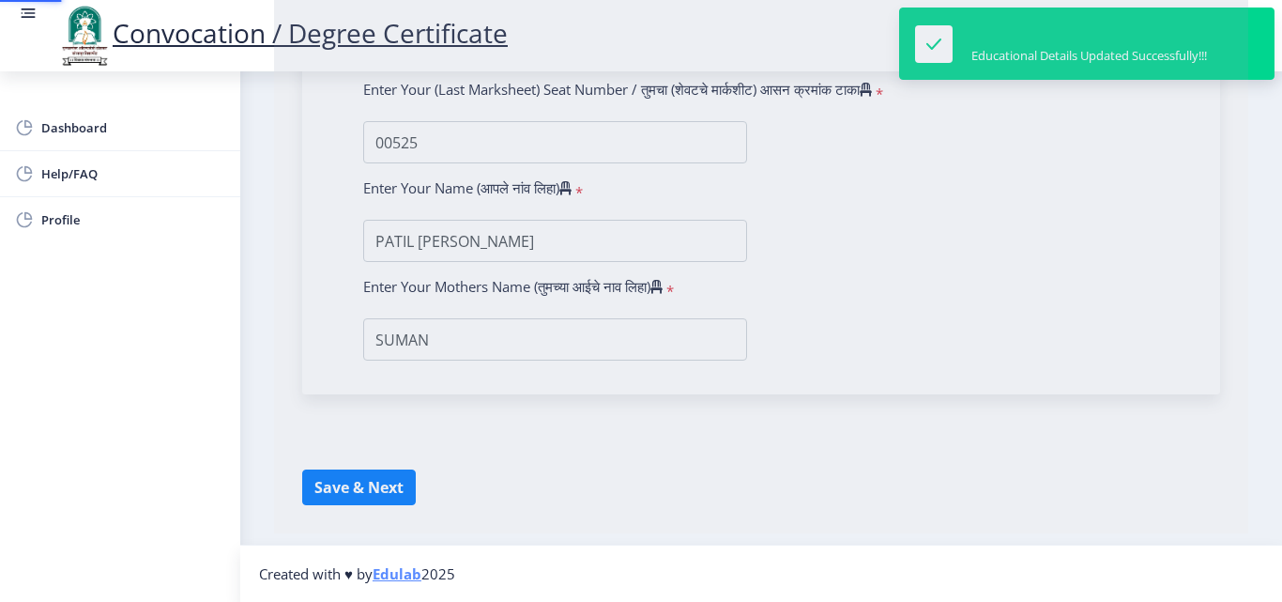
select select
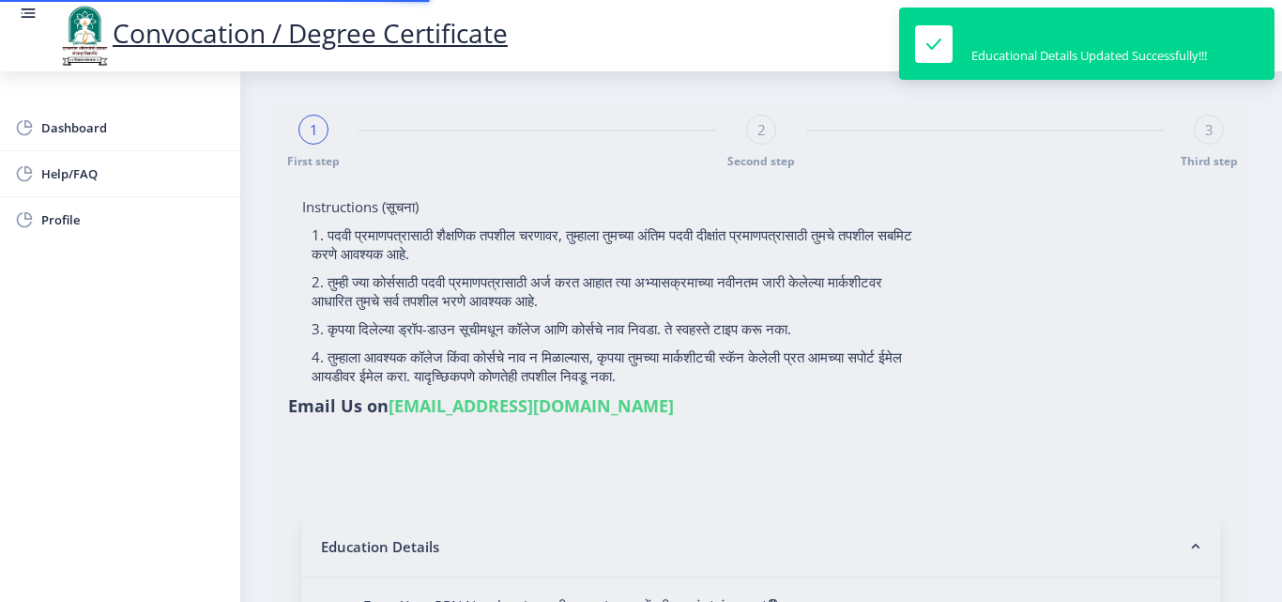
type input "PATIL SAPNA GOPALRAO"
type input "SUMAN"
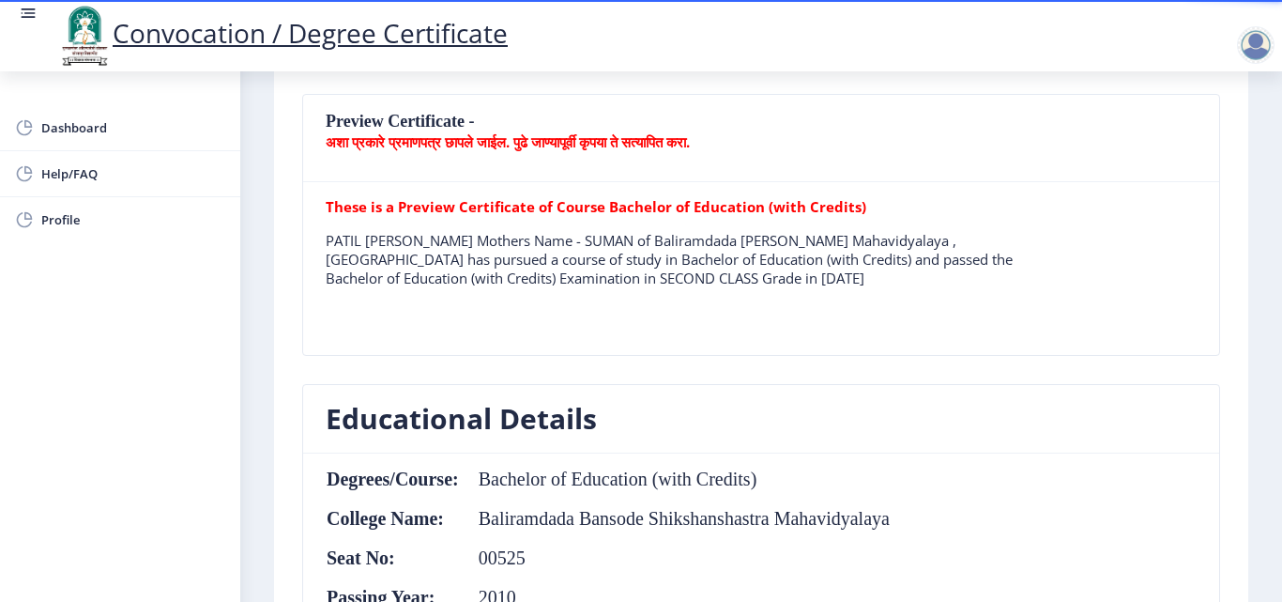
scroll to position [563, 0]
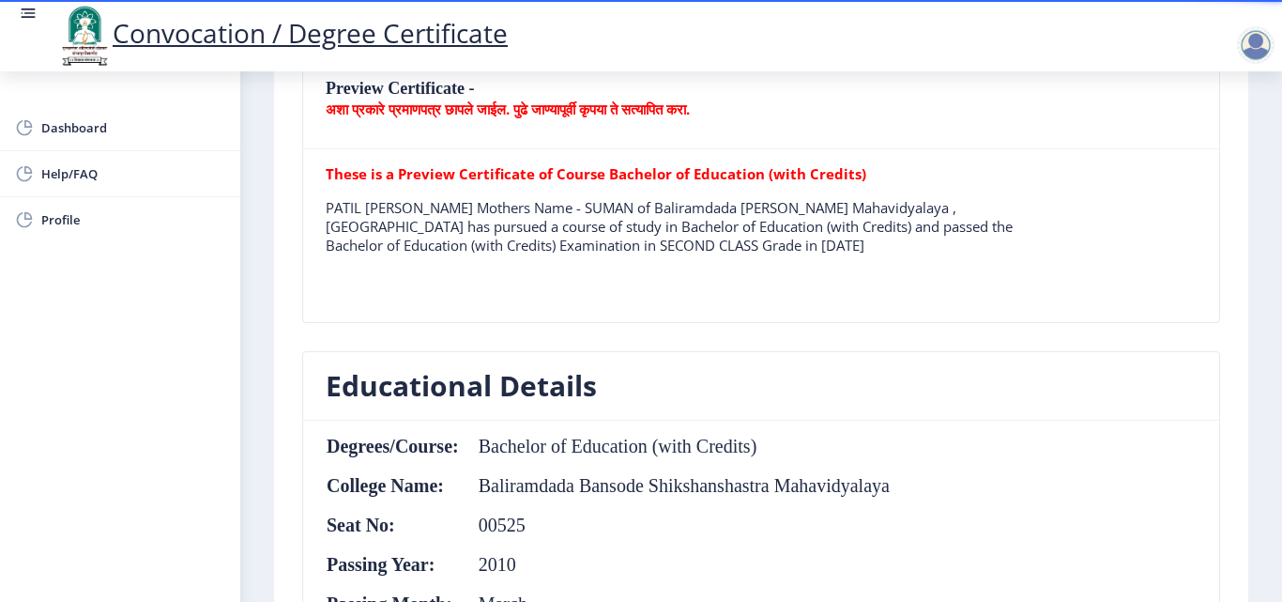
click at [724, 180] on b "These is a Preview Certificate of Course Bachelor of Education (with Credits)" at bounding box center [596, 173] width 541 height 19
click at [724, 179] on b "These is a Preview Certificate of Course Bachelor of Education (with Credits)" at bounding box center [596, 173] width 541 height 19
drag, startPoint x: 634, startPoint y: 170, endPoint x: 785, endPoint y: 170, distance: 150.2
click at [634, 171] on b "These is a Preview Certificate of Course Bachelor of Education (with Credits)" at bounding box center [596, 173] width 541 height 19
click at [787, 172] on b "These is a Preview Certificate of Course Bachelor of Education (with Credits)" at bounding box center [596, 173] width 541 height 19
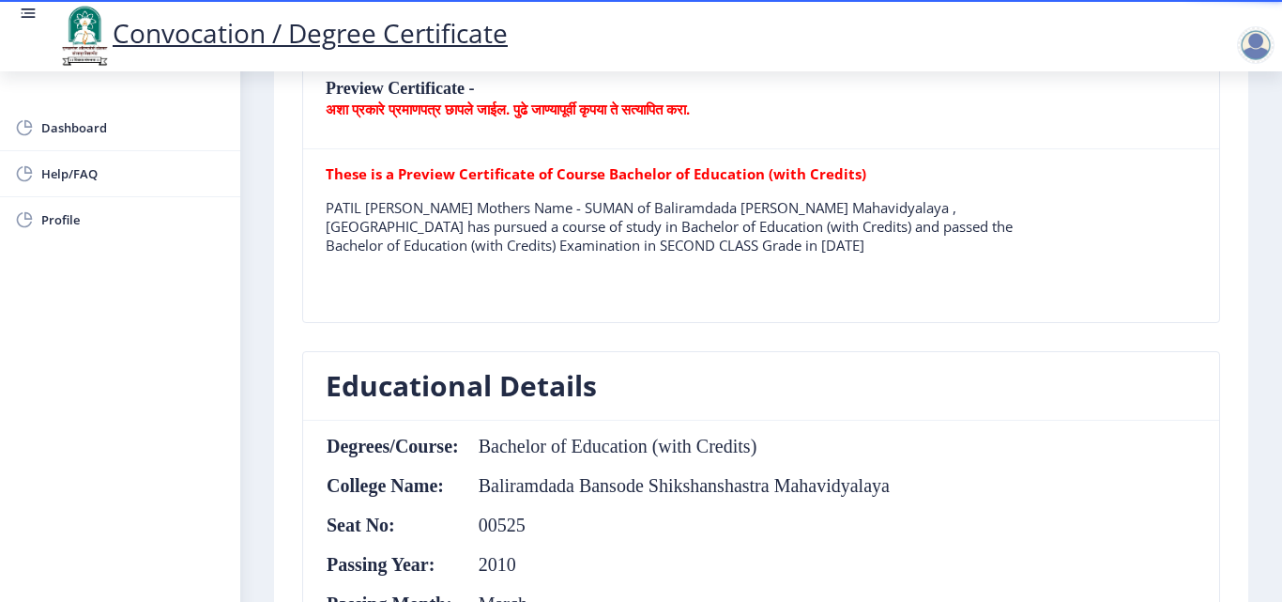
click at [655, 295] on table "These is a Preview Certificate of Course Bachelor of Education (with Credits) P…" at bounding box center [674, 235] width 696 height 143
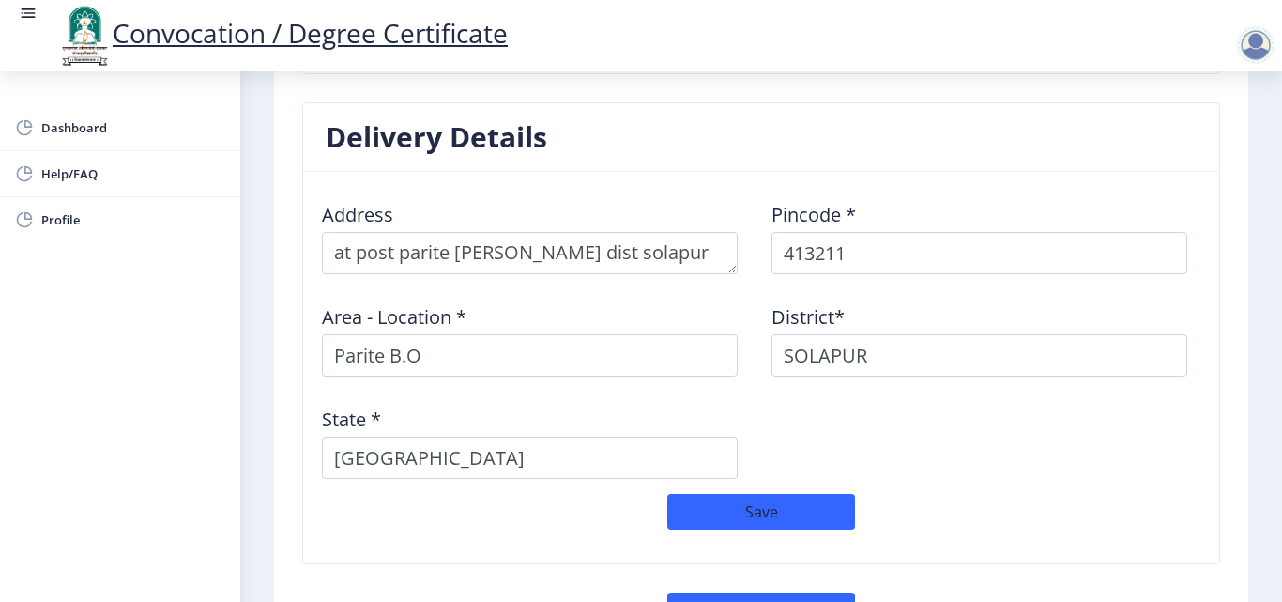
scroll to position [1595, 0]
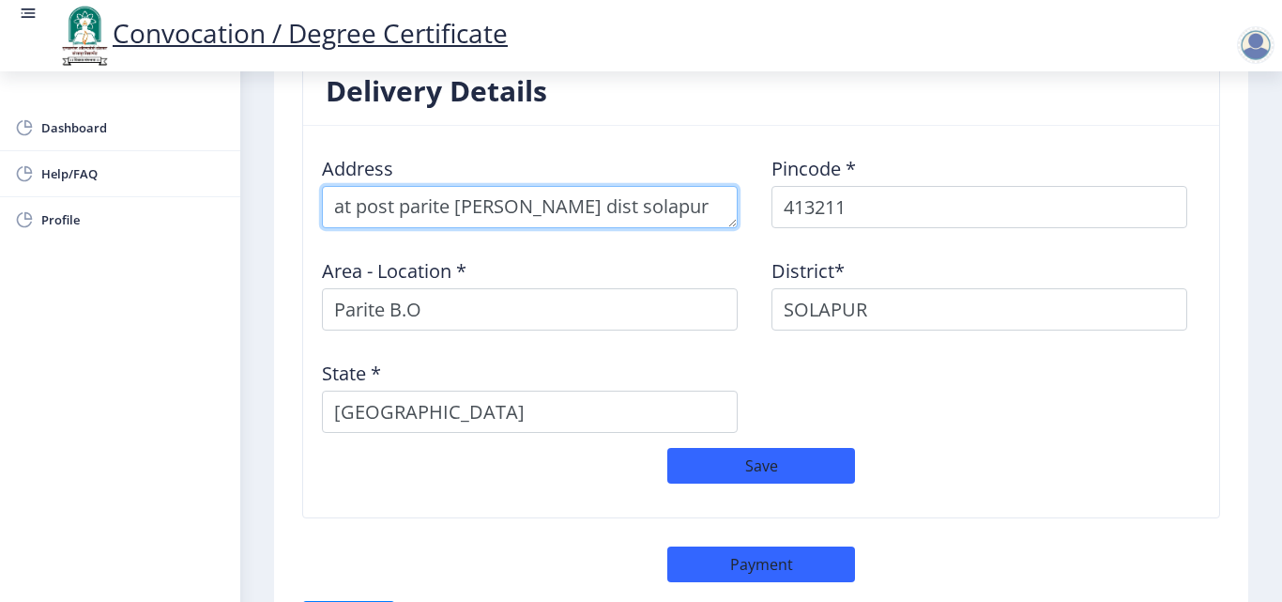
click at [662, 205] on textarea at bounding box center [530, 207] width 416 height 42
drag, startPoint x: 687, startPoint y: 200, endPoint x: 710, endPoint y: 216, distance: 28.4
click at [710, 216] on textarea at bounding box center [530, 207] width 416 height 42
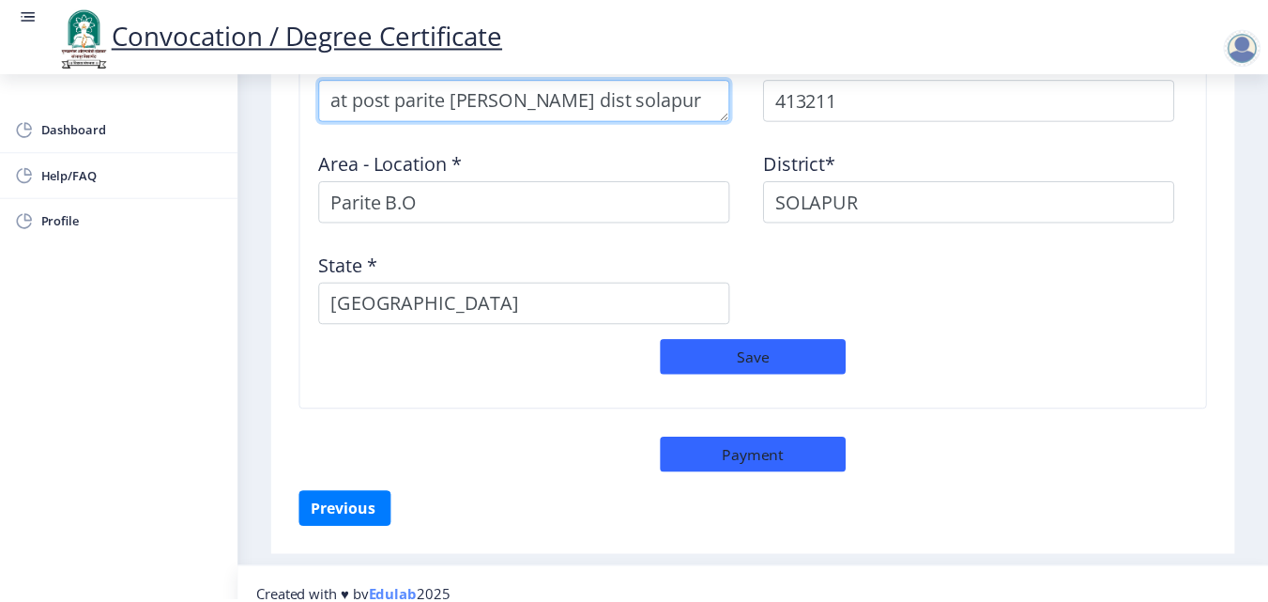
scroll to position [1727, 0]
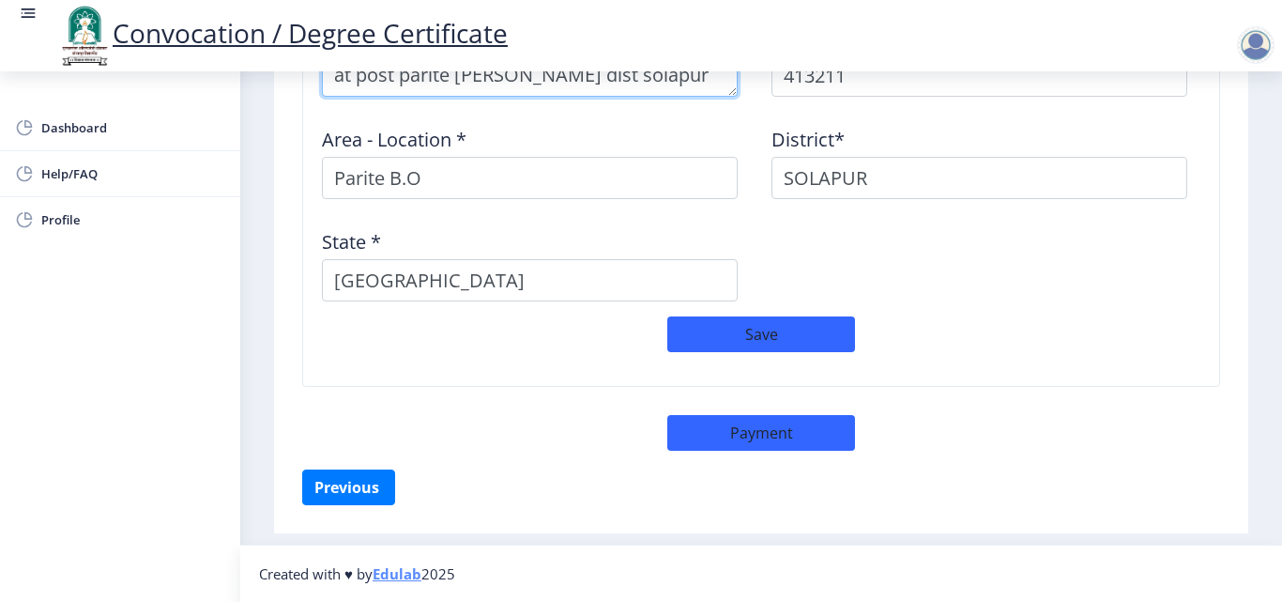
type textarea "at post parite ta madha dist solapur"
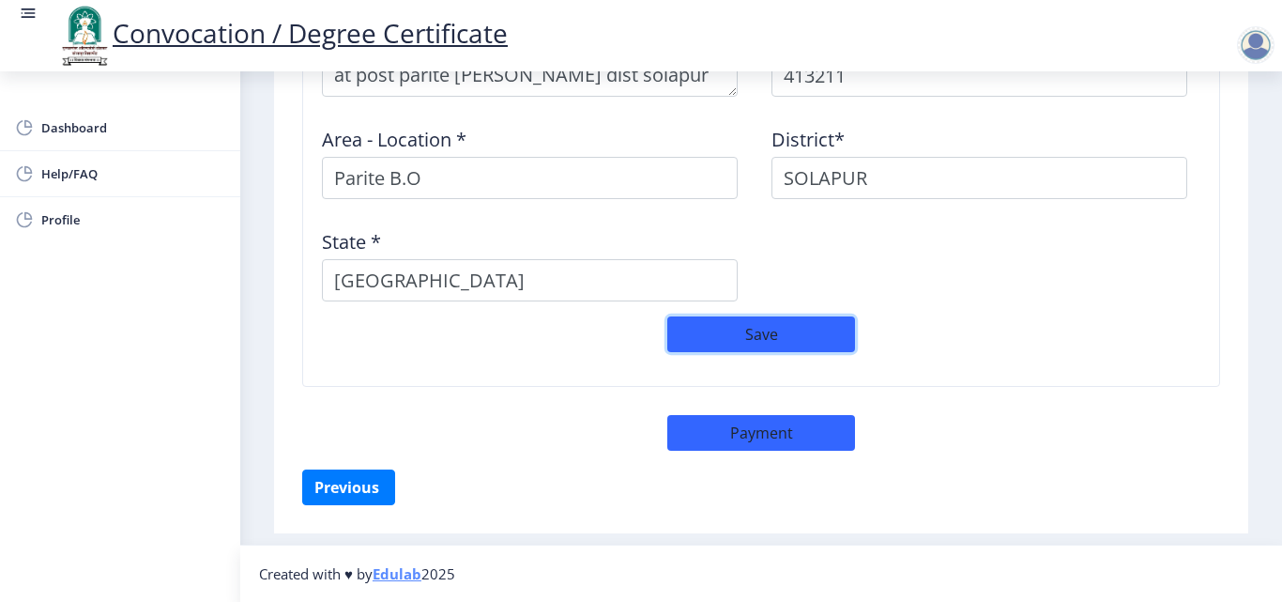
click at [734, 332] on button "Save" at bounding box center [761, 334] width 188 height 36
click at [737, 436] on button "Payment" at bounding box center [761, 433] width 188 height 36
select select "sealed"
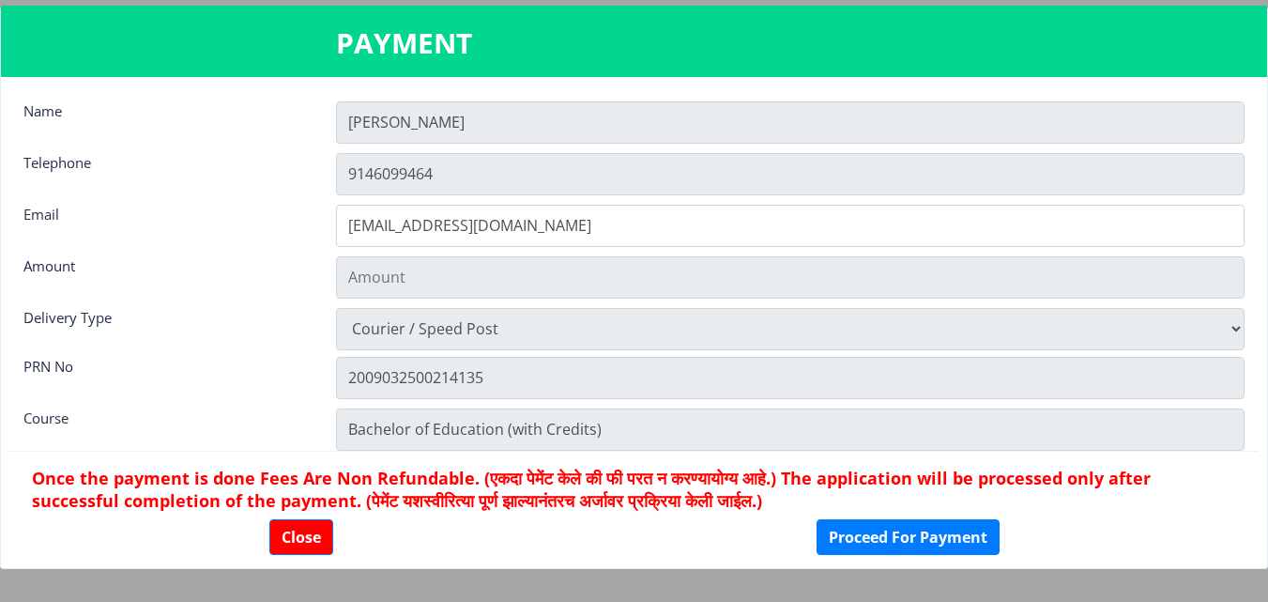
type input "2885"
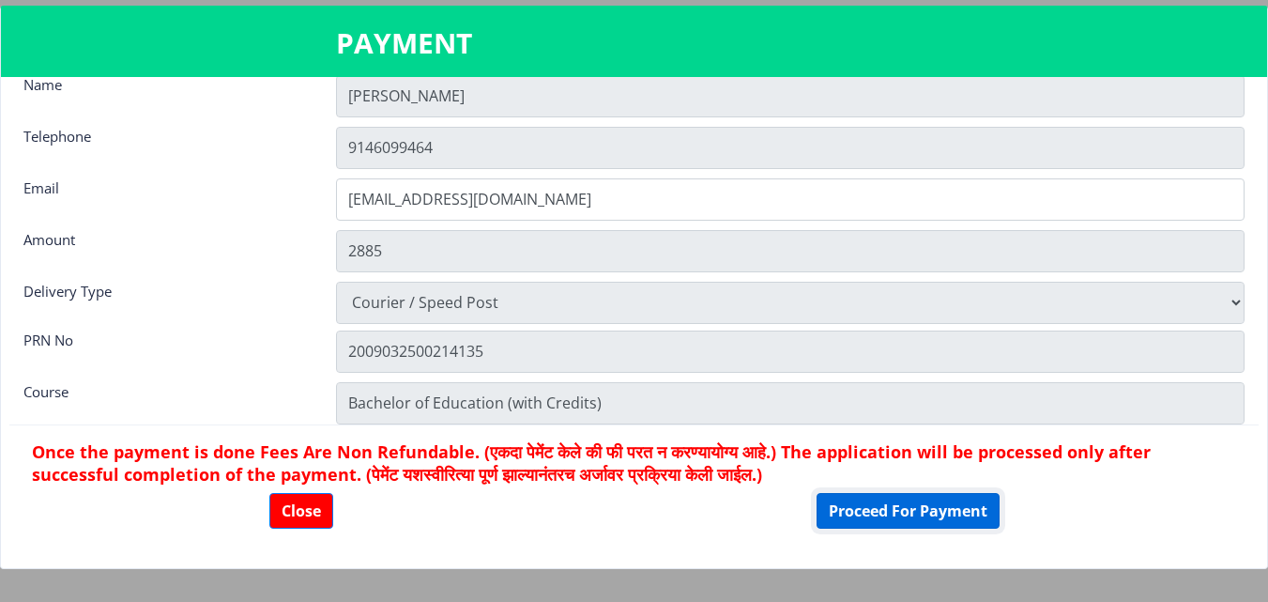
click at [847, 515] on button "Proceed For Payment" at bounding box center [908, 511] width 183 height 36
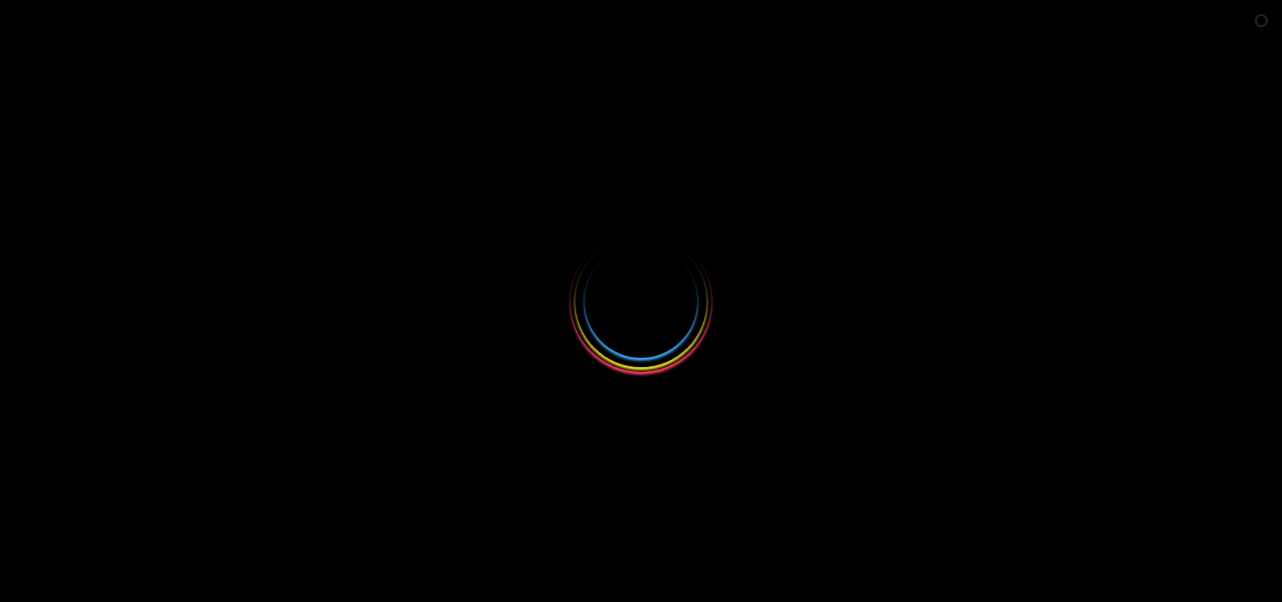
select select
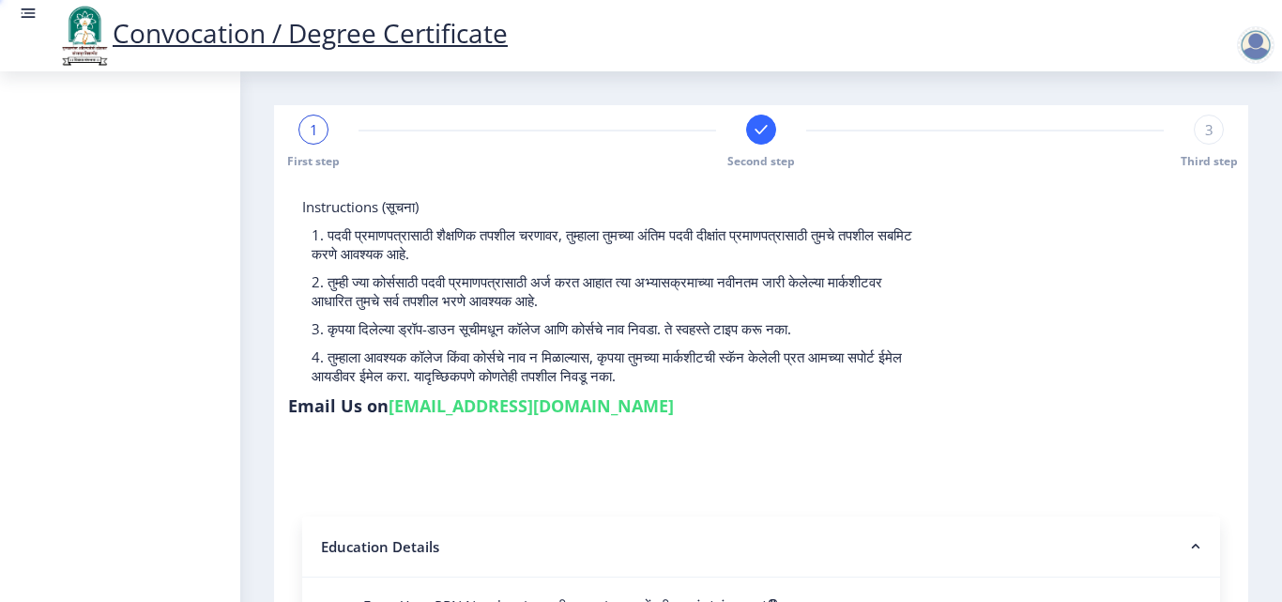
type input "2009032500214135"
select select "Regular"
select select "2010"
select select "March"
select select "SECOND CLASS"
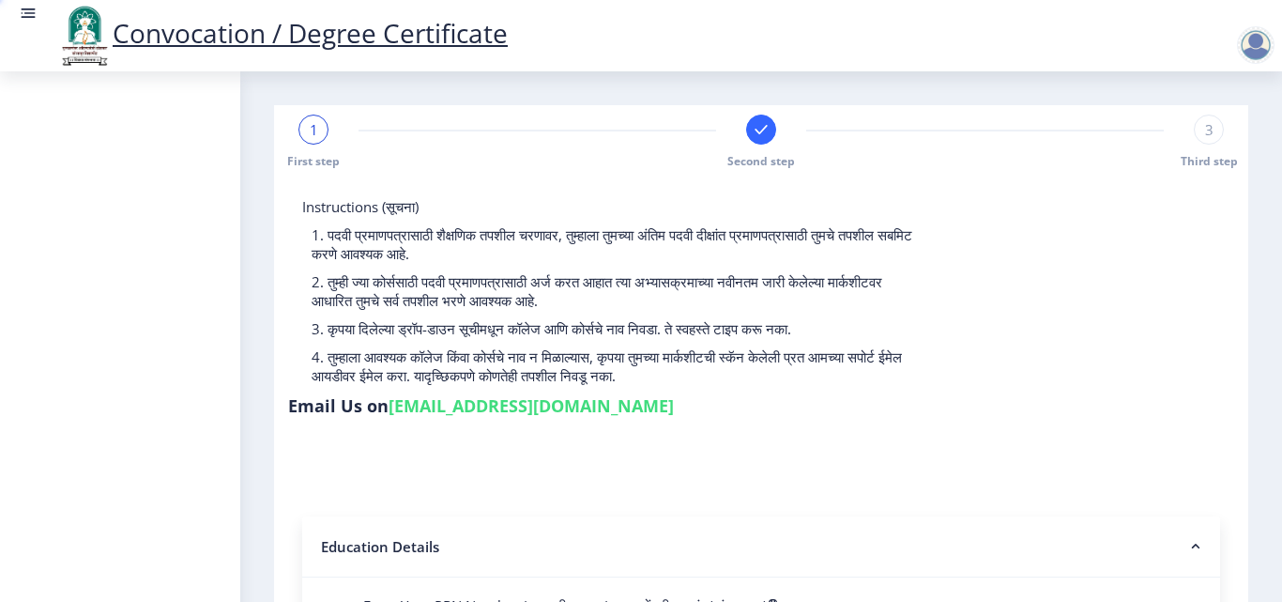
type input "00525"
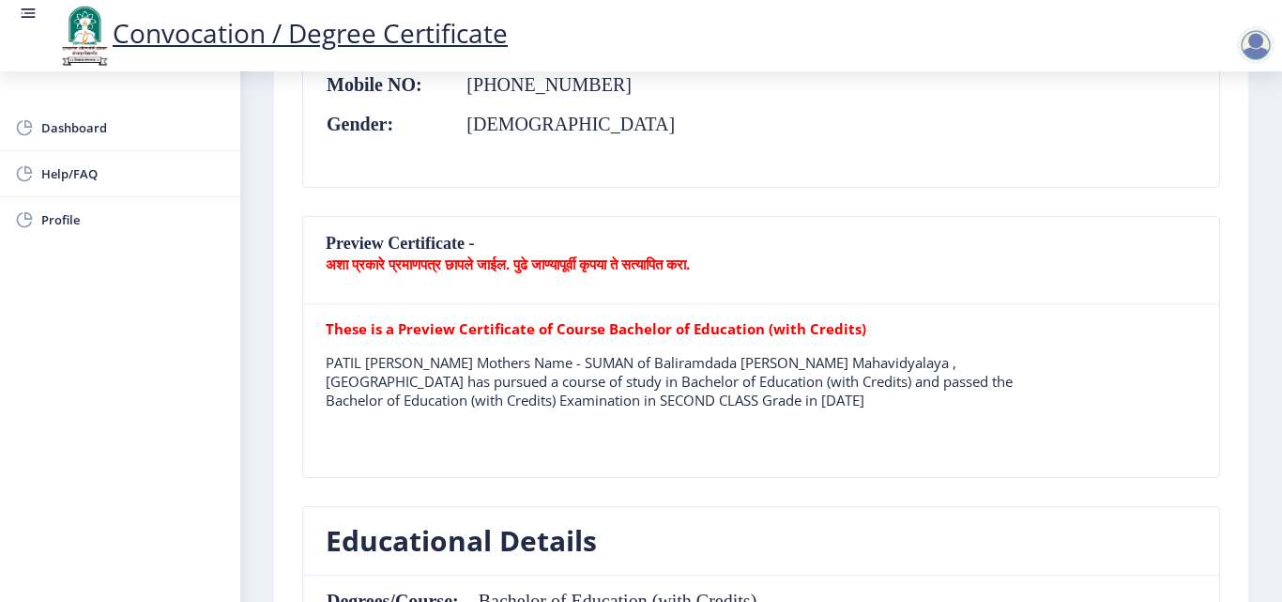
scroll to position [375, 0]
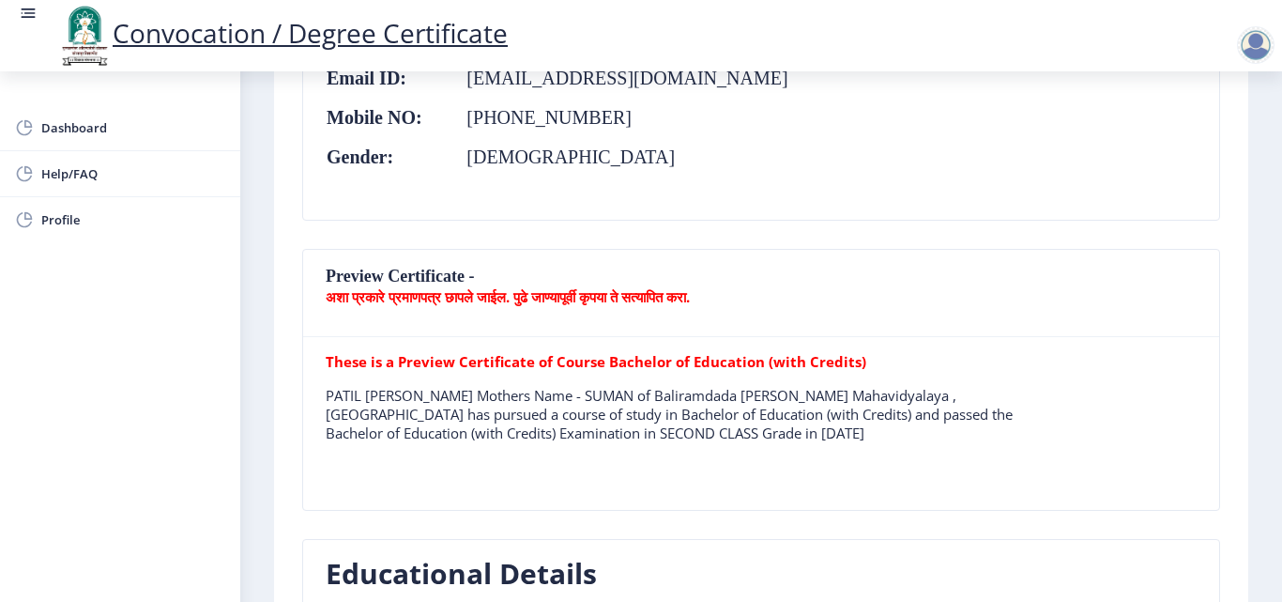
click at [792, 334] on nb-card-header "Preview Certificate - अशा प्रकारे प्रमाणपत्र छापले जाईल. पुढे जाण्यापूर्वी कृपय…" at bounding box center [761, 293] width 916 height 87
click at [887, 288] on p "अशा प्रकारे प्रमाणपत्र छापले जाईल. पुढे जाण्यापूर्वी कृपया ते सत्यापित करा." at bounding box center [761, 296] width 871 height 19
click at [874, 288] on p "अशा प्रकारे प्रमाणपत्र छापले जाईल. पुढे जाण्यापूर्वी कृपया ते सत्यापित करा." at bounding box center [761, 296] width 871 height 19
drag, startPoint x: 878, startPoint y: 291, endPoint x: 863, endPoint y: 303, distance: 18.6
click at [878, 292] on p "अशा प्रकारे प्रमाणपत्र छापले जाईल. पुढे जाण्यापूर्वी कृपया ते सत्यापित करा." at bounding box center [761, 296] width 871 height 19
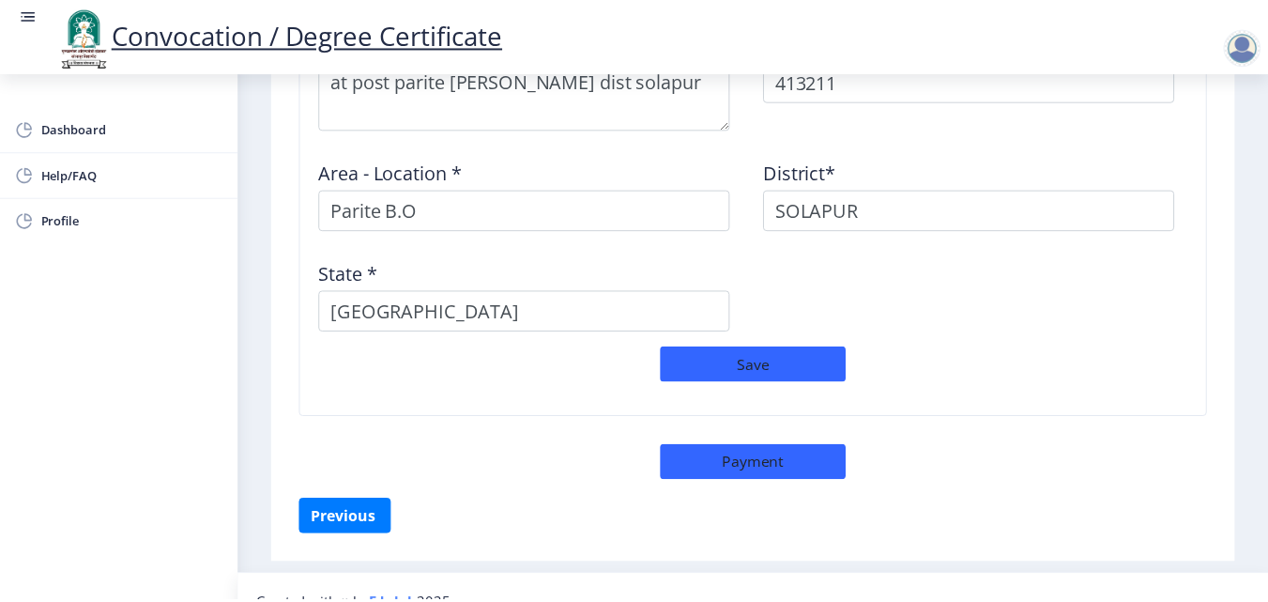
scroll to position [1752, 0]
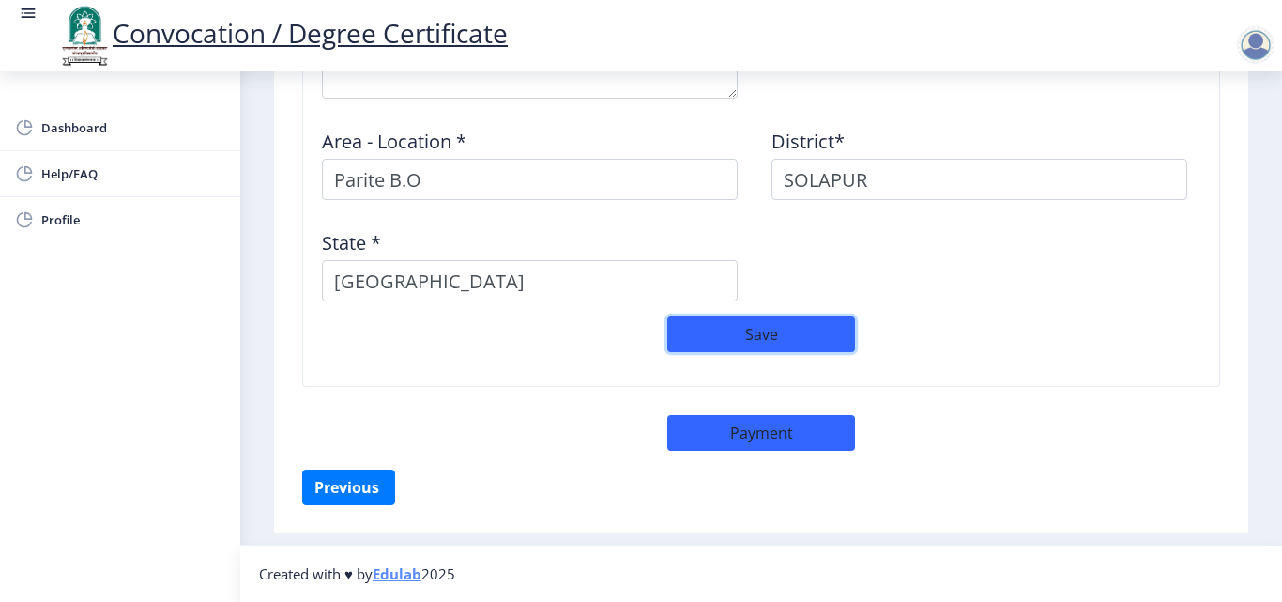
click at [684, 347] on button "Save" at bounding box center [761, 334] width 188 height 36
click at [748, 429] on button "Payment" at bounding box center [761, 433] width 188 height 36
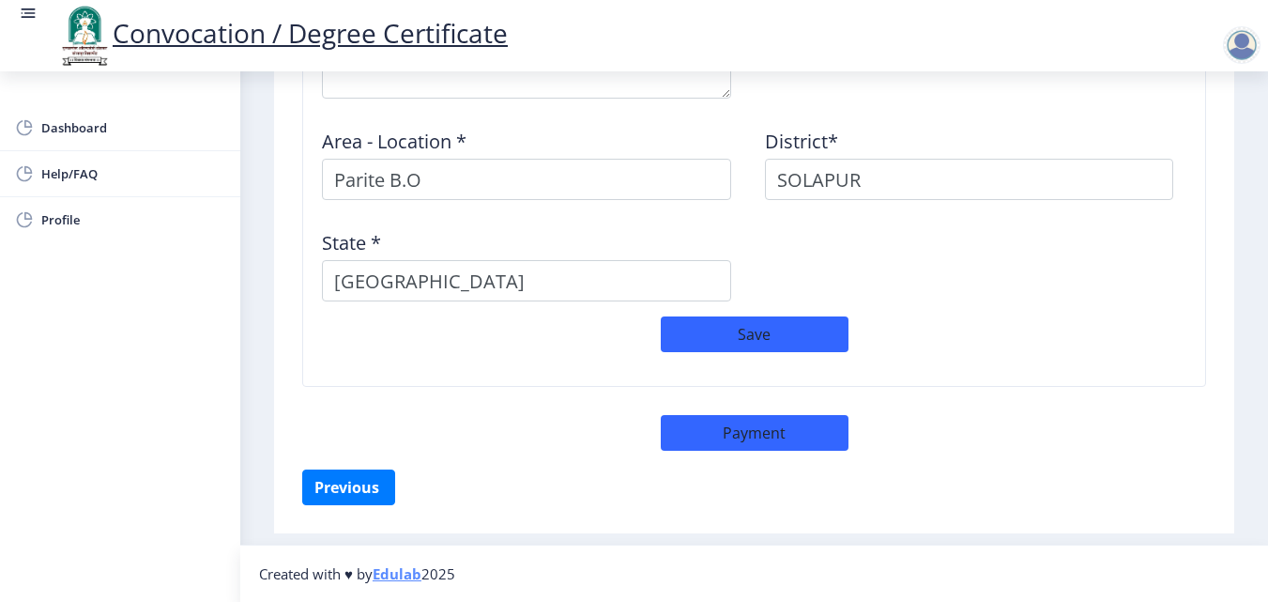
select select "sealed"
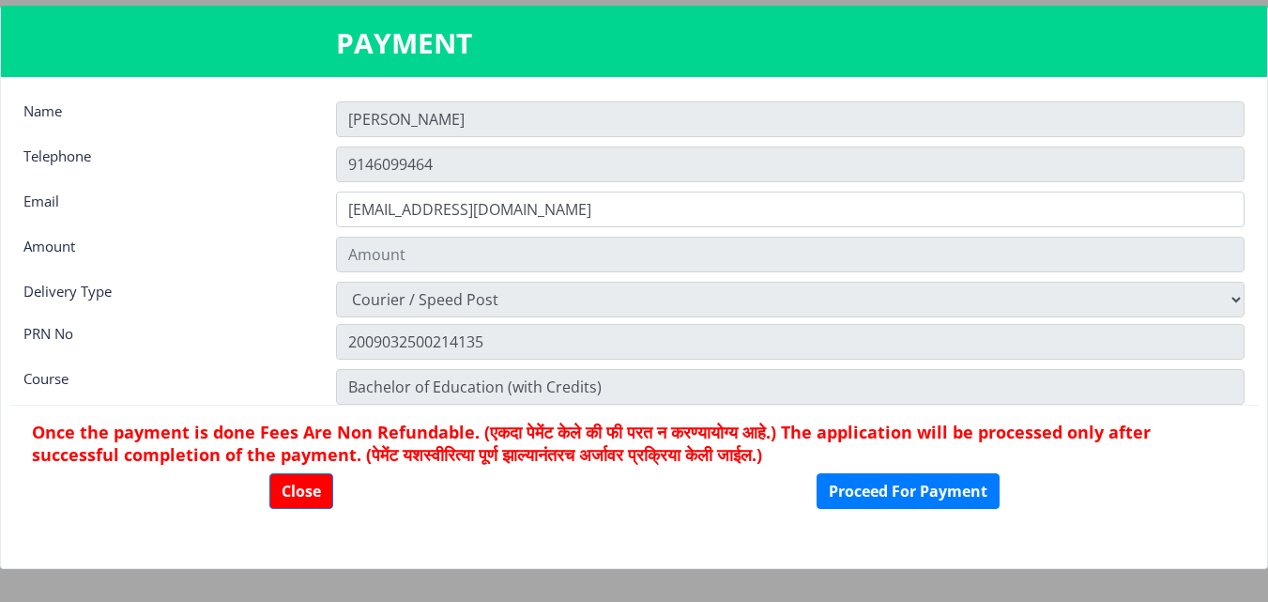
type input "2885"
click at [863, 483] on button "Proceed For Payment" at bounding box center [908, 491] width 183 height 36
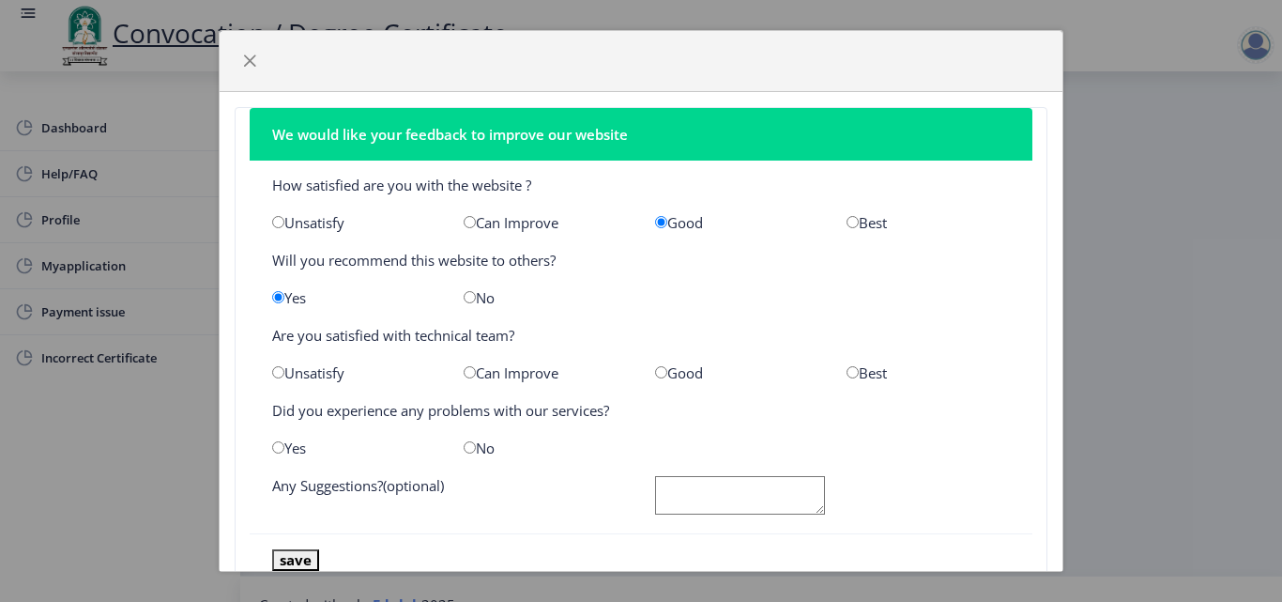
click at [655, 370] on input "radio" at bounding box center [661, 372] width 12 height 12
radio input "true"
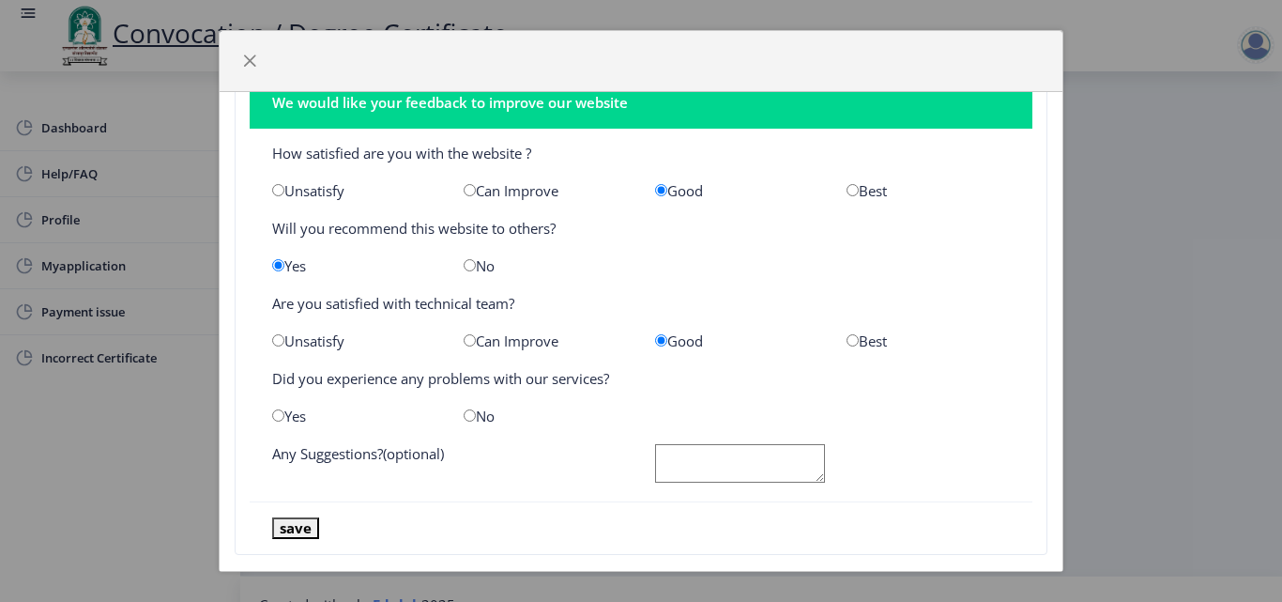
scroll to position [59, 0]
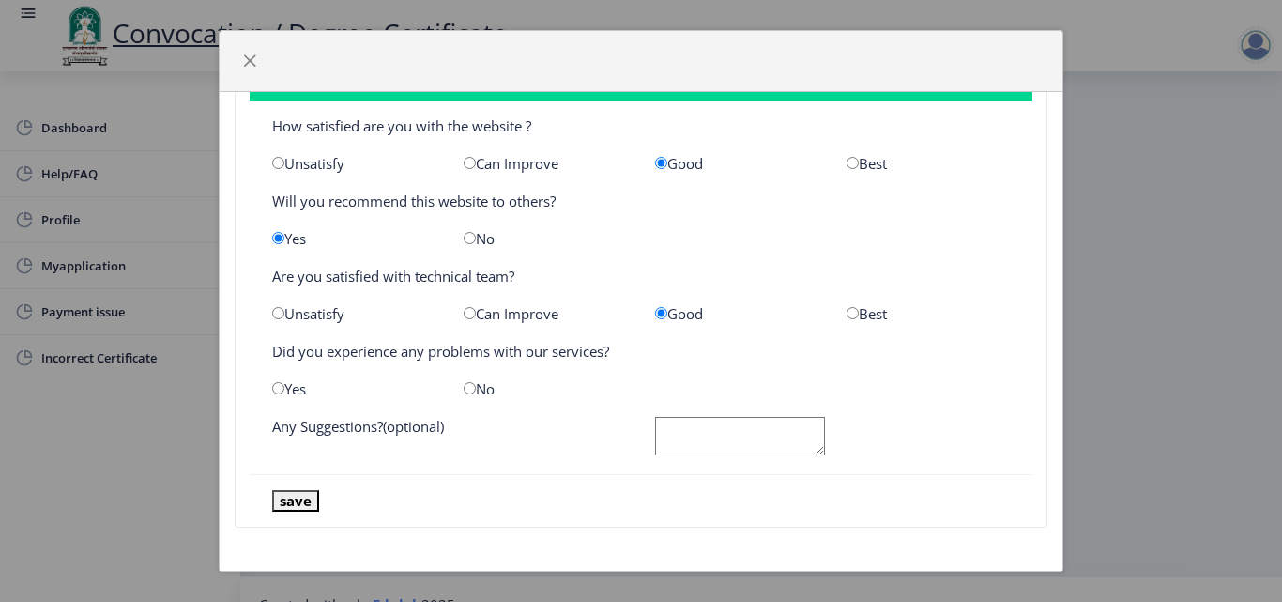
click at [466, 389] on input "radio" at bounding box center [470, 388] width 12 height 12
radio input "true"
click at [739, 421] on textarea at bounding box center [740, 436] width 170 height 38
type textarea "no"
click at [297, 496] on button "save" at bounding box center [295, 501] width 47 height 22
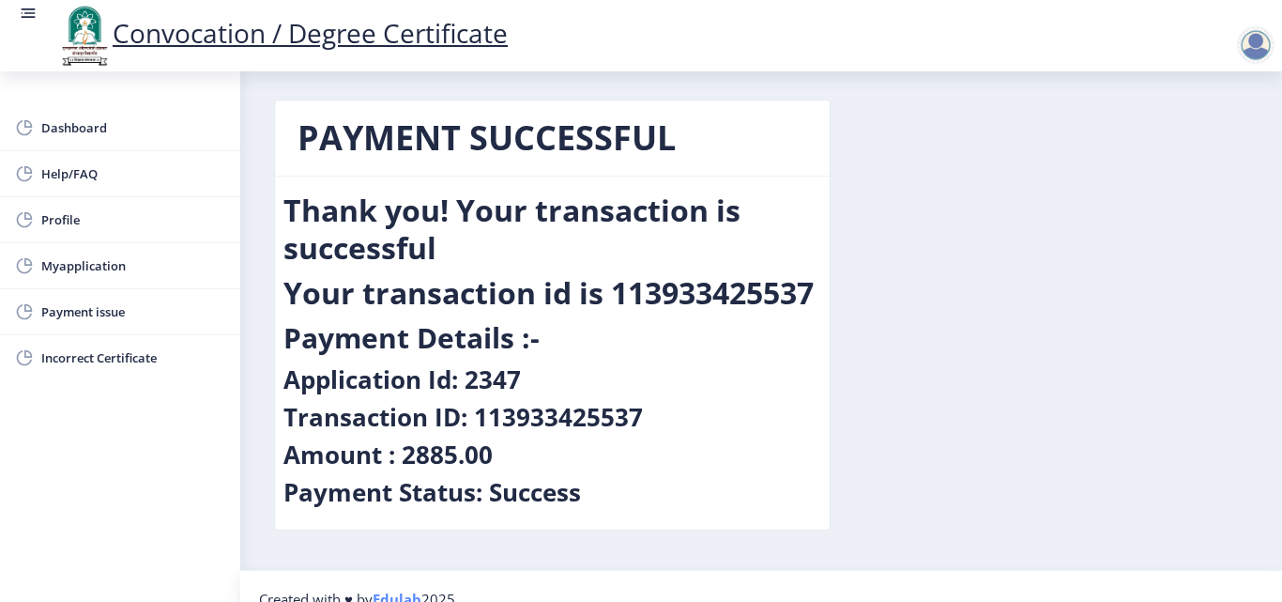
scroll to position [0, 0]
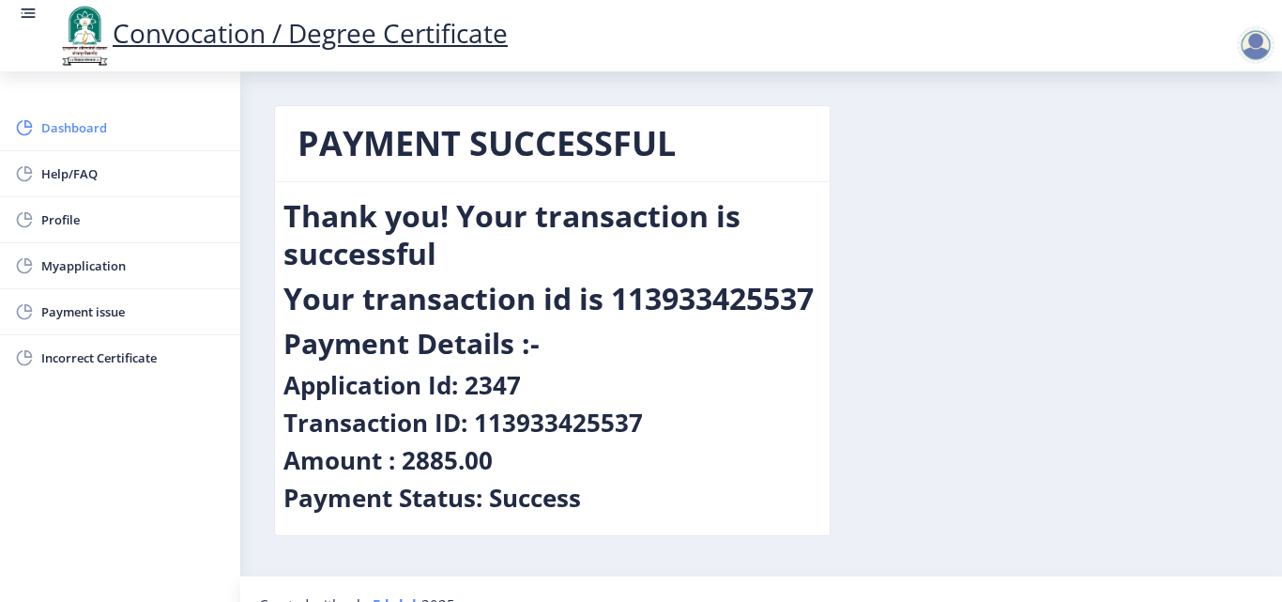
click at [69, 122] on span "Dashboard" at bounding box center [133, 127] width 184 height 23
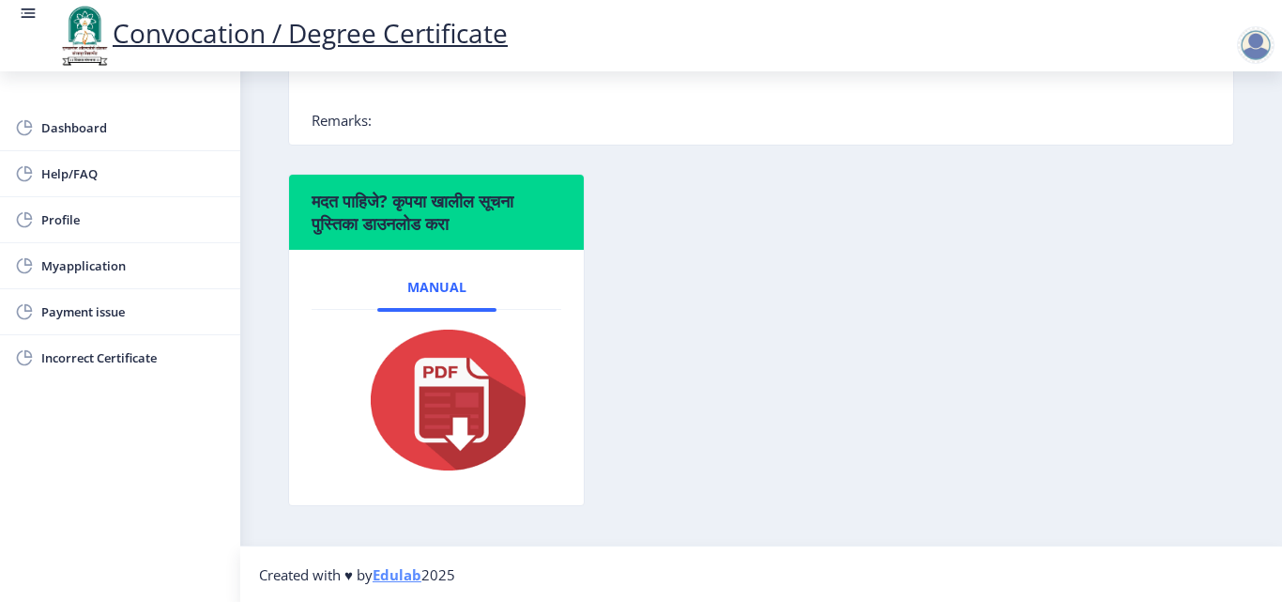
scroll to position [568, 0]
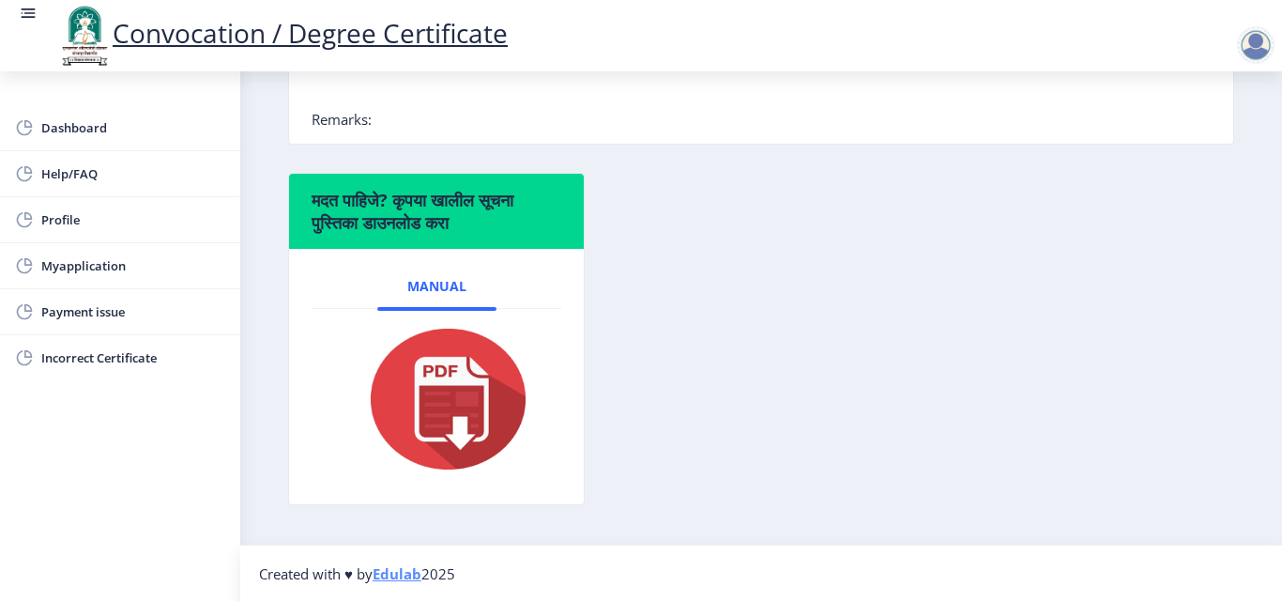
click at [451, 377] on img at bounding box center [437, 399] width 188 height 150
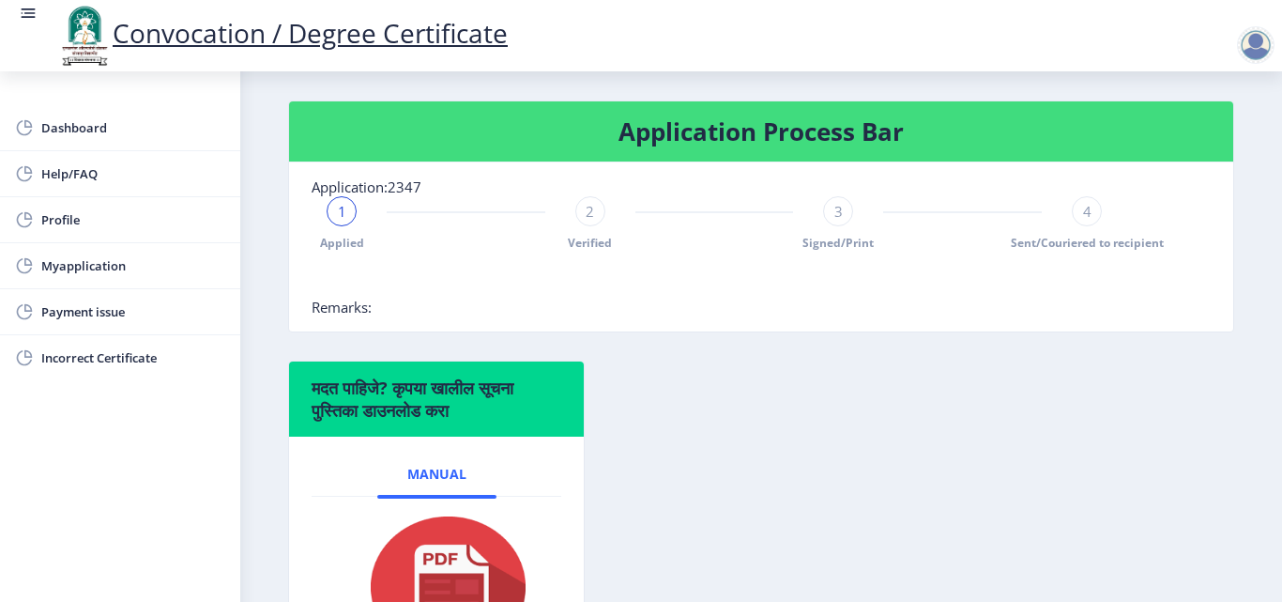
click at [649, 390] on div "मदत पाहिजे? कृपया खालील सूचना पुस्तिका डाउनलोड करा Manual" at bounding box center [761, 540] width 974 height 360
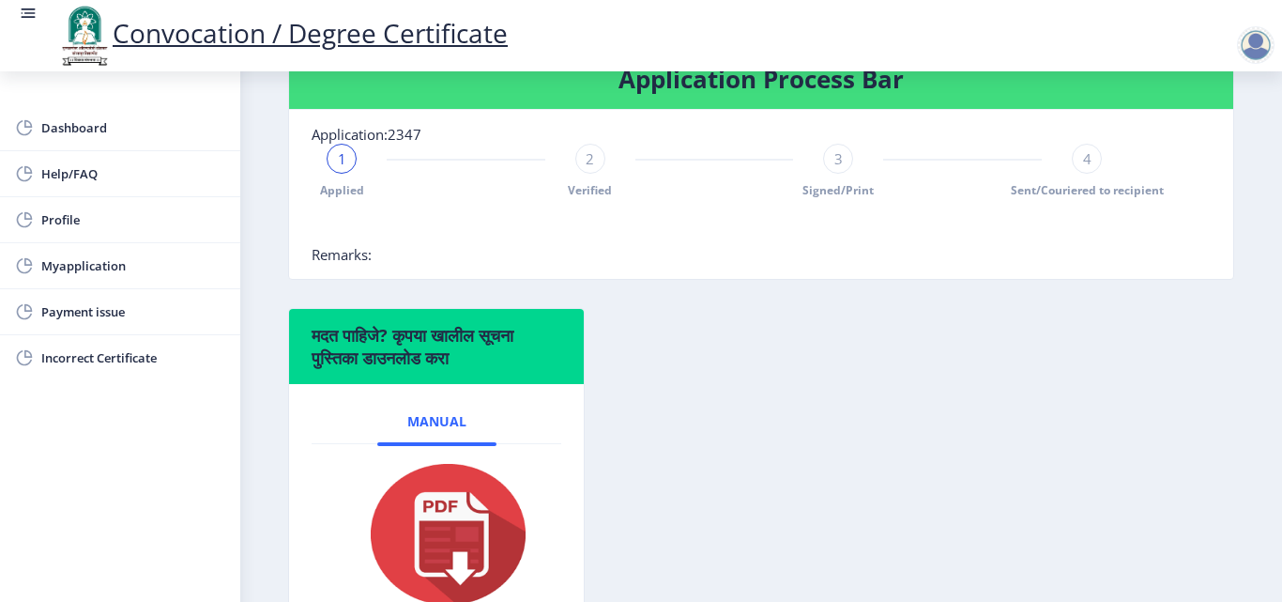
scroll to position [568, 0]
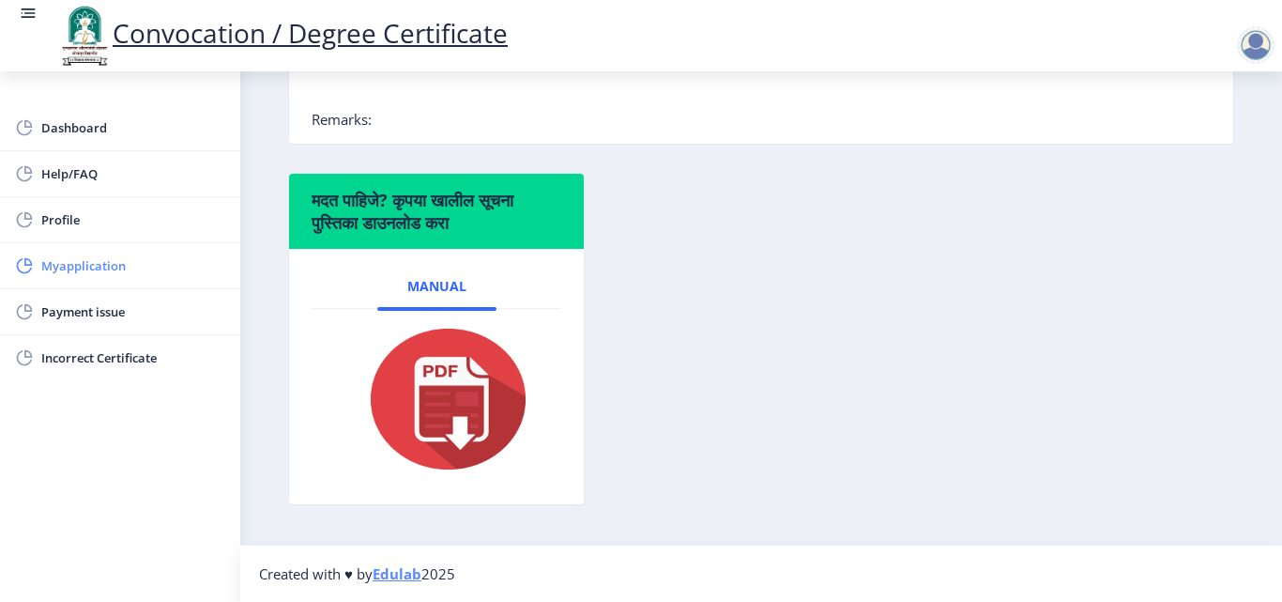
click at [110, 270] on span "Myapplication" at bounding box center [133, 265] width 184 height 23
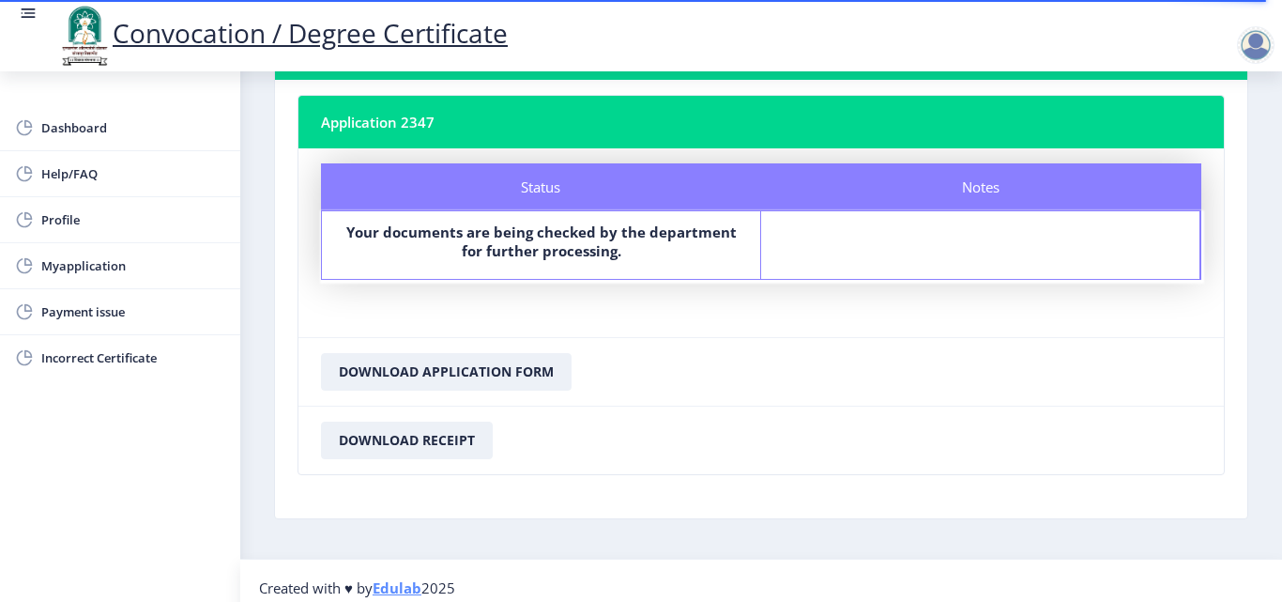
scroll to position [108, 0]
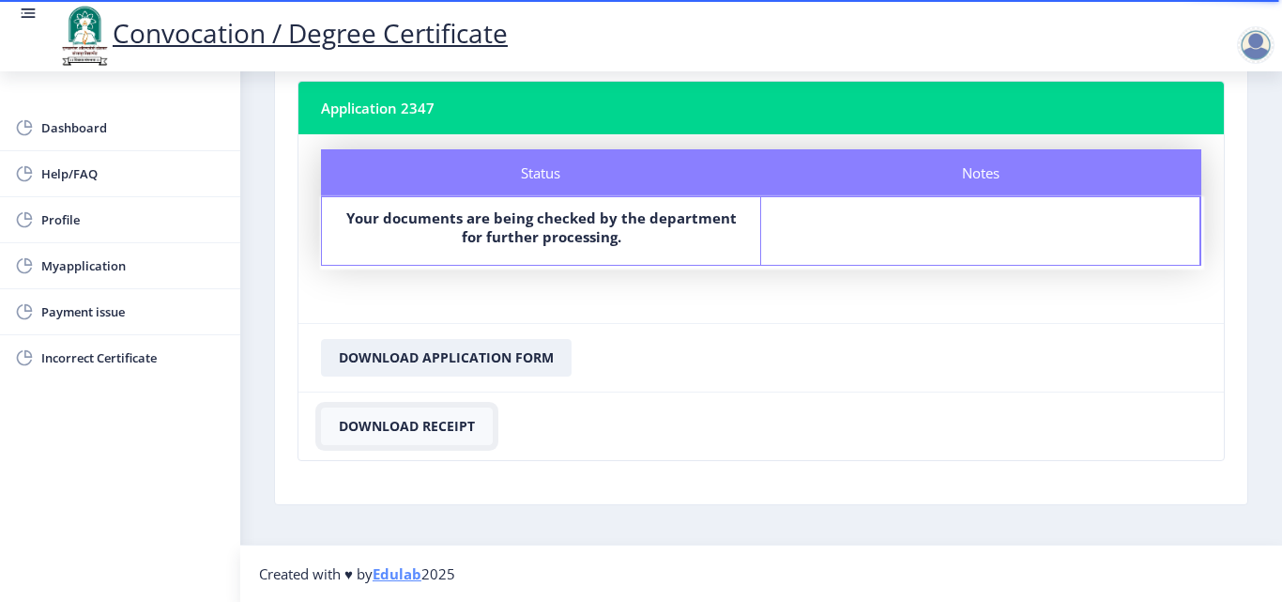
click at [392, 425] on button "Download Receipt" at bounding box center [407, 426] width 172 height 38
click at [406, 362] on button "Download Application Form" at bounding box center [446, 358] width 251 height 38
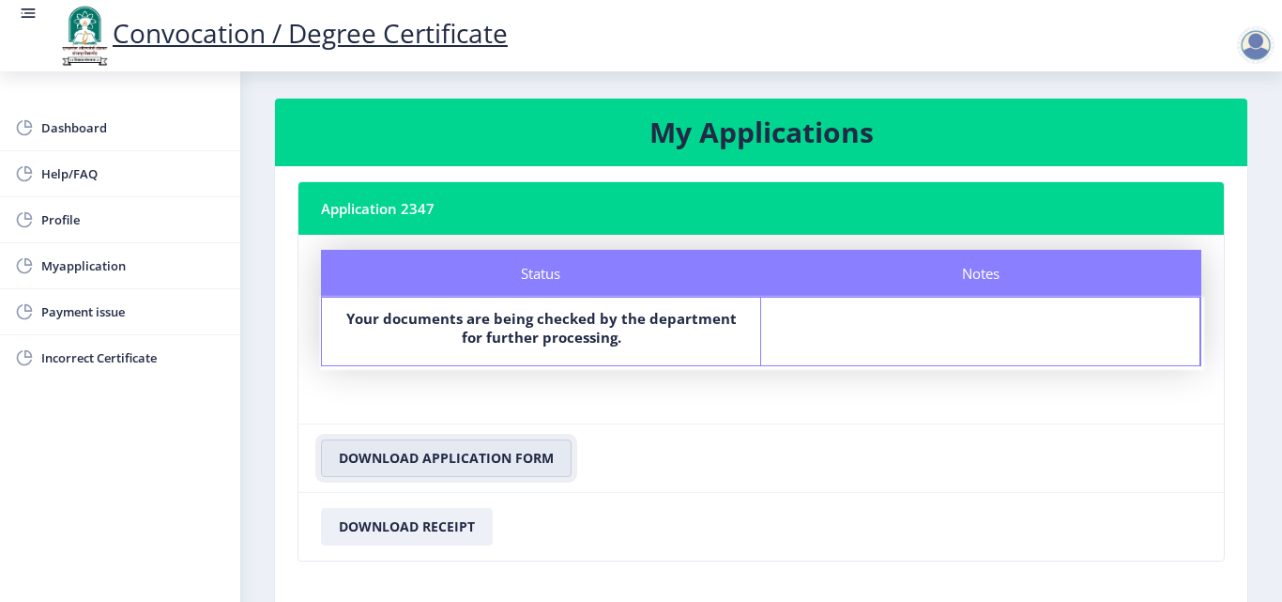
scroll to position [0, 0]
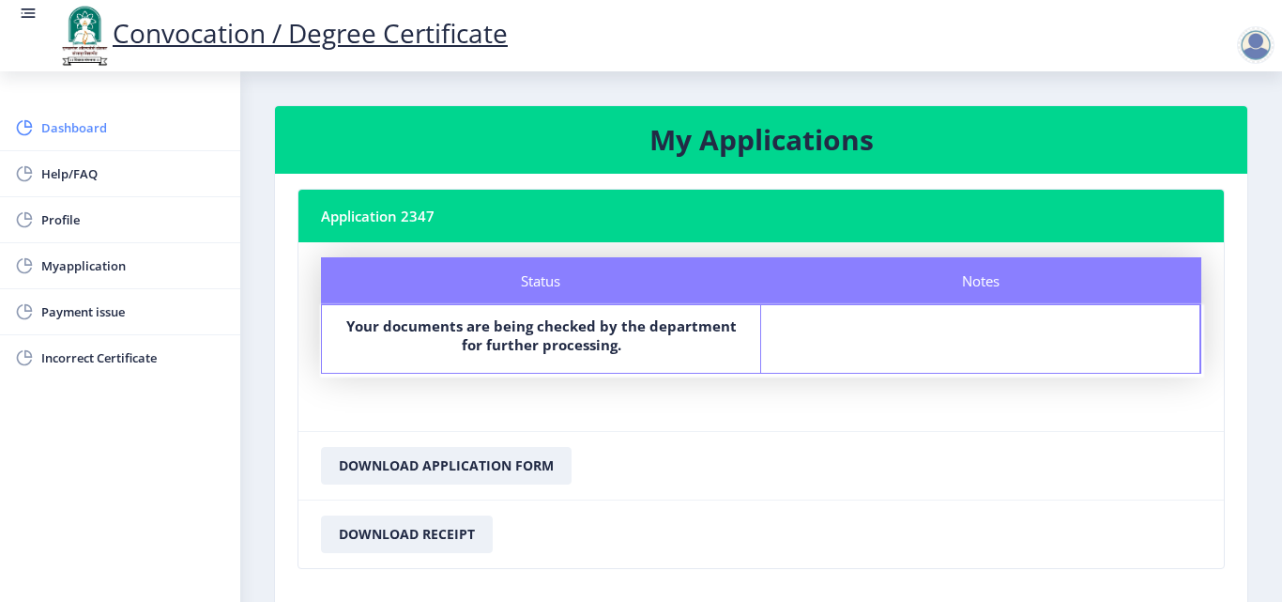
click at [42, 112] on link "Dashboard" at bounding box center [120, 127] width 240 height 45
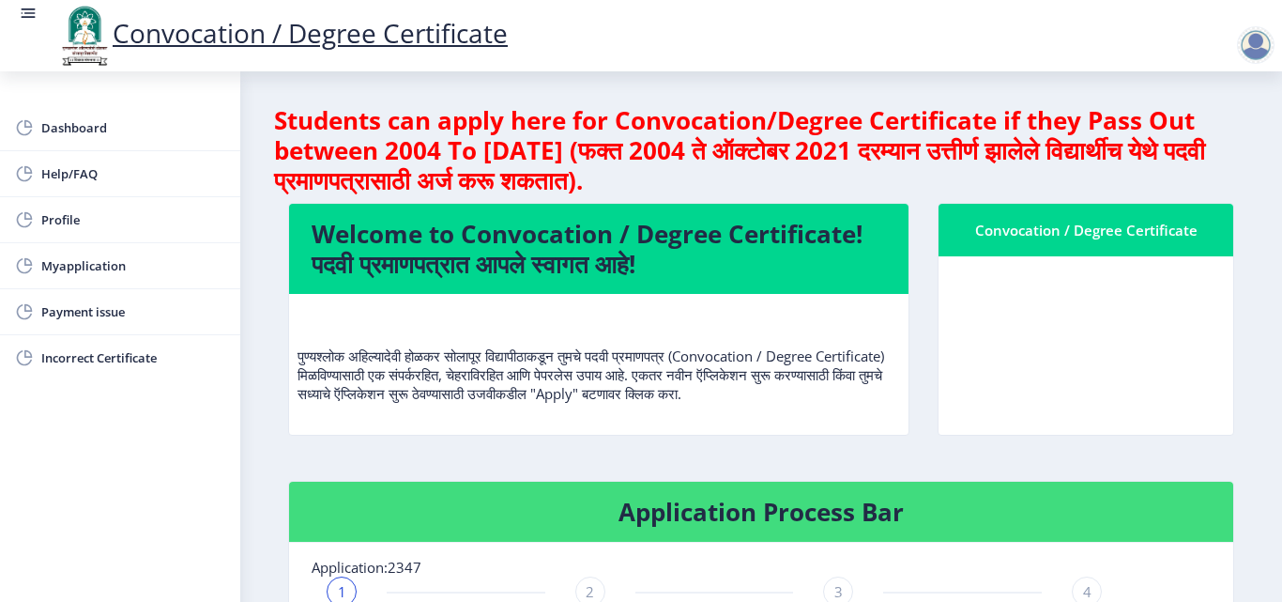
click at [1059, 314] on nb-card-body at bounding box center [1086, 345] width 295 height 178
click at [1055, 321] on nb-card-body at bounding box center [1086, 345] width 295 height 178
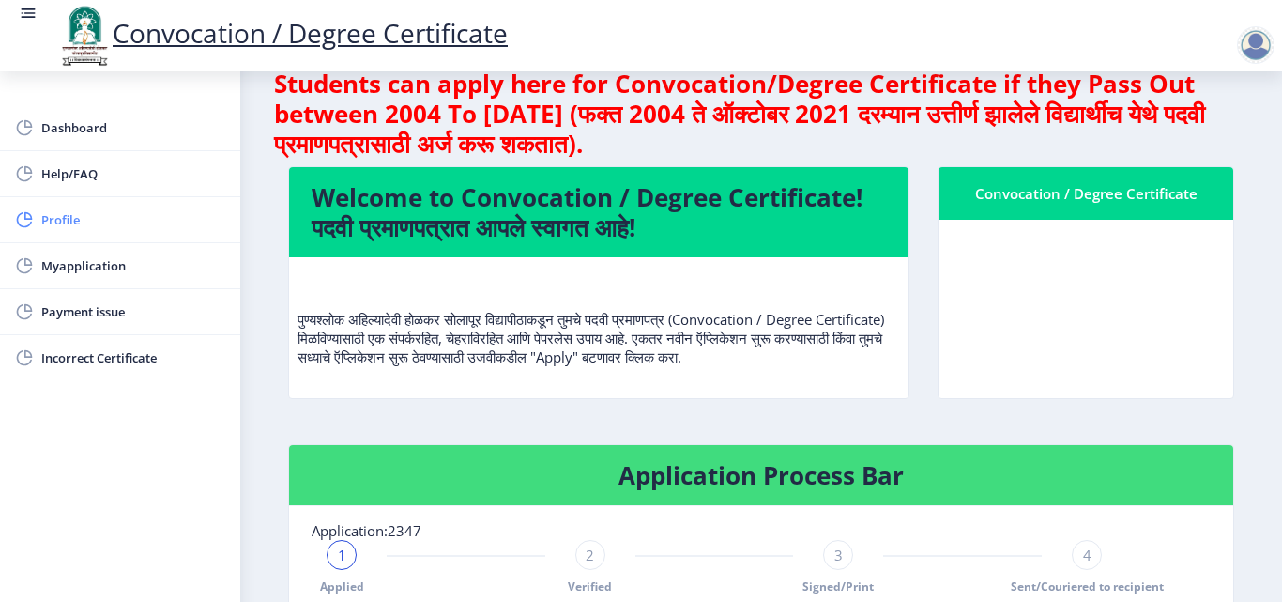
scroll to position [5, 0]
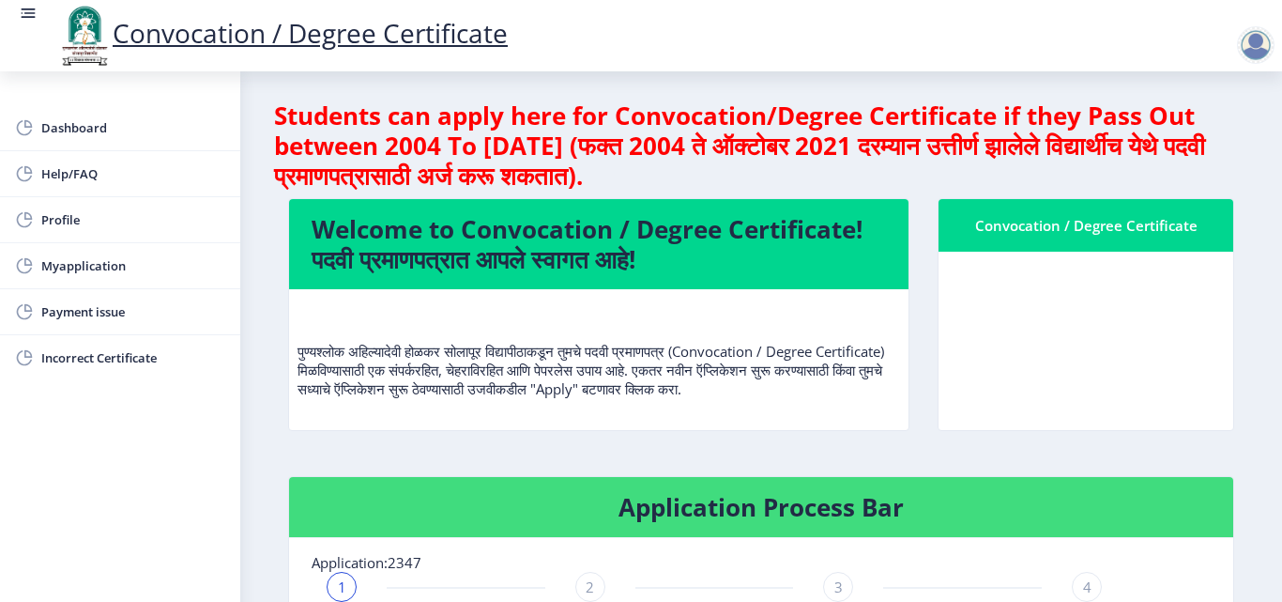
click at [24, 4] on icon at bounding box center [28, 13] width 19 height 19
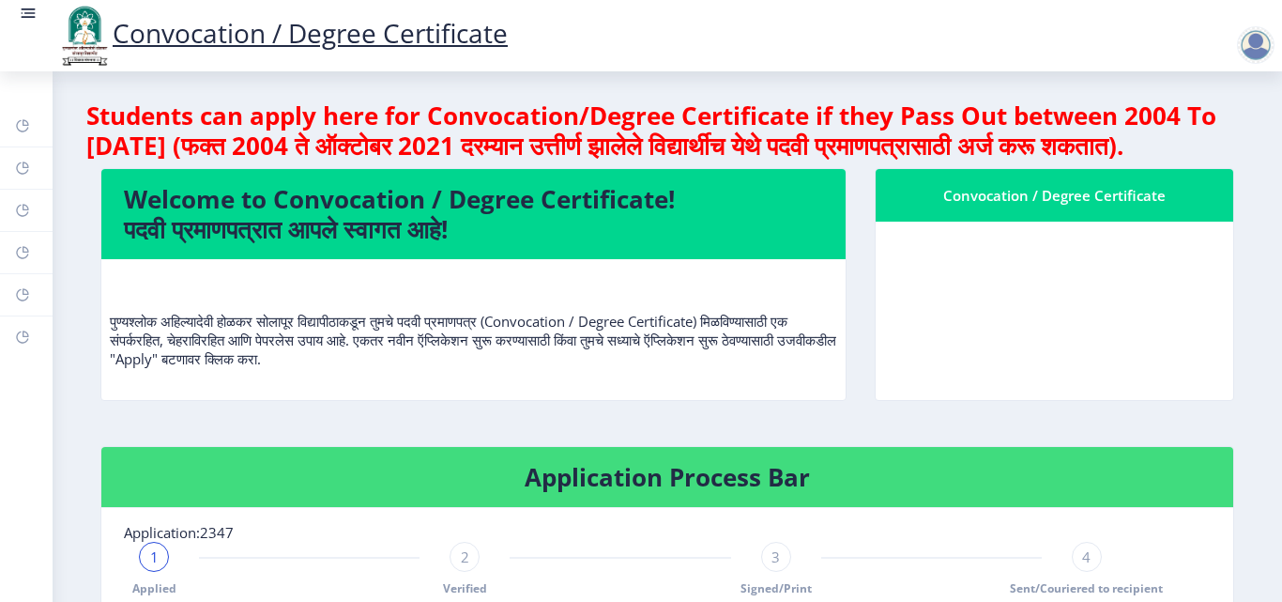
click at [940, 302] on nb-card-body at bounding box center [1055, 310] width 358 height 178
click at [967, 304] on nb-card-body at bounding box center [1055, 310] width 358 height 178
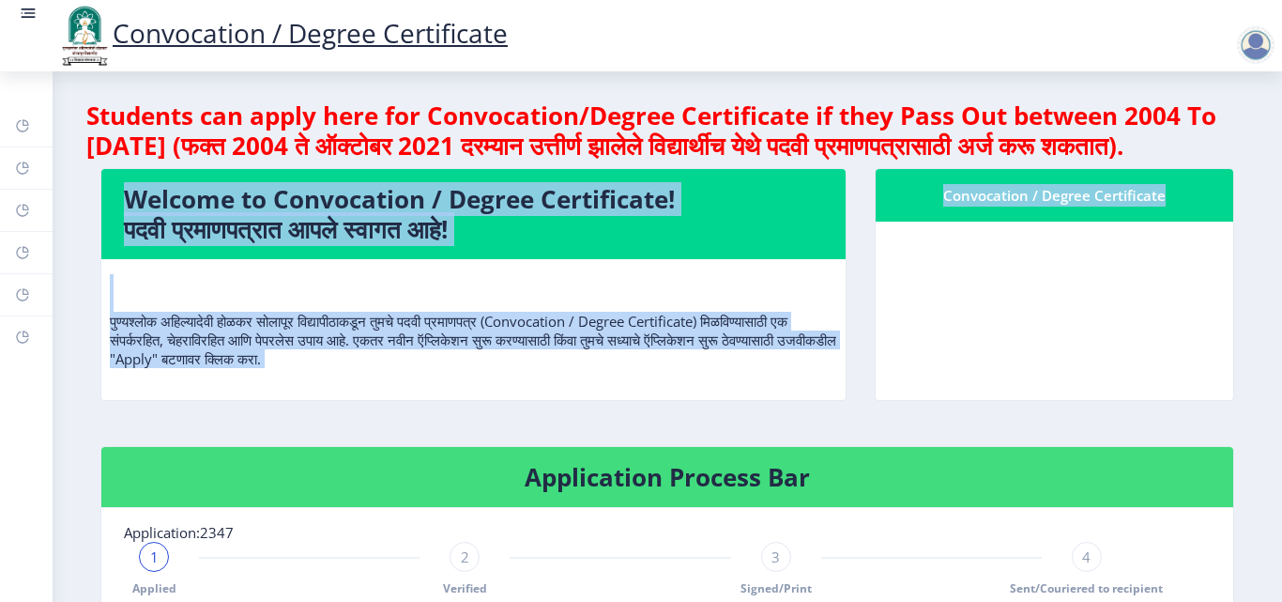
click at [968, 304] on nb-card-body at bounding box center [1055, 310] width 358 height 178
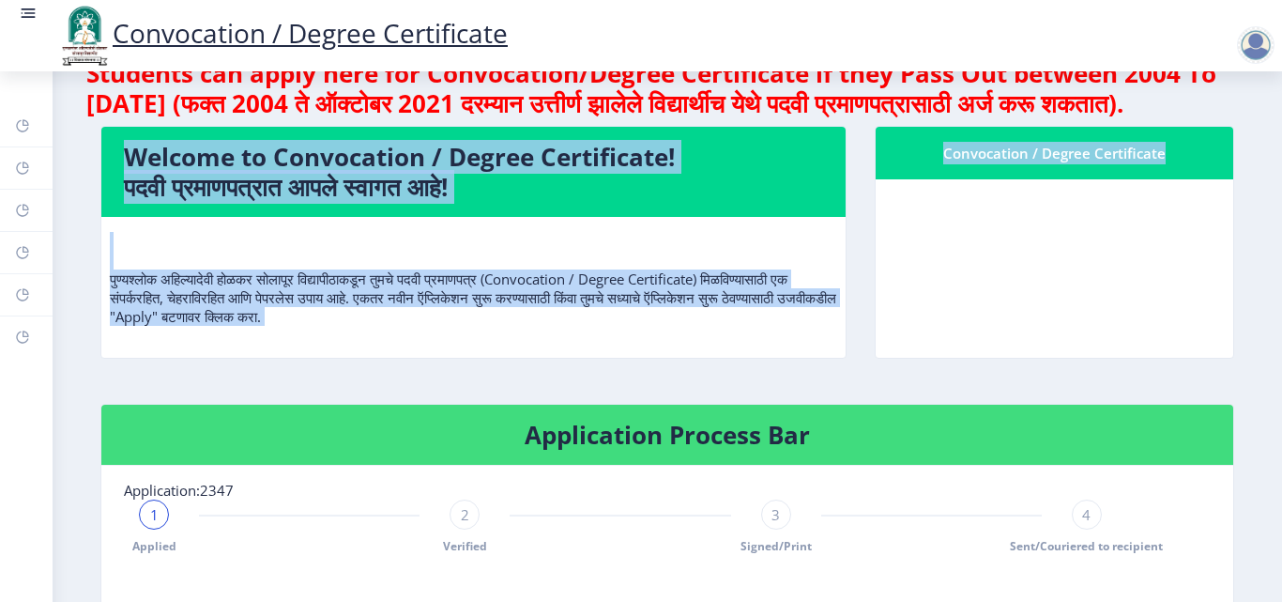
scroll to position [0, 0]
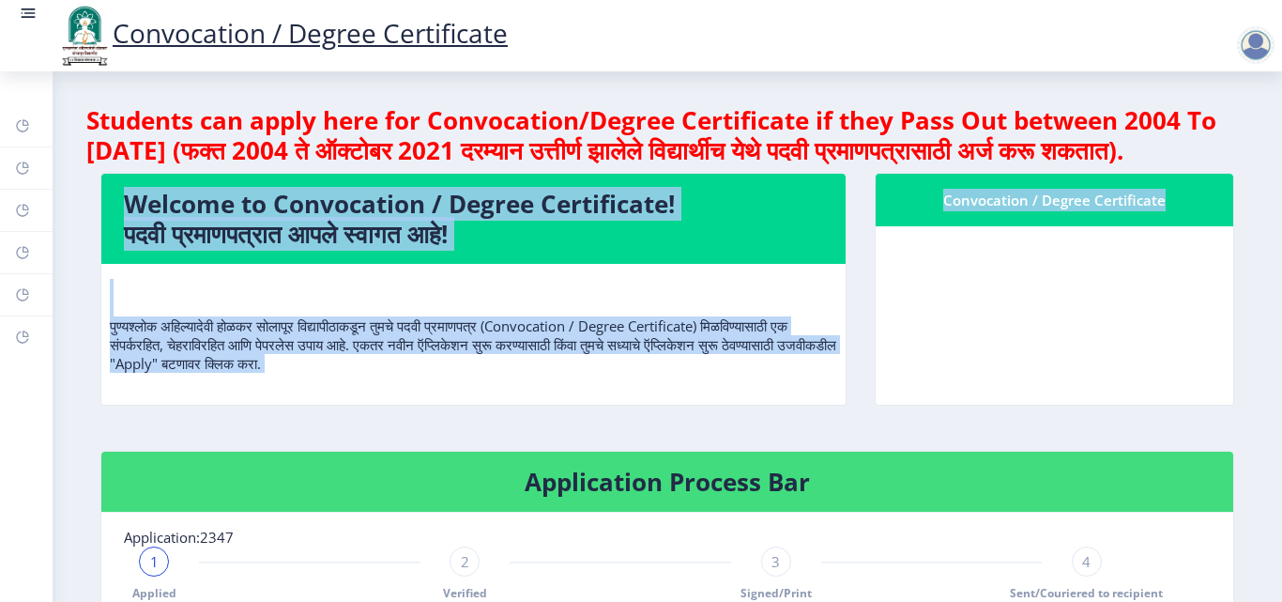
click at [906, 323] on nb-card-body at bounding box center [1055, 315] width 358 height 178
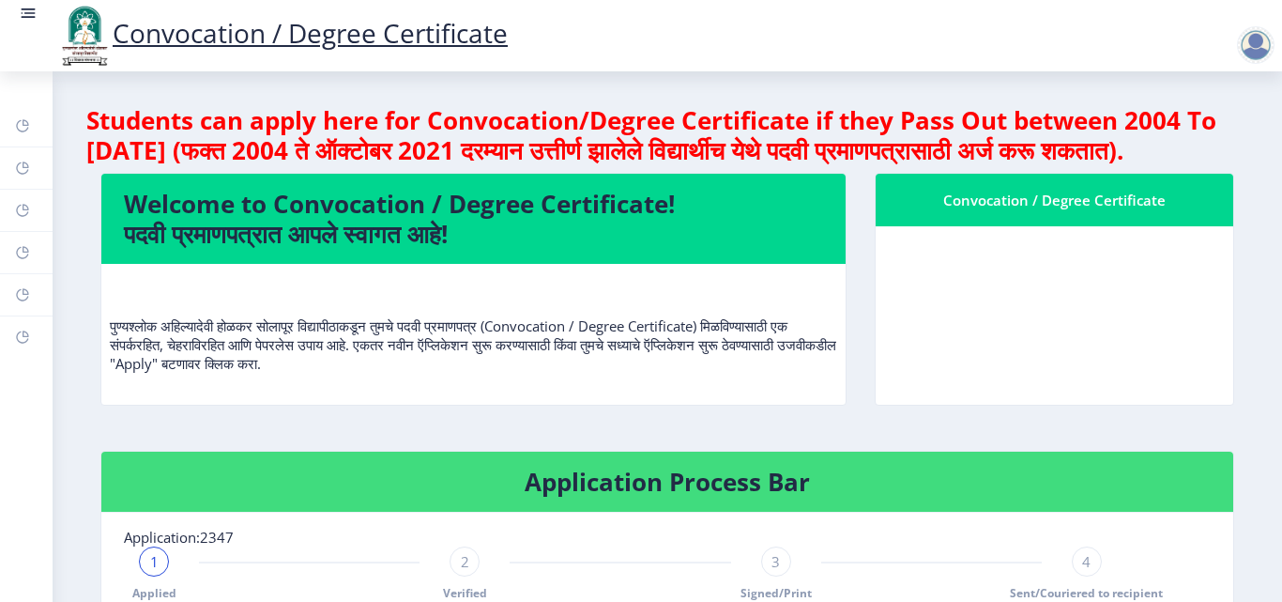
click at [1252, 44] on div at bounding box center [1256, 45] width 38 height 38
click at [1225, 140] on span "Log out" at bounding box center [1207, 146] width 120 height 23
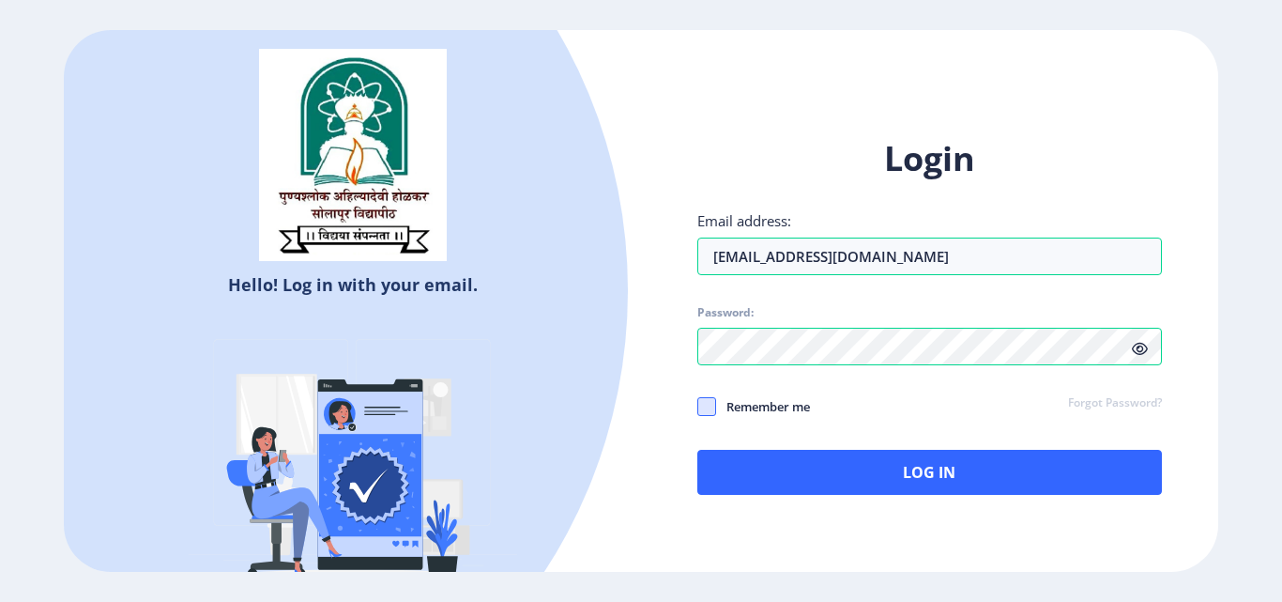
click at [712, 404] on span at bounding box center [706, 406] width 19 height 19
click at [698, 406] on input "Remember me" at bounding box center [697, 406] width 1 height 1
checkbox input "true"
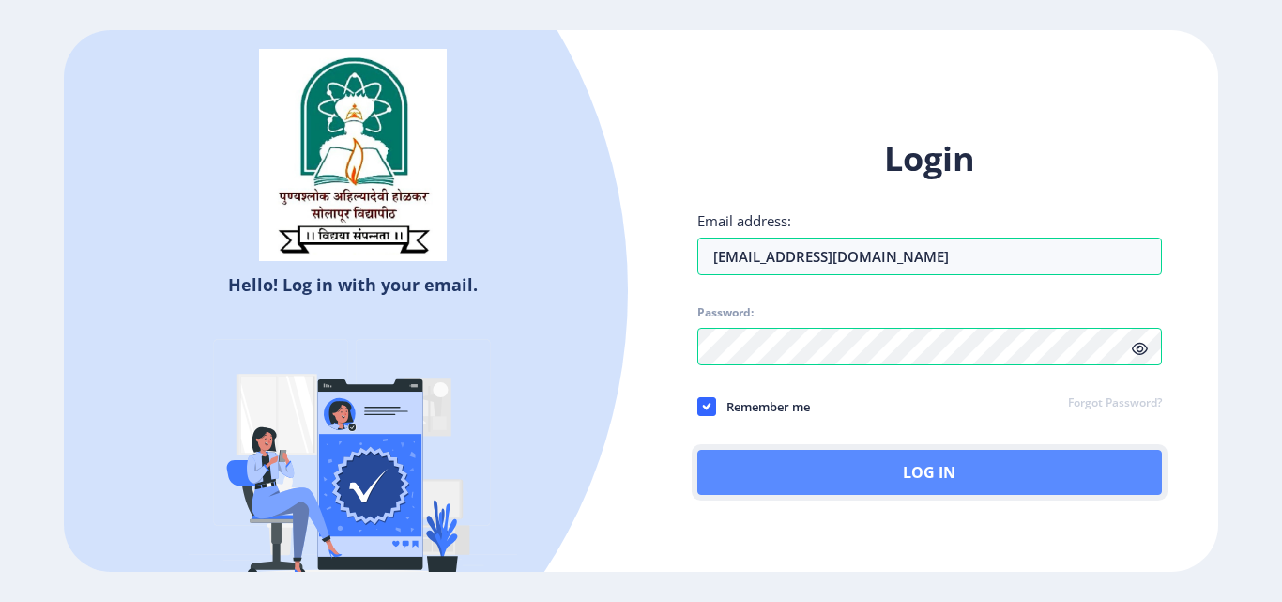
click at [775, 461] on button "Log In" at bounding box center [929, 472] width 465 height 45
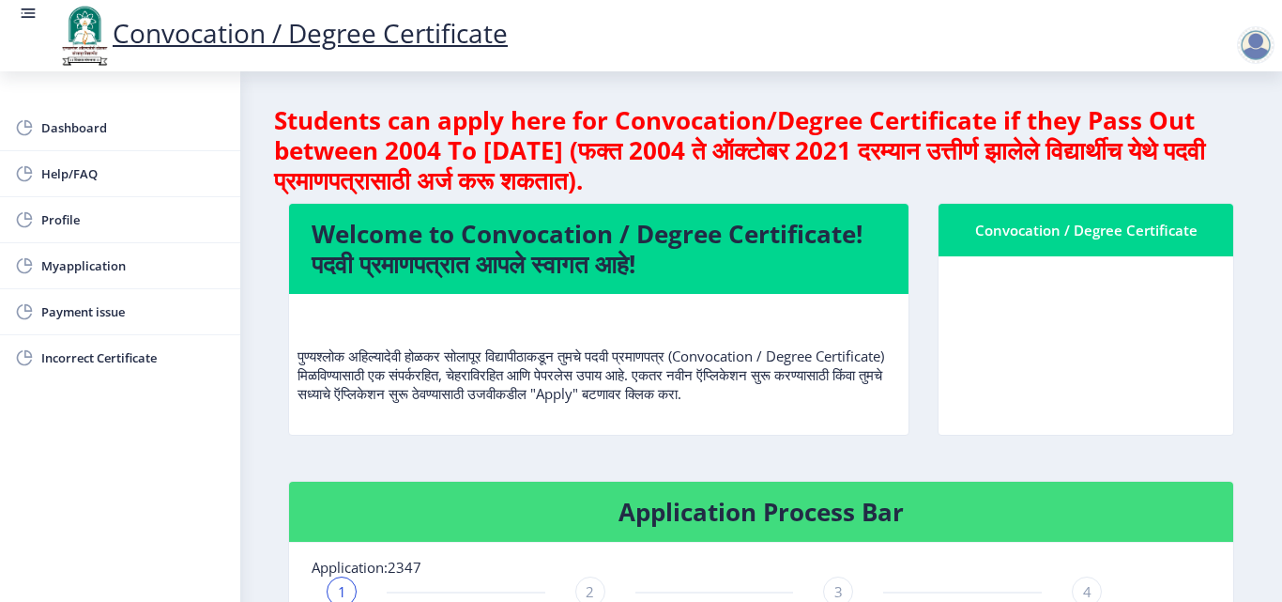
click at [1080, 304] on nb-card-body at bounding box center [1086, 345] width 295 height 178
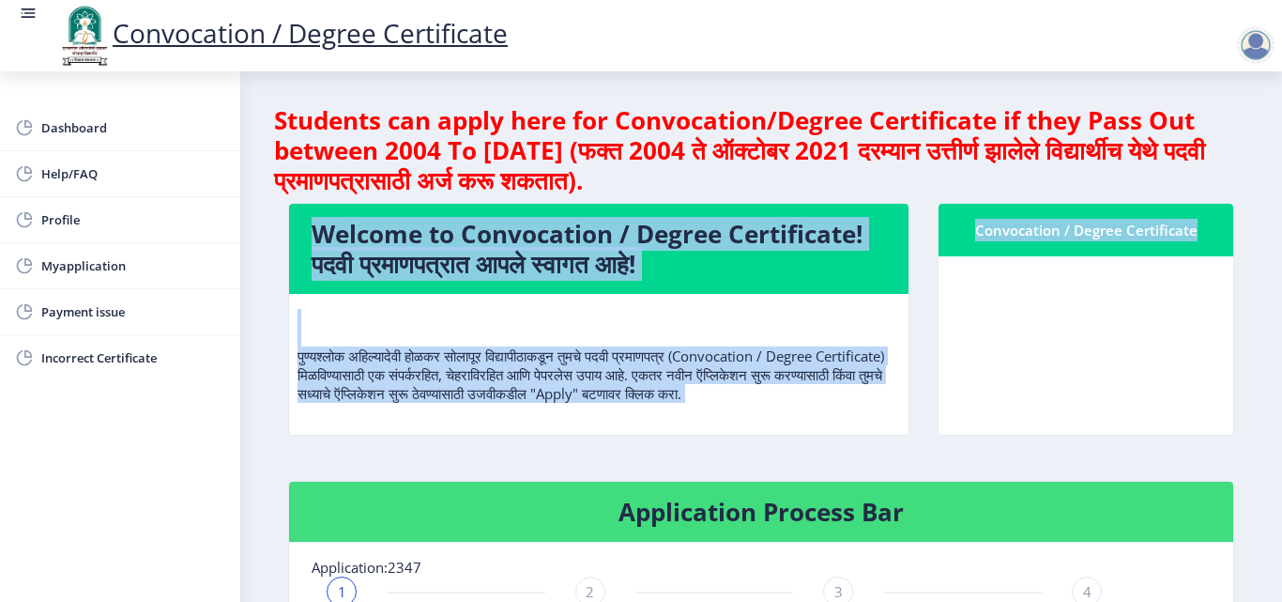
click at [1080, 304] on nb-card-body at bounding box center [1086, 345] width 295 height 178
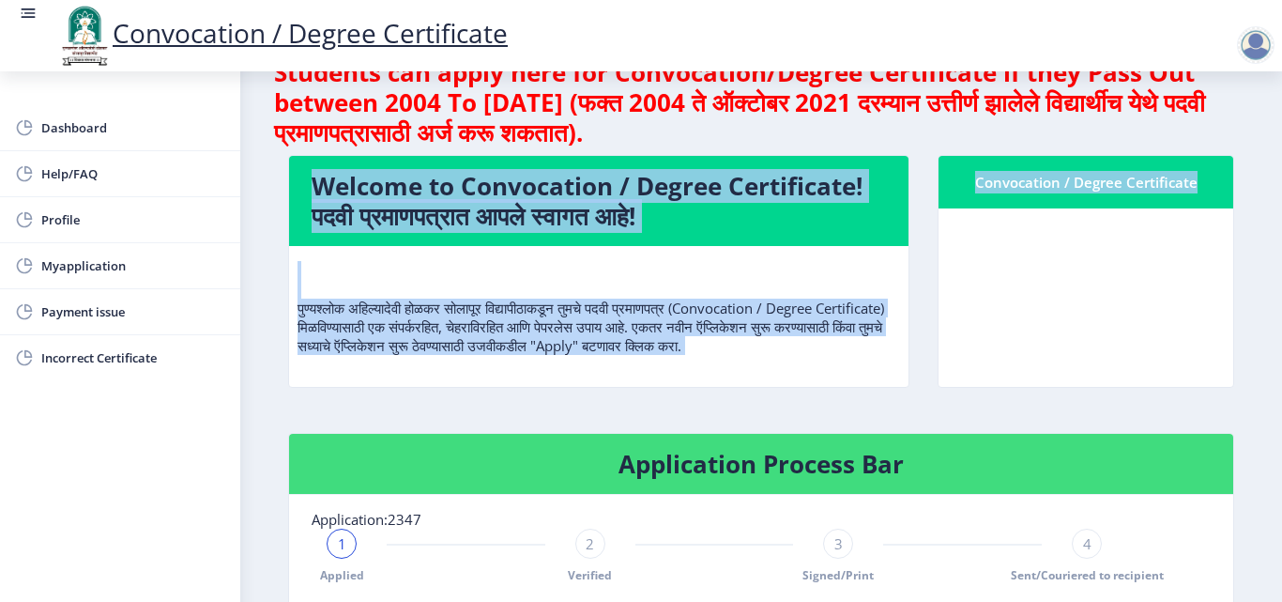
scroll to position [94, 0]
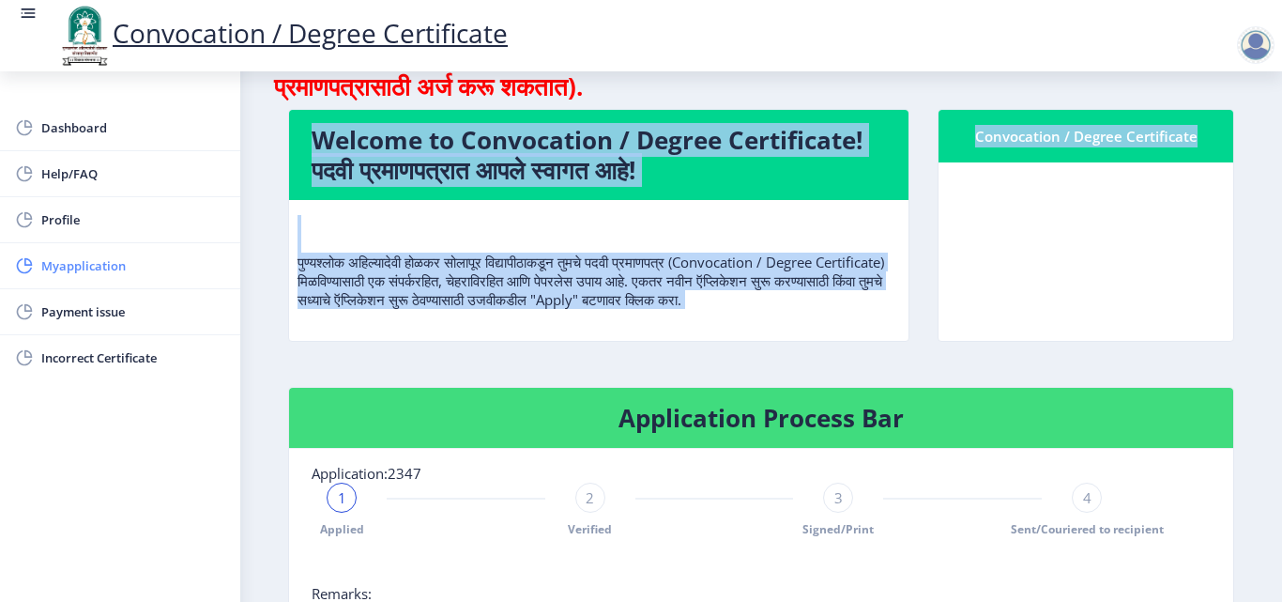
click at [98, 268] on span "Myapplication" at bounding box center [133, 265] width 184 height 23
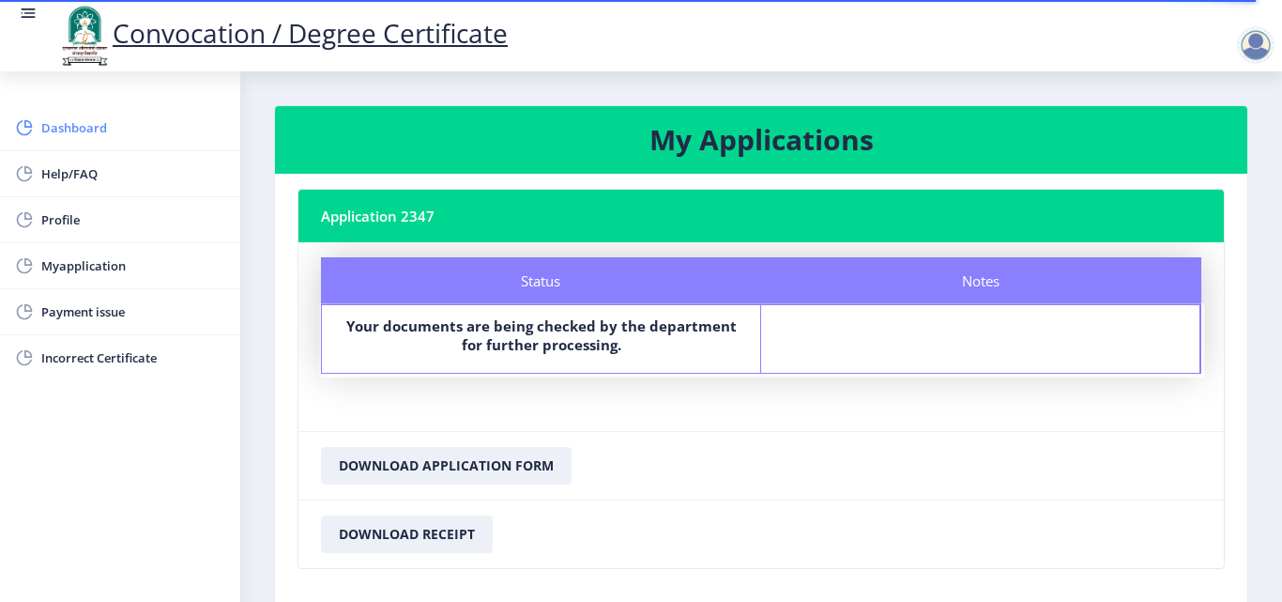
click at [67, 133] on span "Dashboard" at bounding box center [133, 127] width 184 height 23
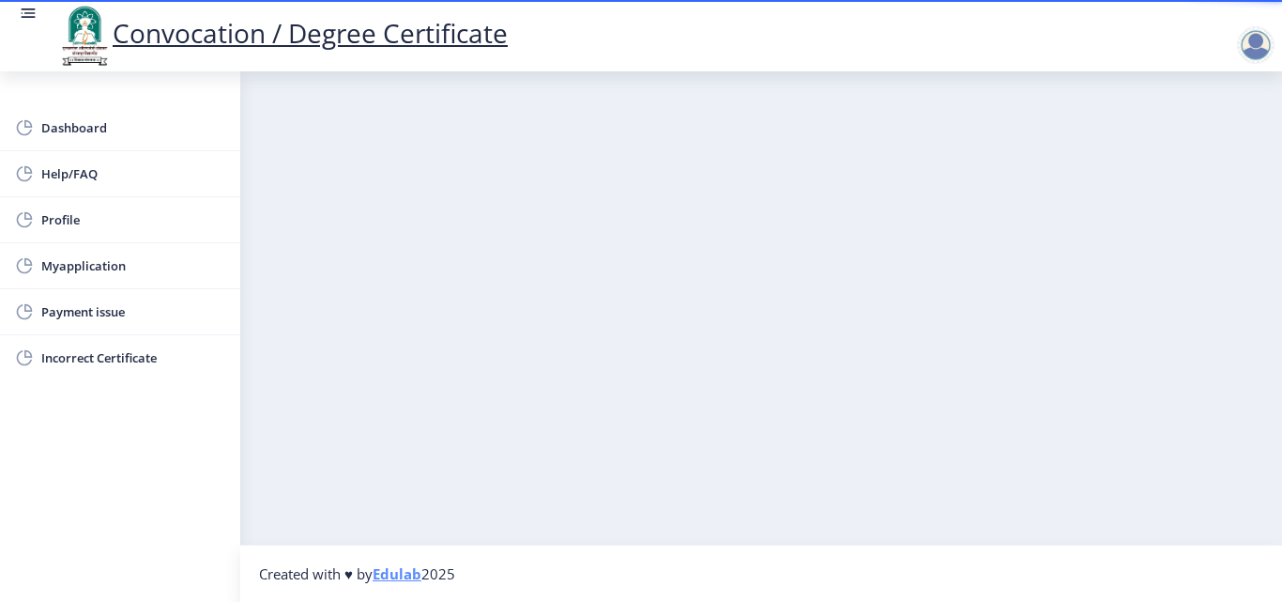
click at [28, 30] on link at bounding box center [28, 36] width 19 height 64
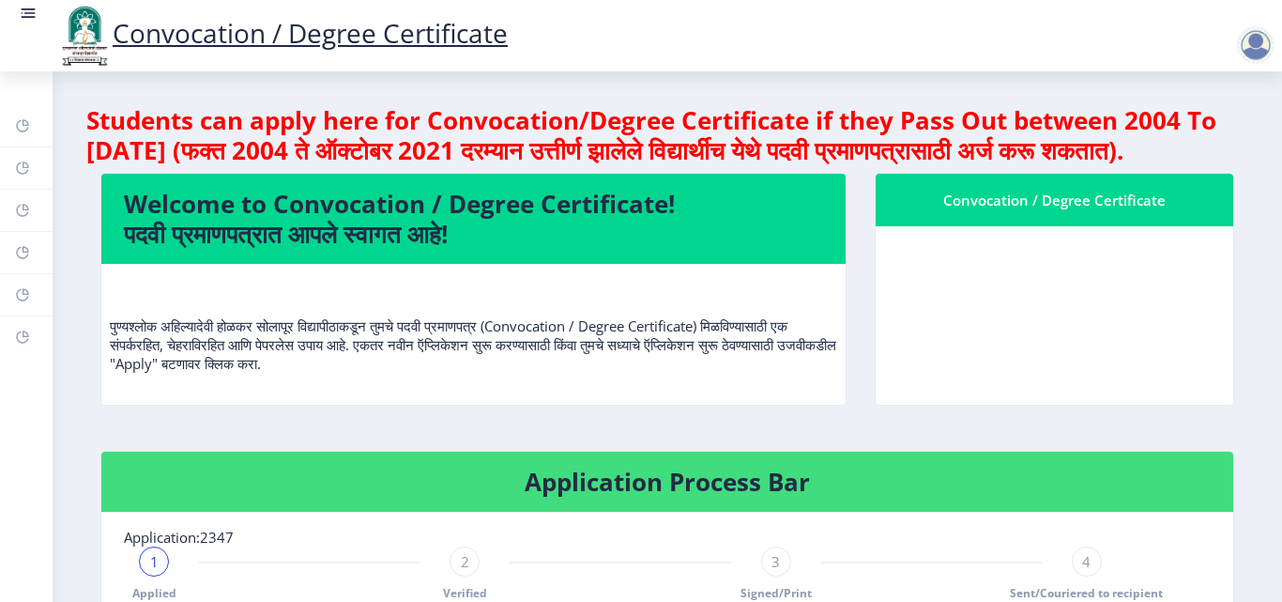
click at [1073, 370] on nb-card-body at bounding box center [1055, 315] width 358 height 178
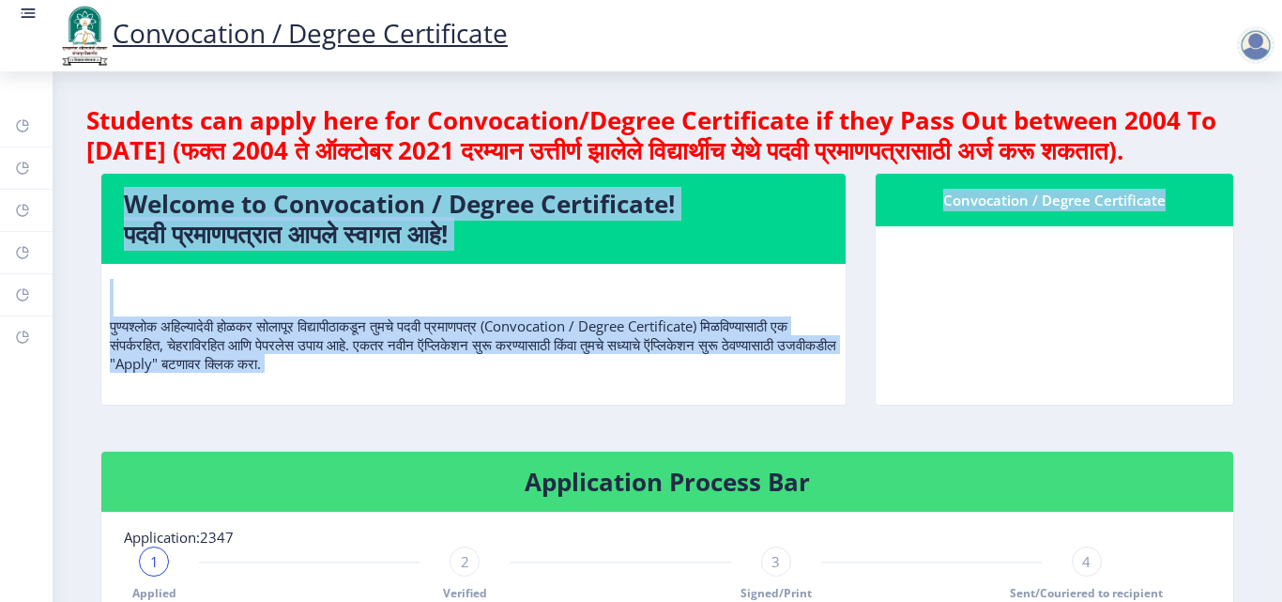
click at [1072, 369] on nb-card-body at bounding box center [1055, 315] width 358 height 178
